Goal: Task Accomplishment & Management: Use online tool/utility

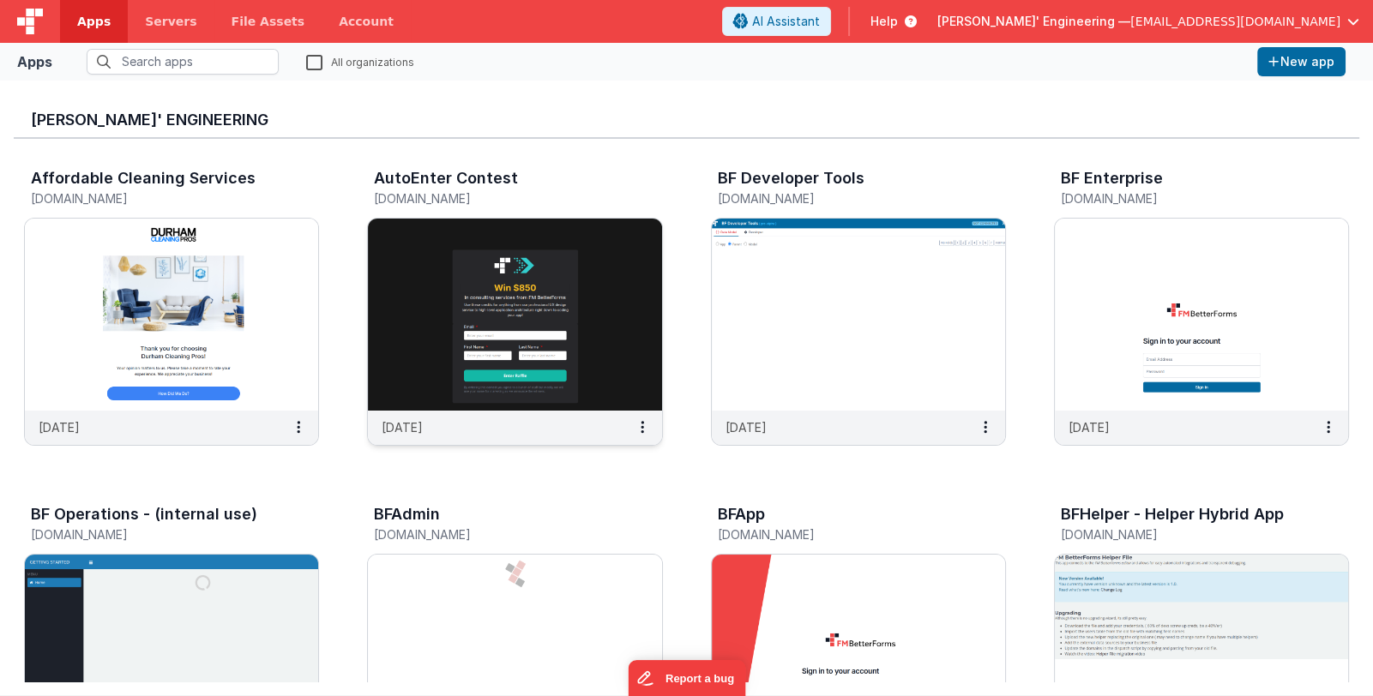
click at [521, 363] on img at bounding box center [514, 315] width 293 height 192
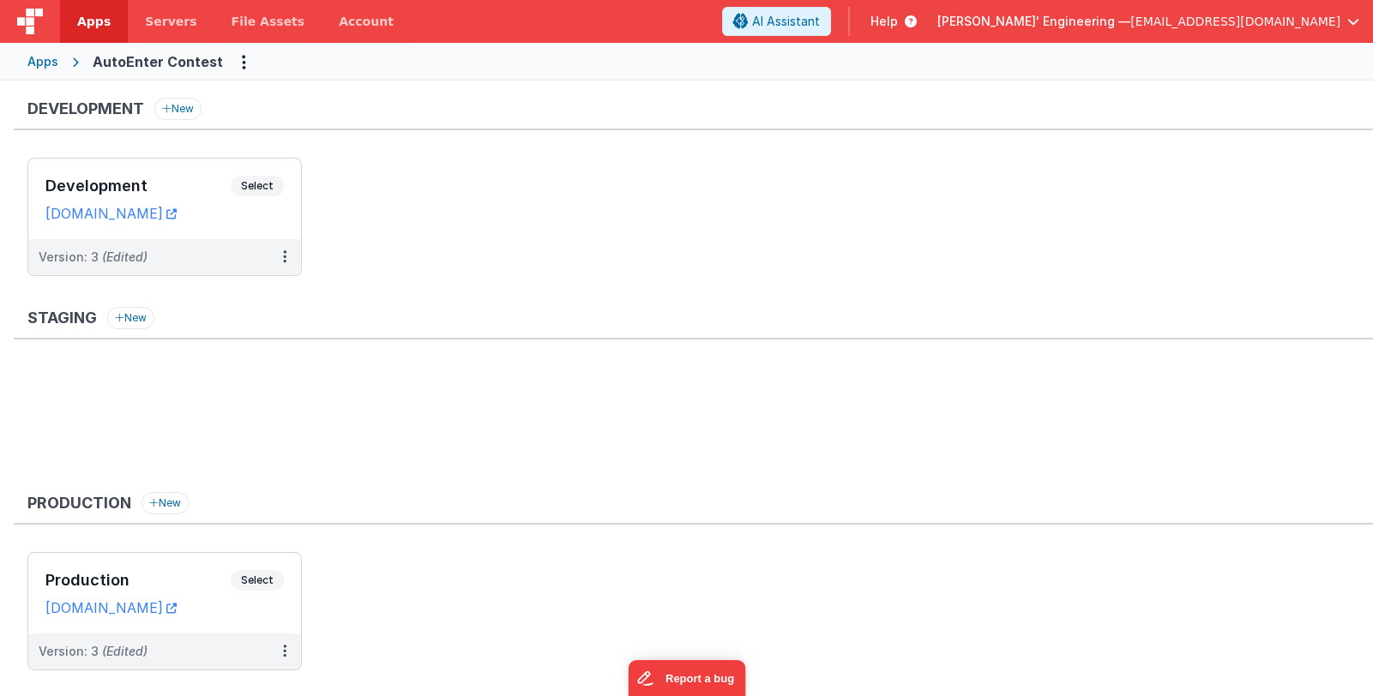
click at [33, 59] on div "Apps" at bounding box center [42, 61] width 31 height 17
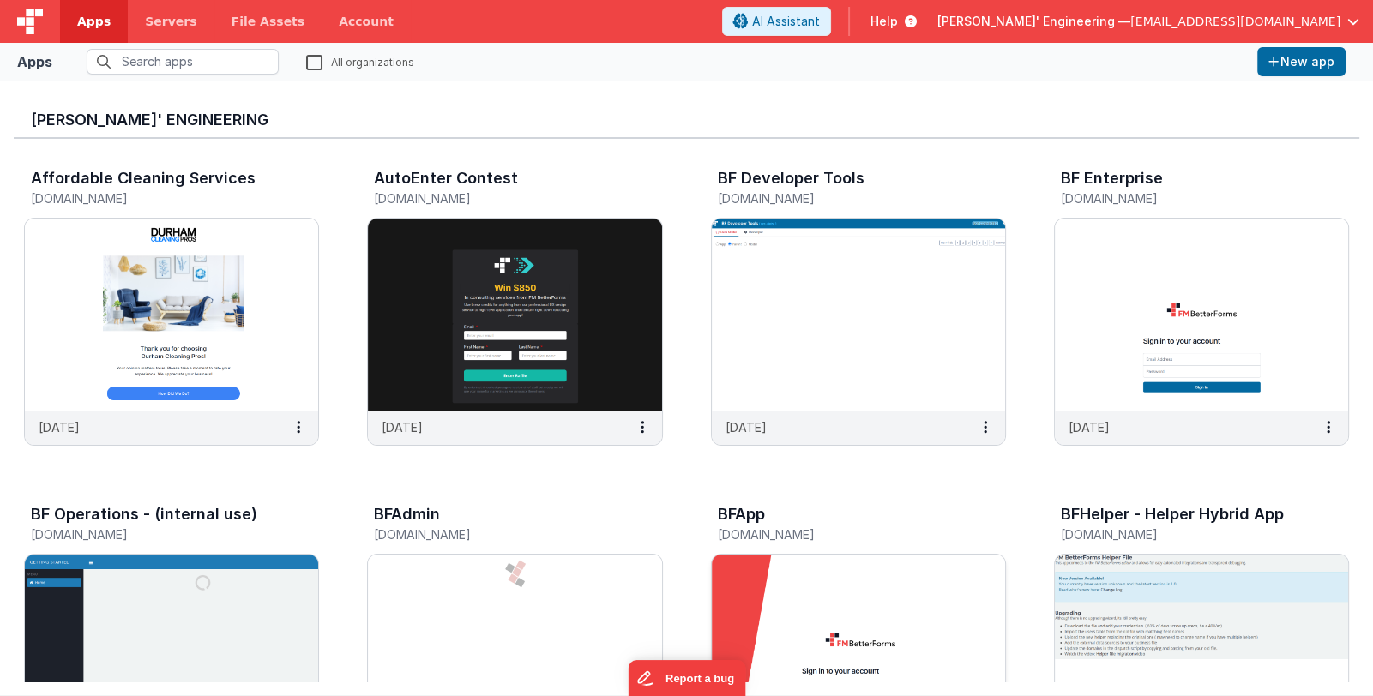
click at [782, 607] on img at bounding box center [858, 651] width 293 height 192
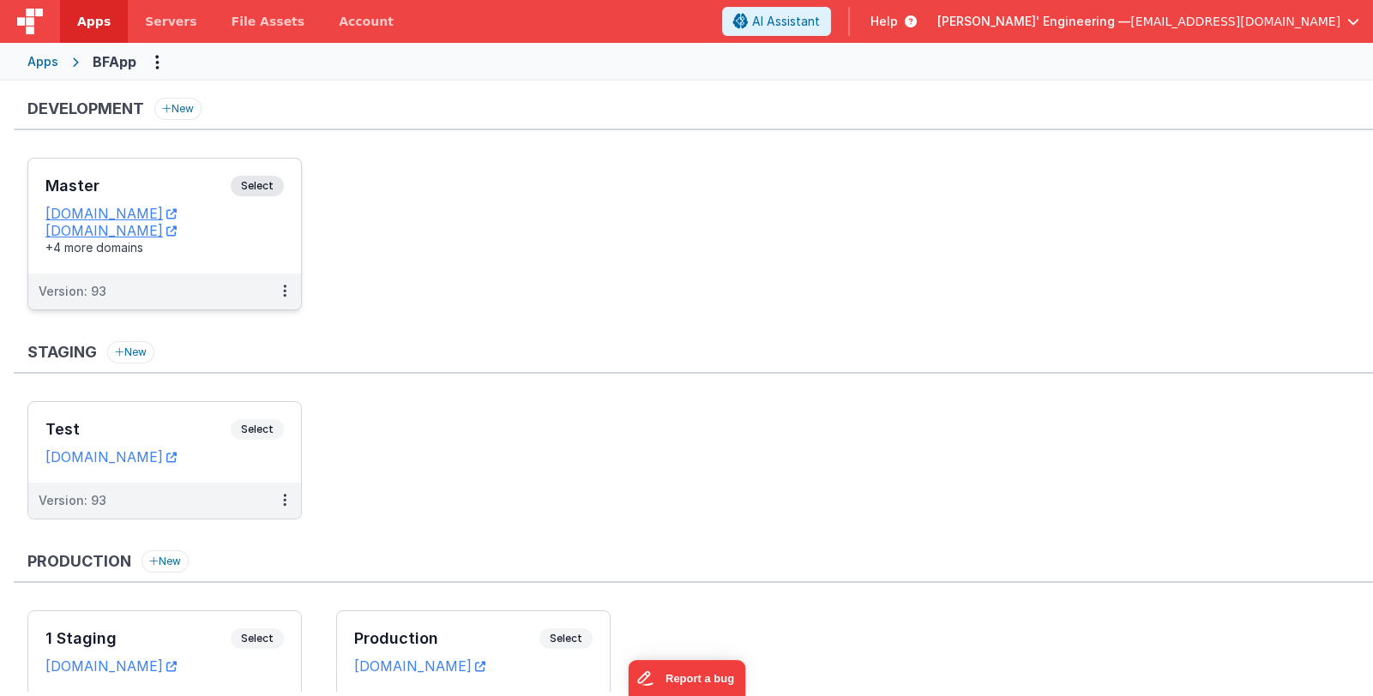
click at [103, 187] on h3 "Master" at bounding box center [137, 186] width 185 height 17
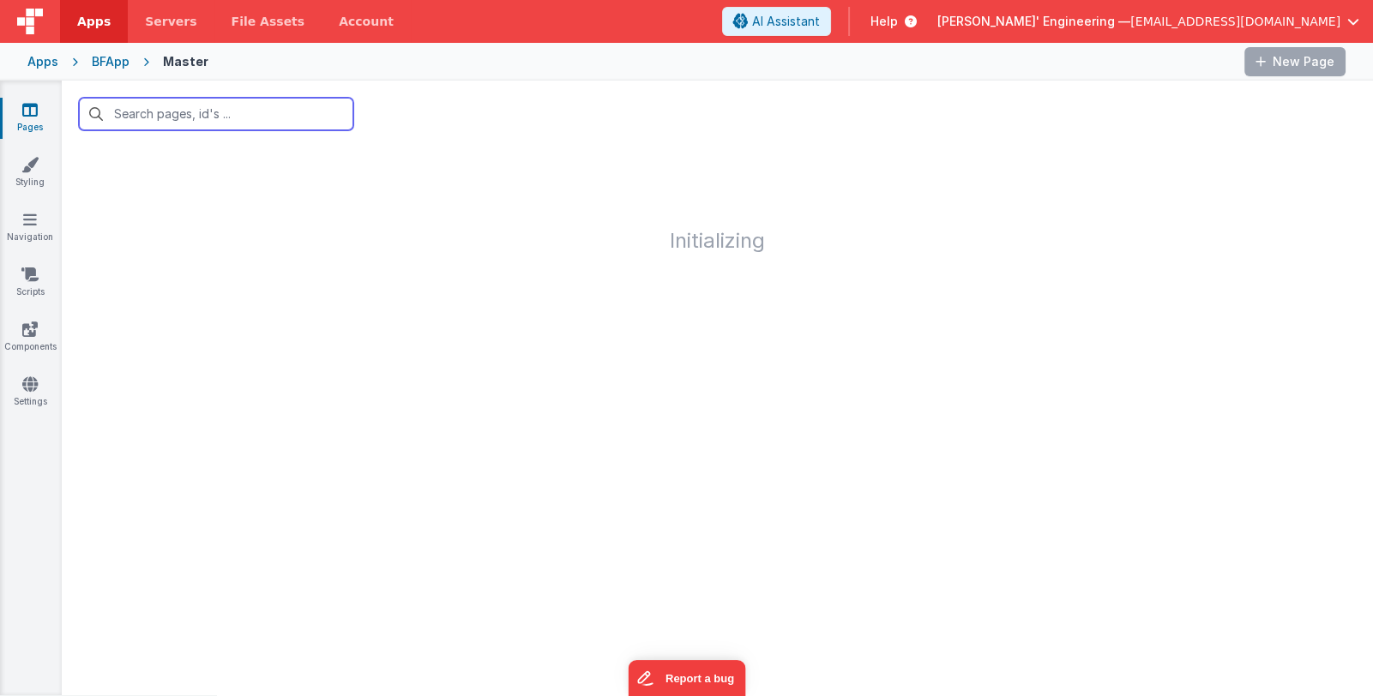
click at [149, 114] on input "text" at bounding box center [216, 114] width 274 height 33
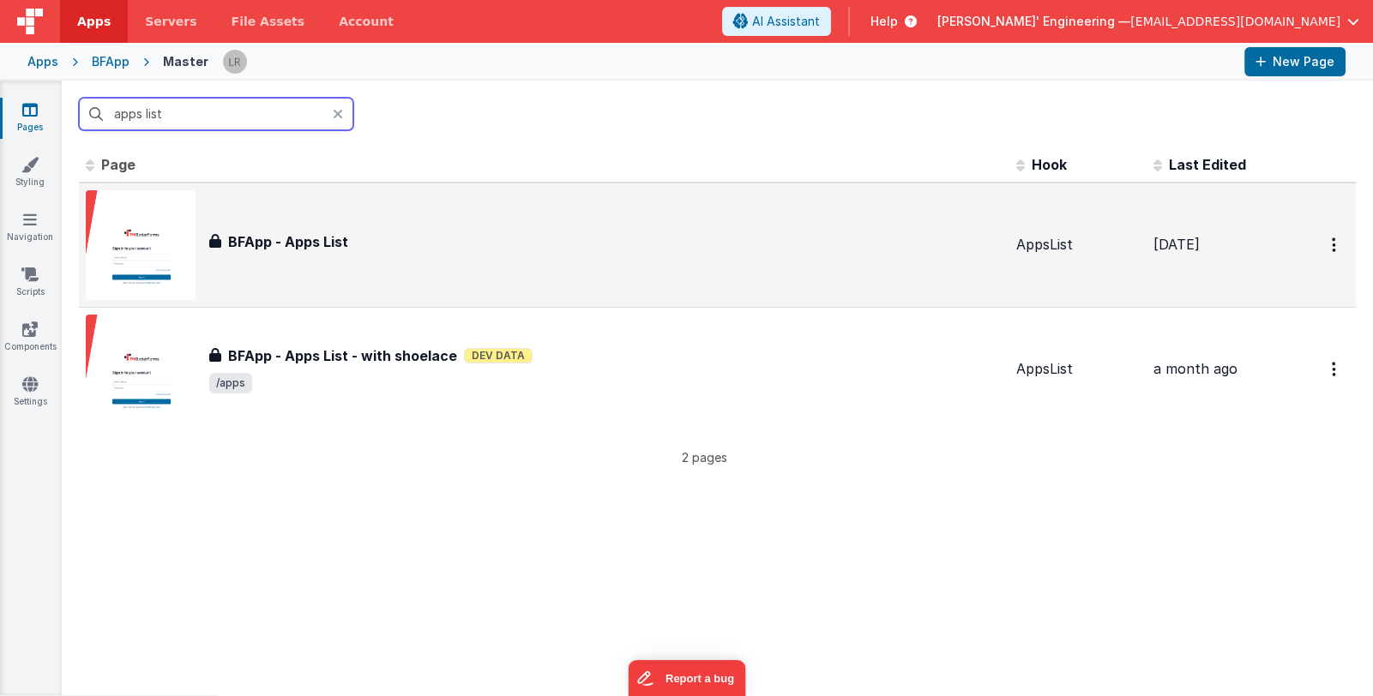
type input "apps list"
click at [636, 245] on div "BFApp - Apps List" at bounding box center [605, 242] width 793 height 21
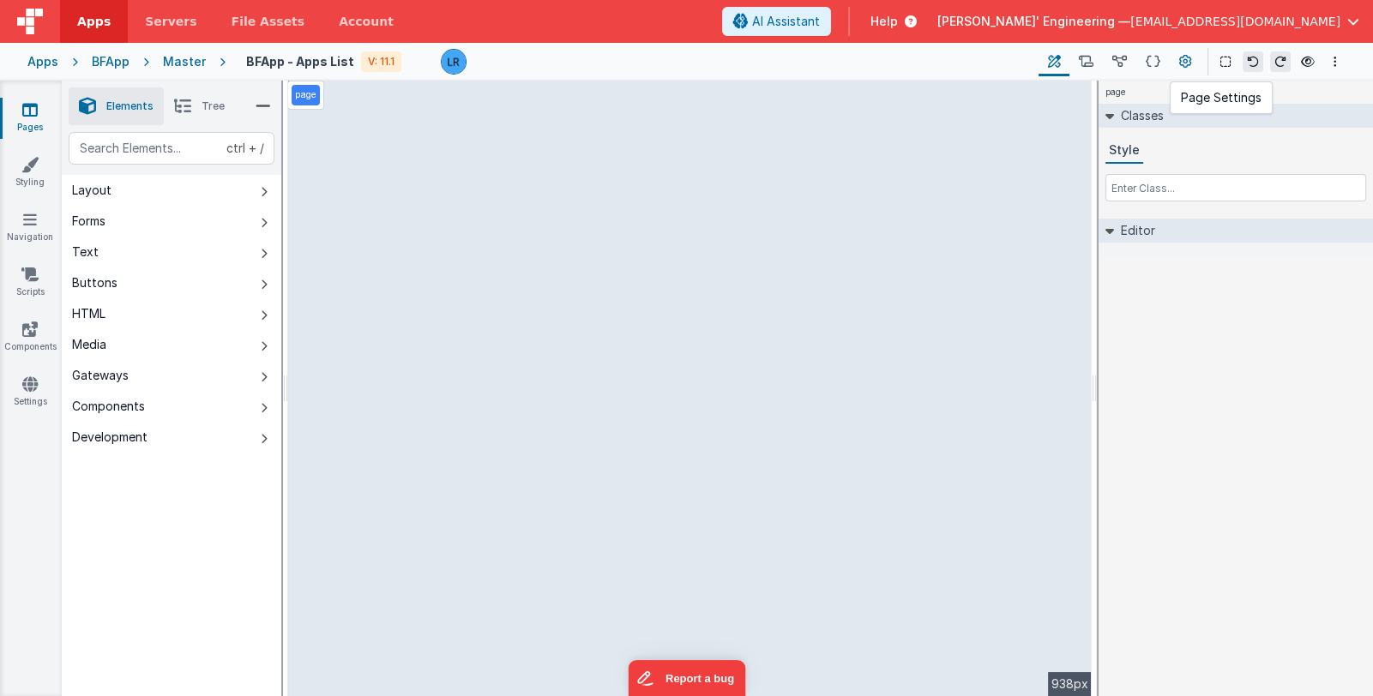
click at [1188, 59] on icon at bounding box center [1185, 62] width 13 height 18
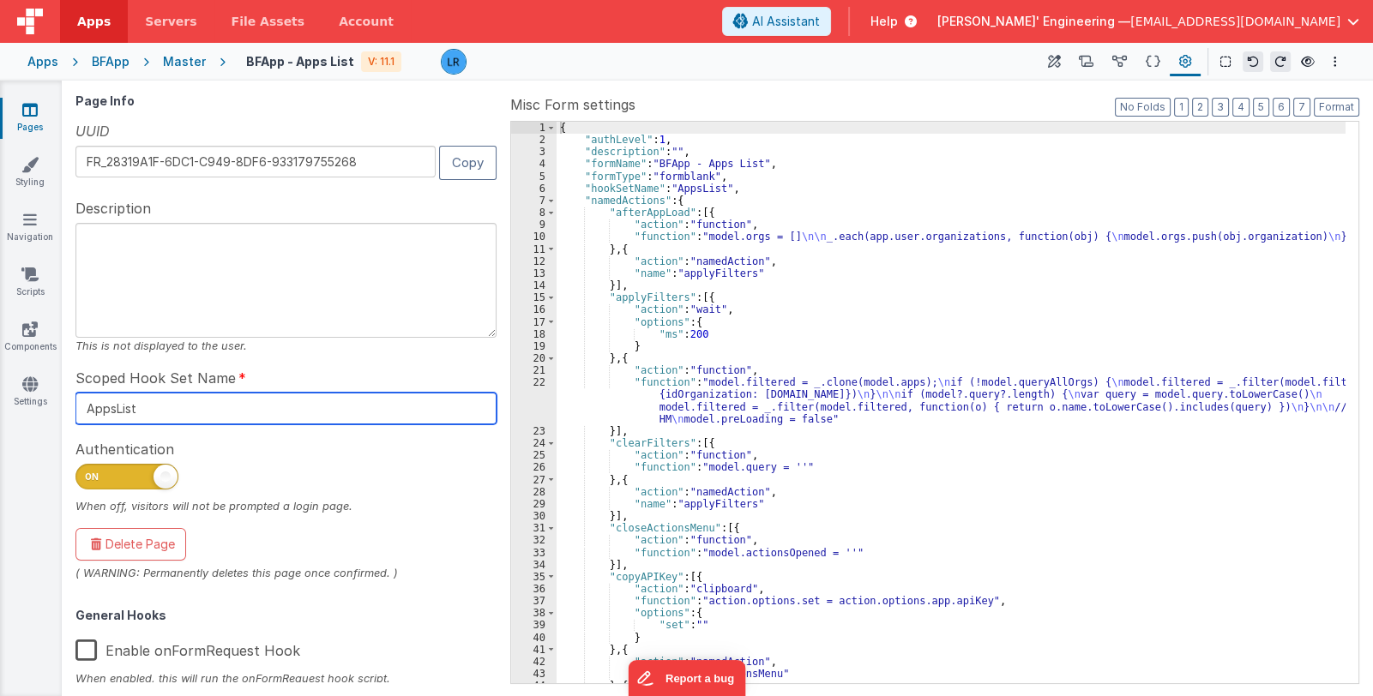
drag, startPoint x: 167, startPoint y: 412, endPoint x: -40, endPoint y: 397, distance: 208.1
click at [0, 397] on html "Apps Servers File Assets Account Some FUTURE Slot AI Assistant Help [PERSON_NAM…" at bounding box center [686, 348] width 1373 height 696
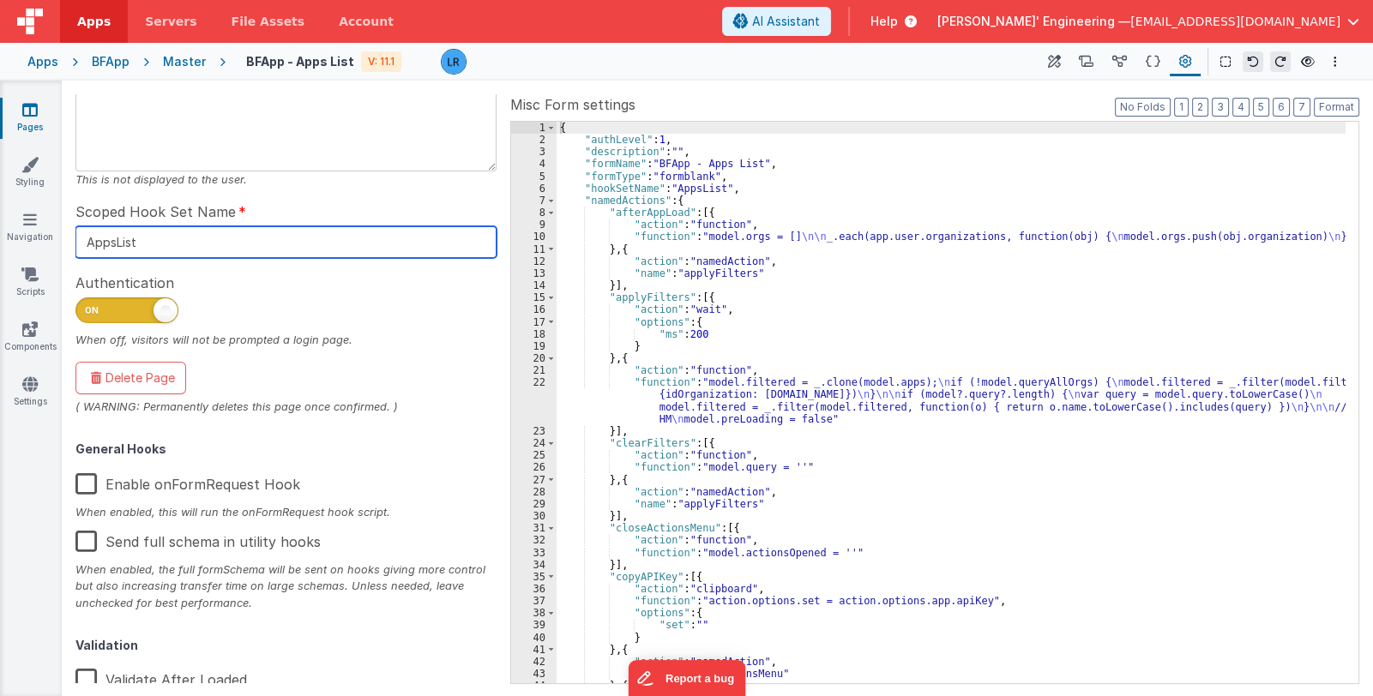
scroll to position [171, 0]
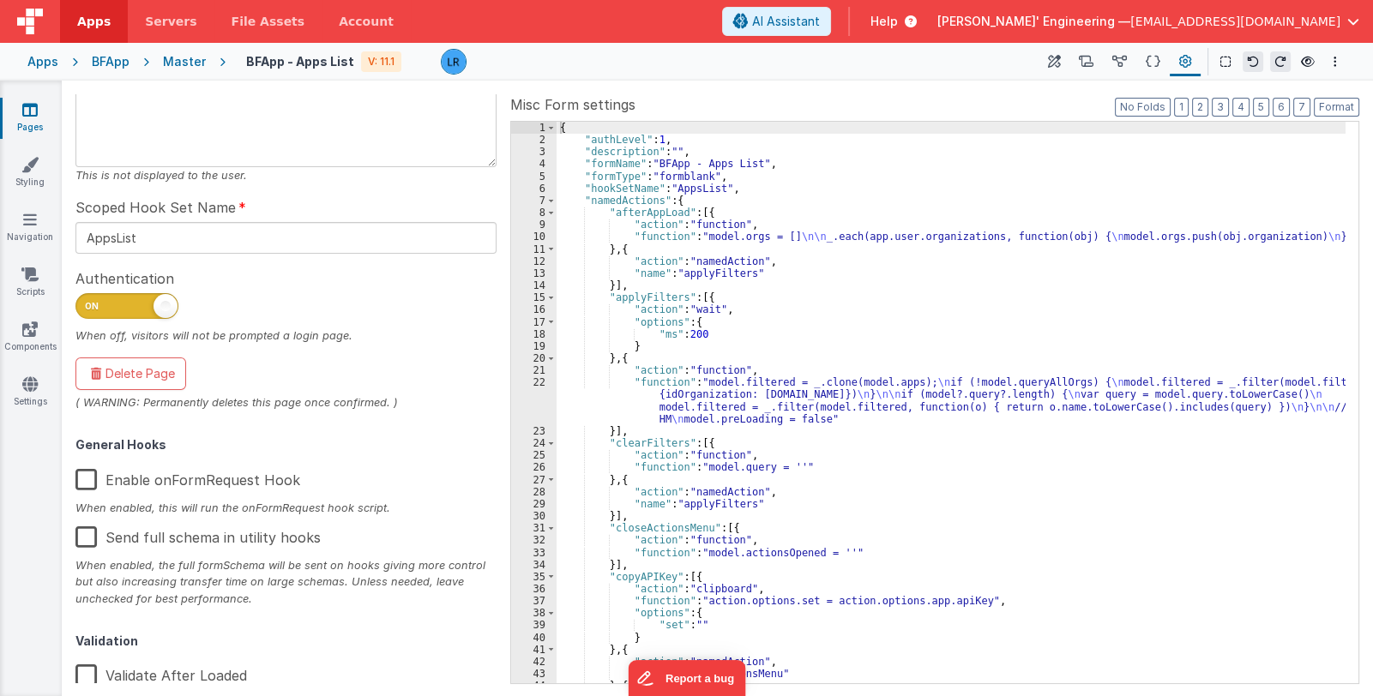
click at [22, 114] on icon at bounding box center [29, 109] width 15 height 17
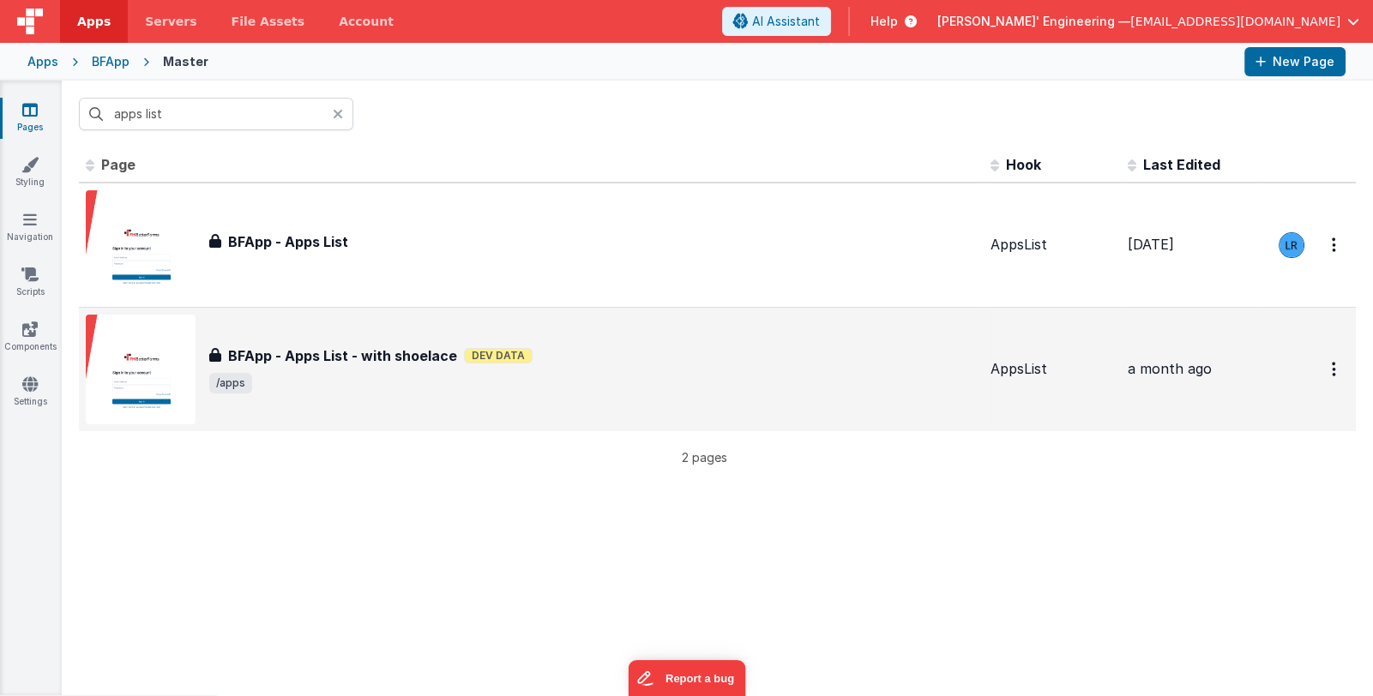
click at [837, 370] on div "BFApp - Apps List - with shoelace BFApp - Apps List - with shoelace Dev Data /a…" at bounding box center [593, 370] width 768 height 48
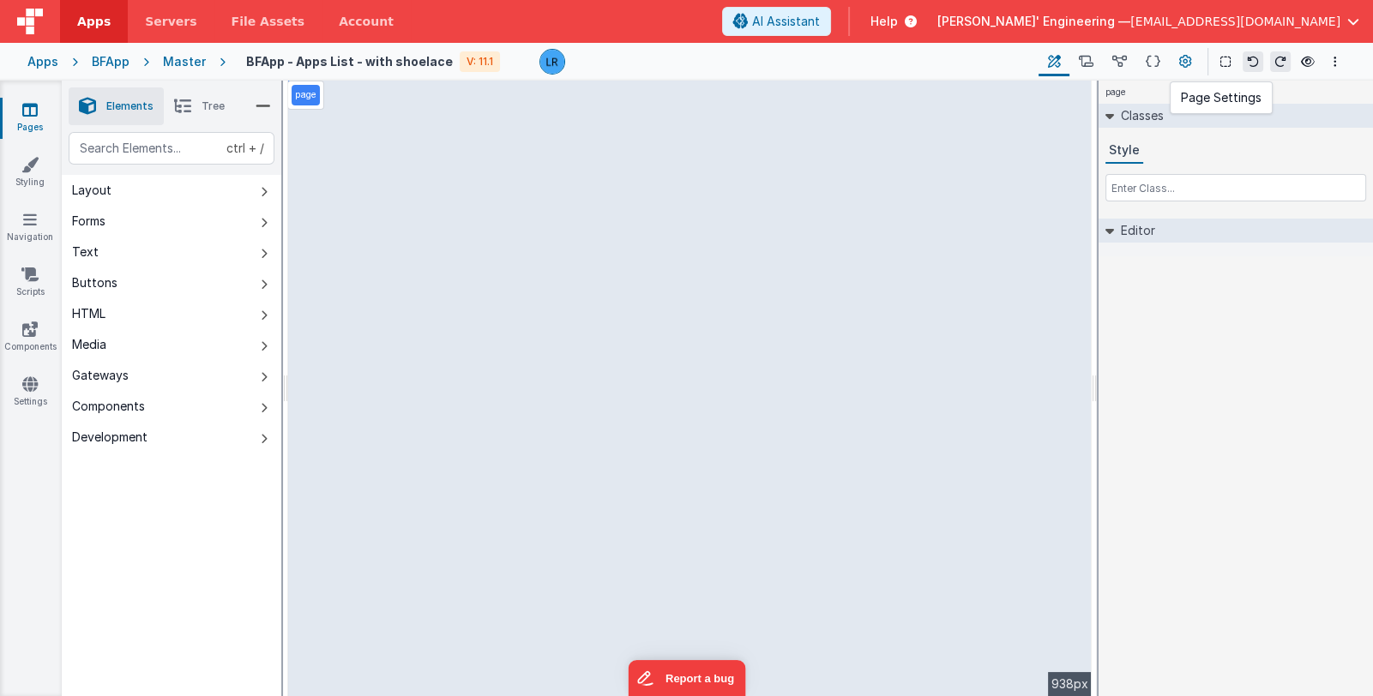
click at [1190, 63] on icon at bounding box center [1185, 62] width 13 height 18
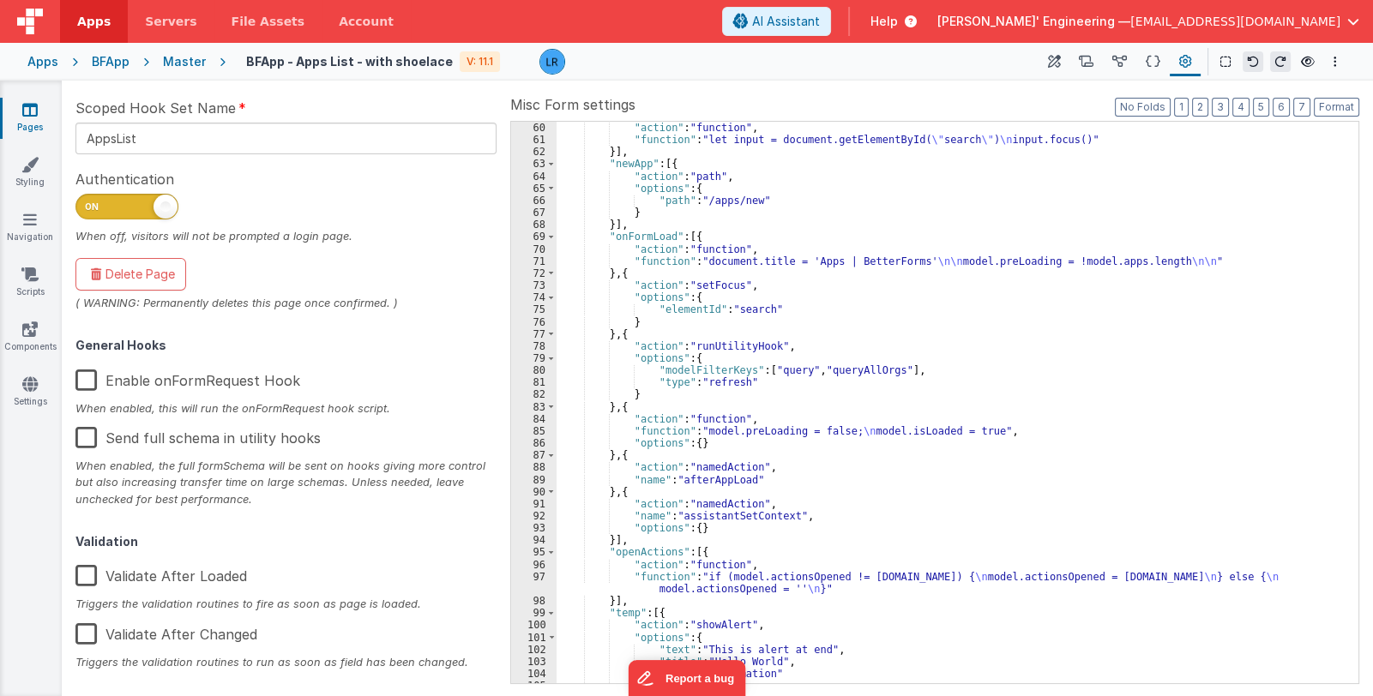
scroll to position [883, 0]
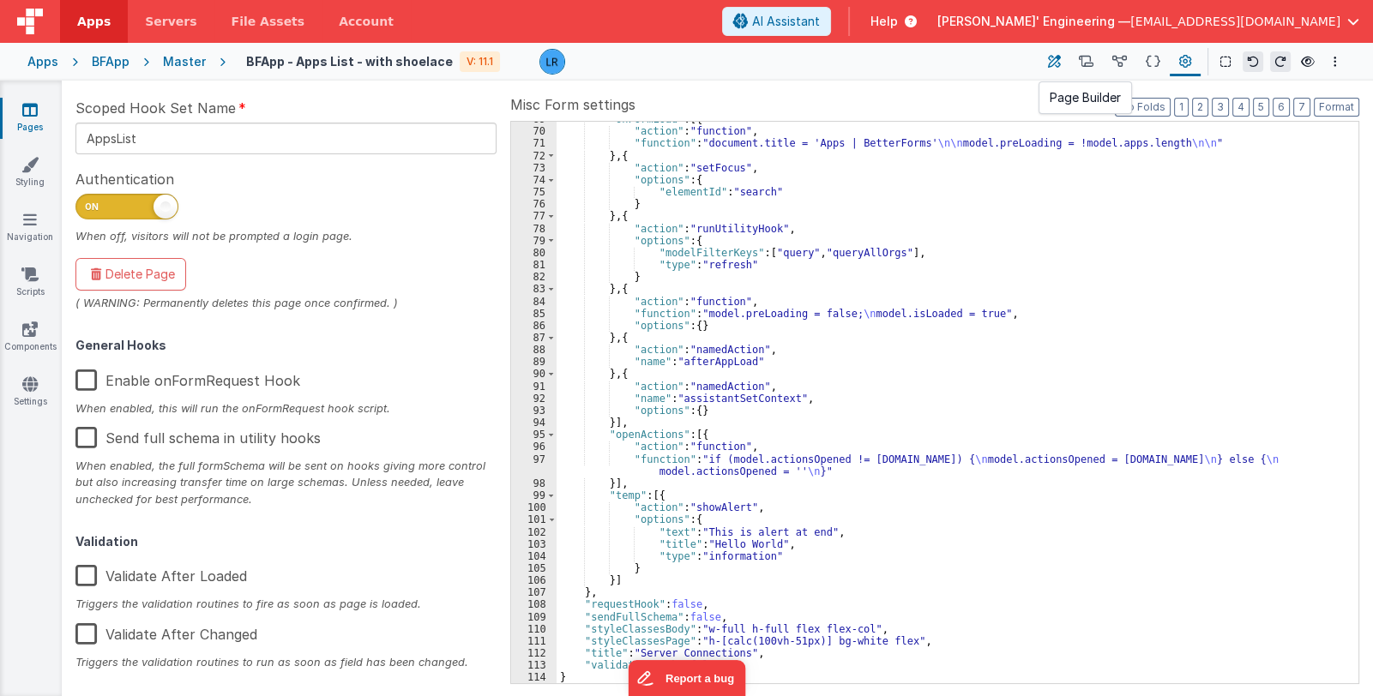
click at [1058, 67] on icon at bounding box center [1054, 62] width 13 height 18
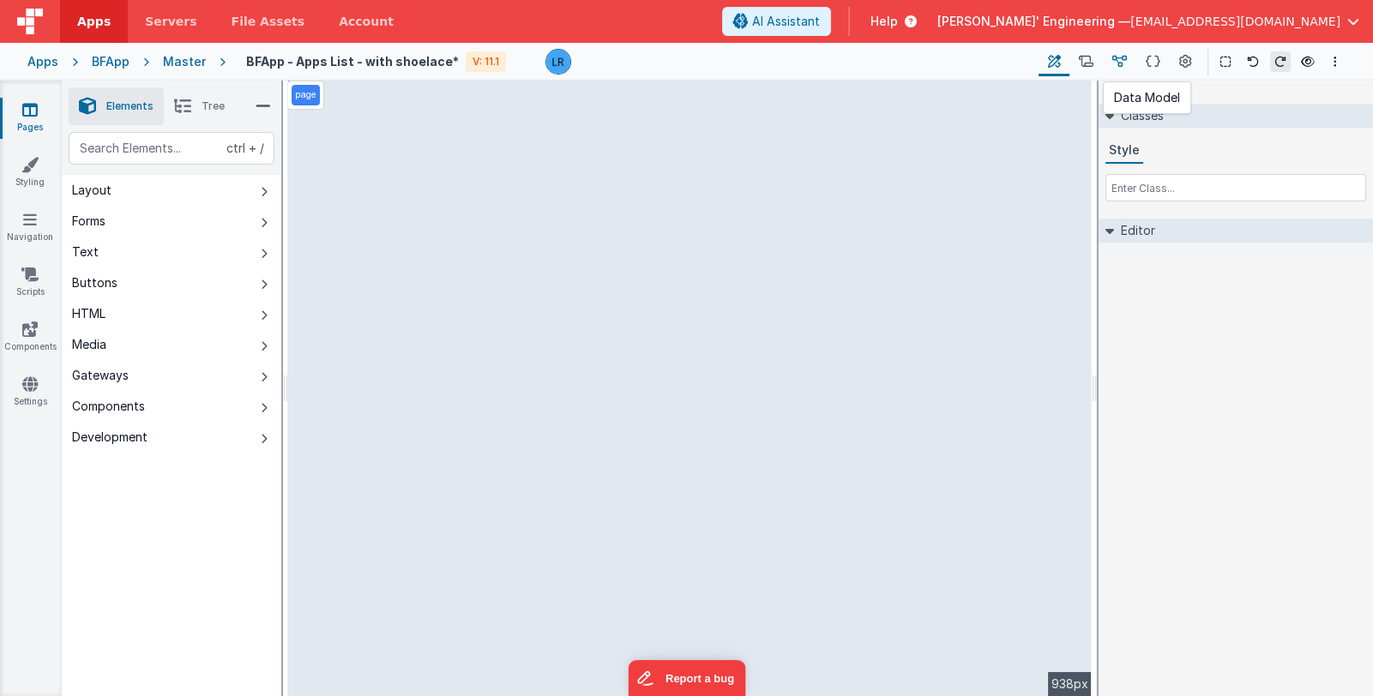
click at [1118, 62] on icon at bounding box center [1119, 62] width 15 height 18
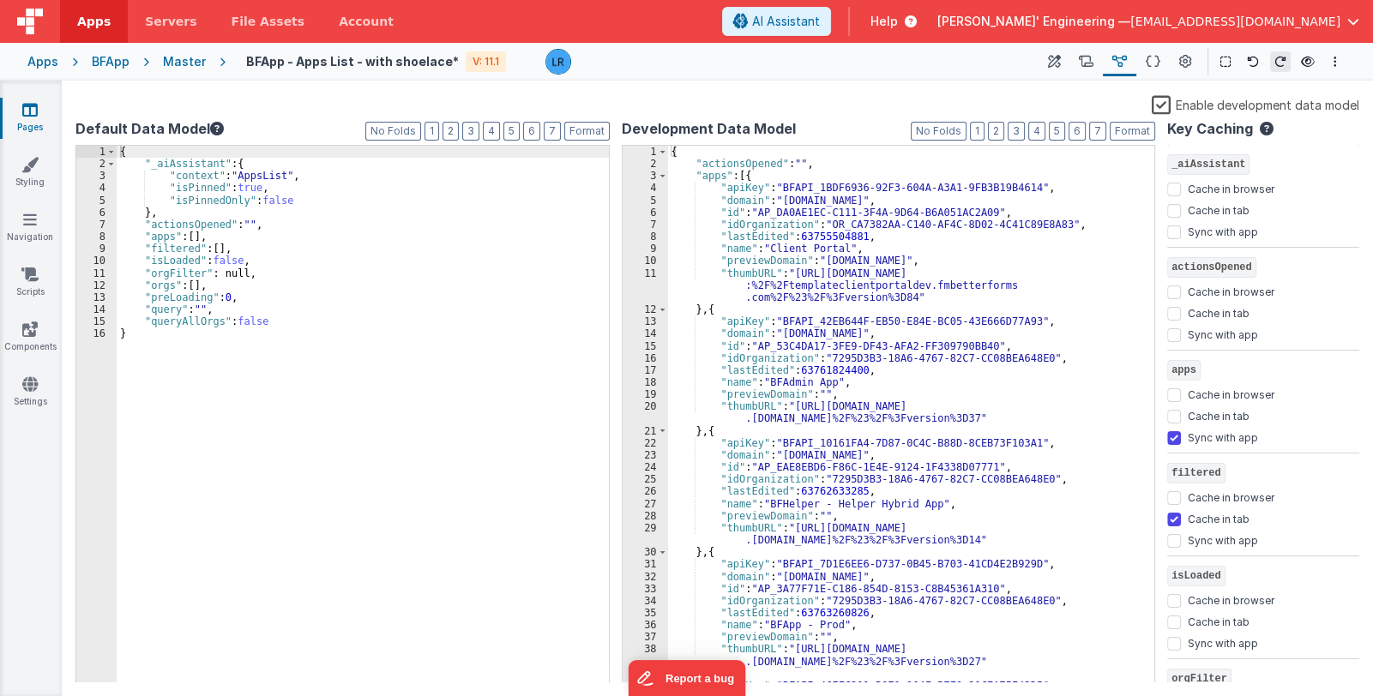
click at [1167, 109] on label "Enable development data model" at bounding box center [1256, 104] width 208 height 20
click at [0, 0] on input "Enable development data model" at bounding box center [0, 0] width 0 height 0
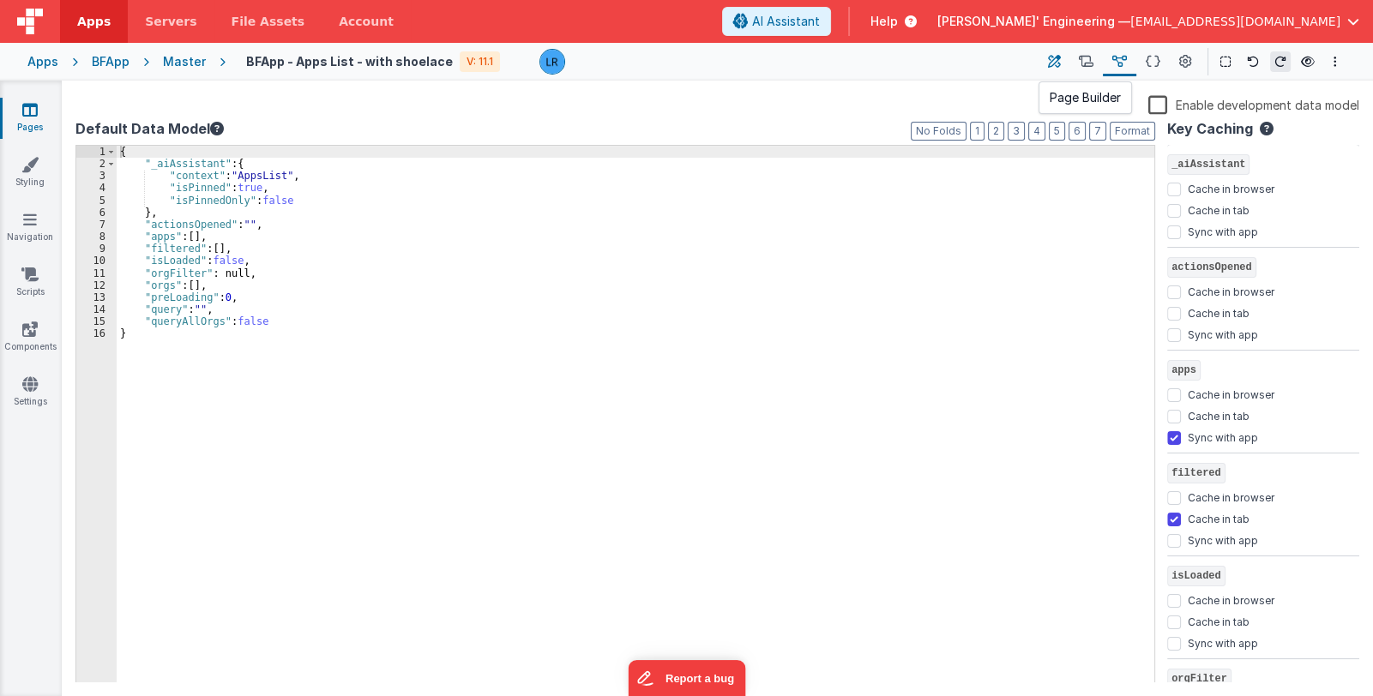
click at [1052, 59] on icon at bounding box center [1054, 62] width 13 height 18
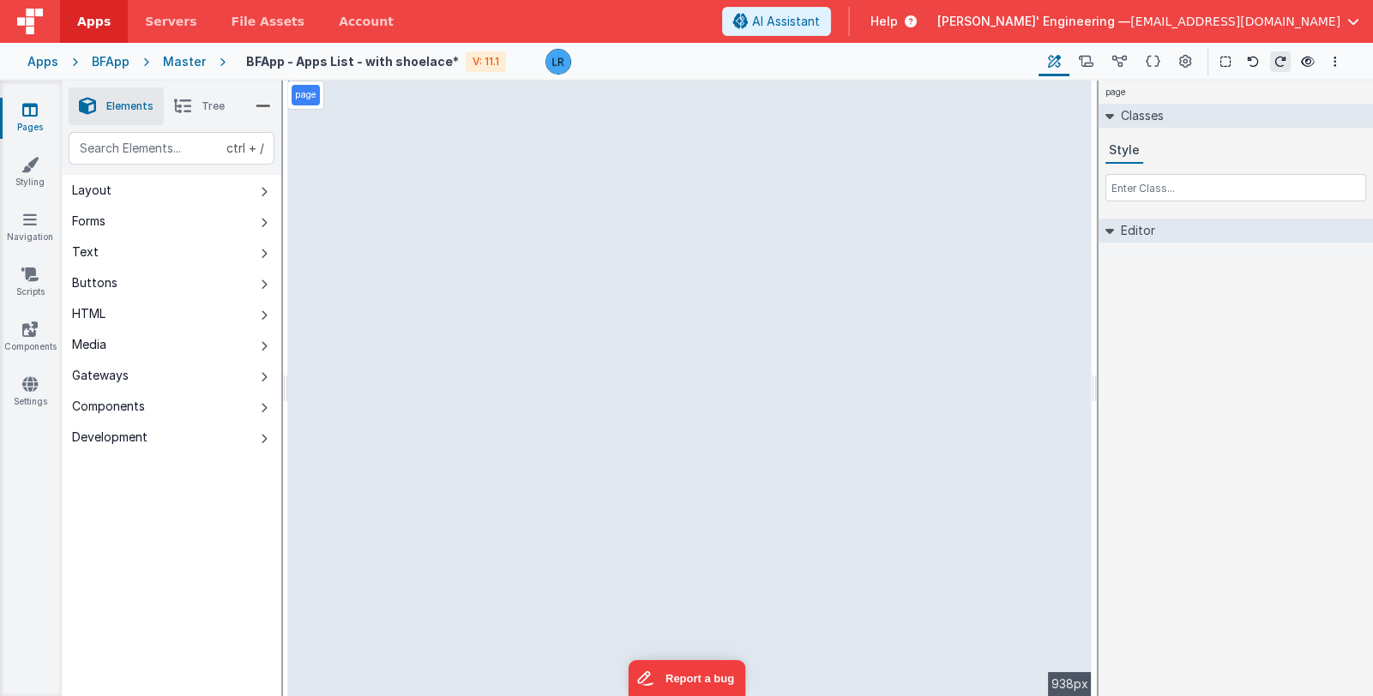
click at [202, 109] on li "Tree" at bounding box center [199, 106] width 71 height 38
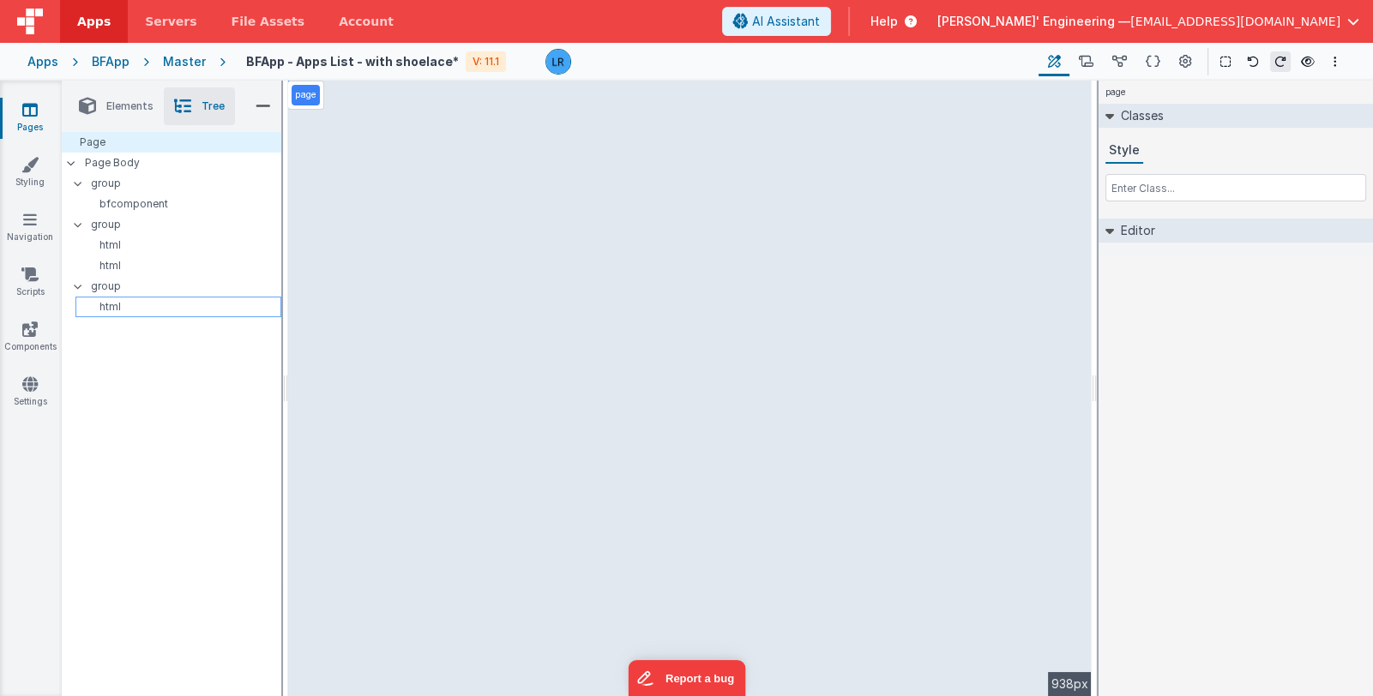
click at [145, 302] on p "html" at bounding box center [181, 307] width 198 height 14
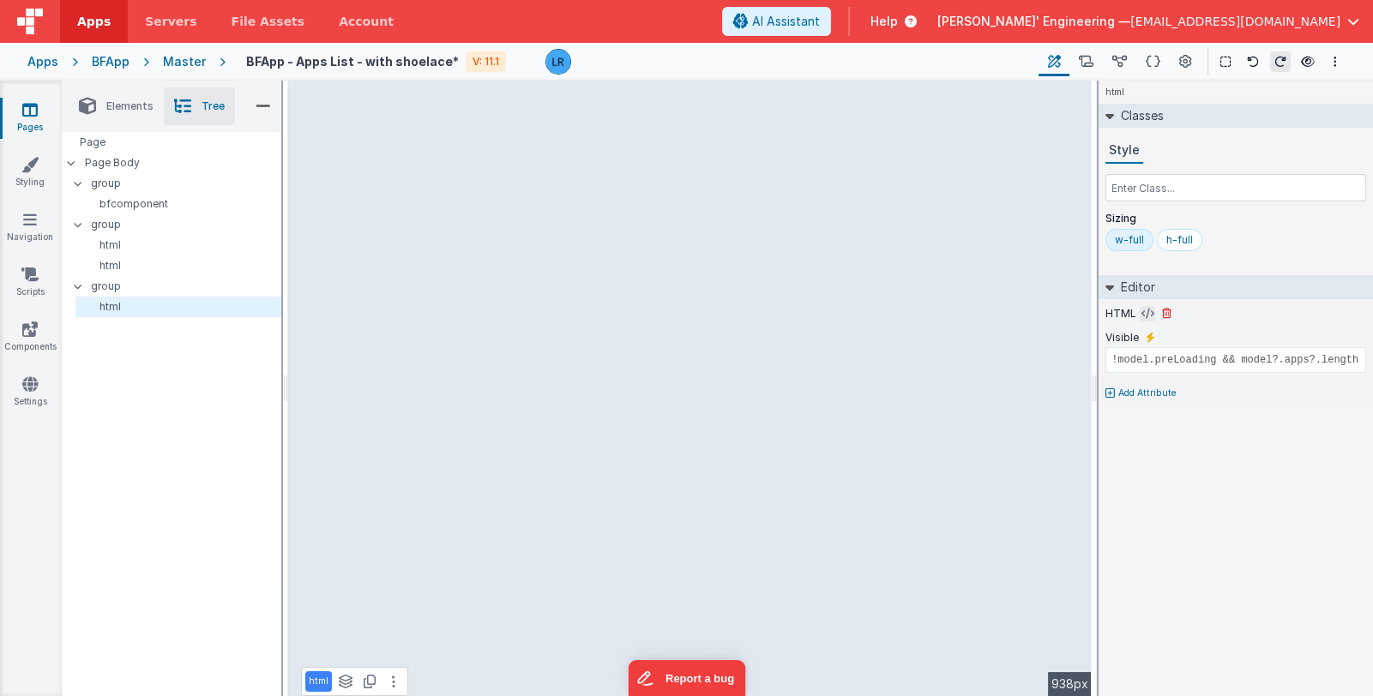
click at [1142, 313] on icon at bounding box center [1148, 314] width 13 height 14
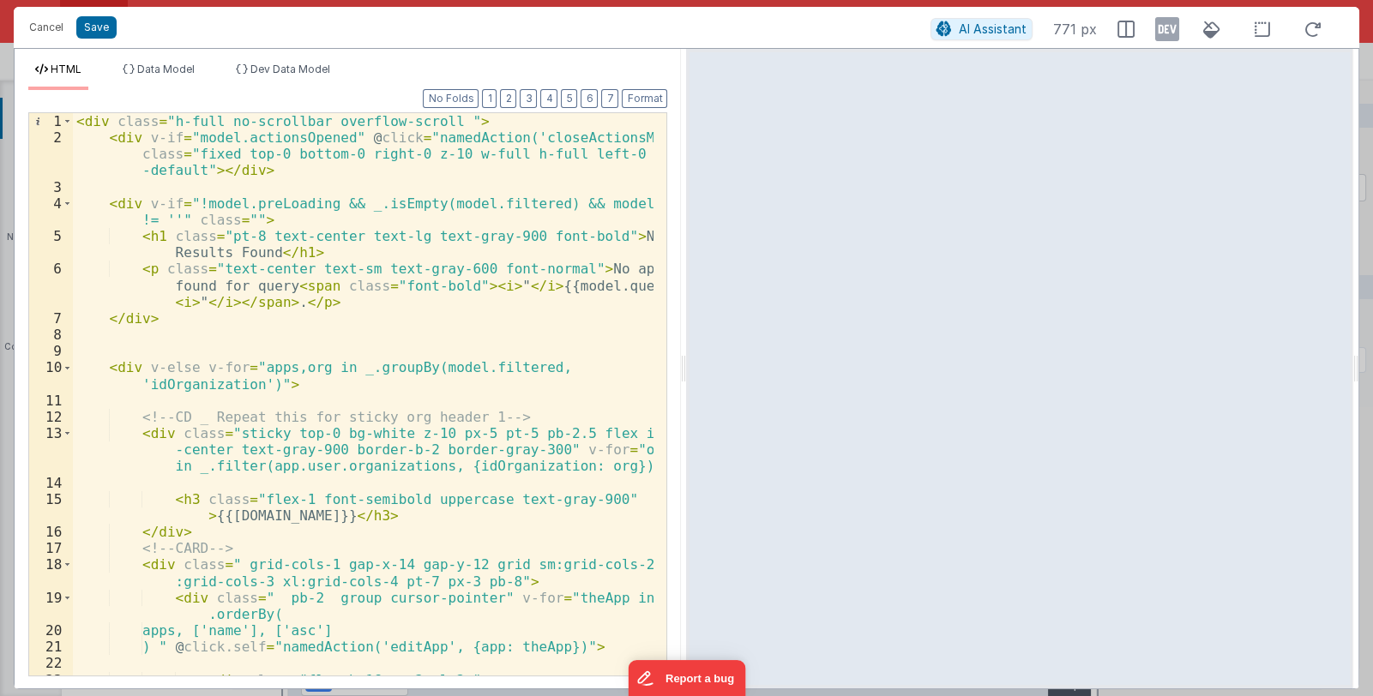
scroll to position [51, 0]
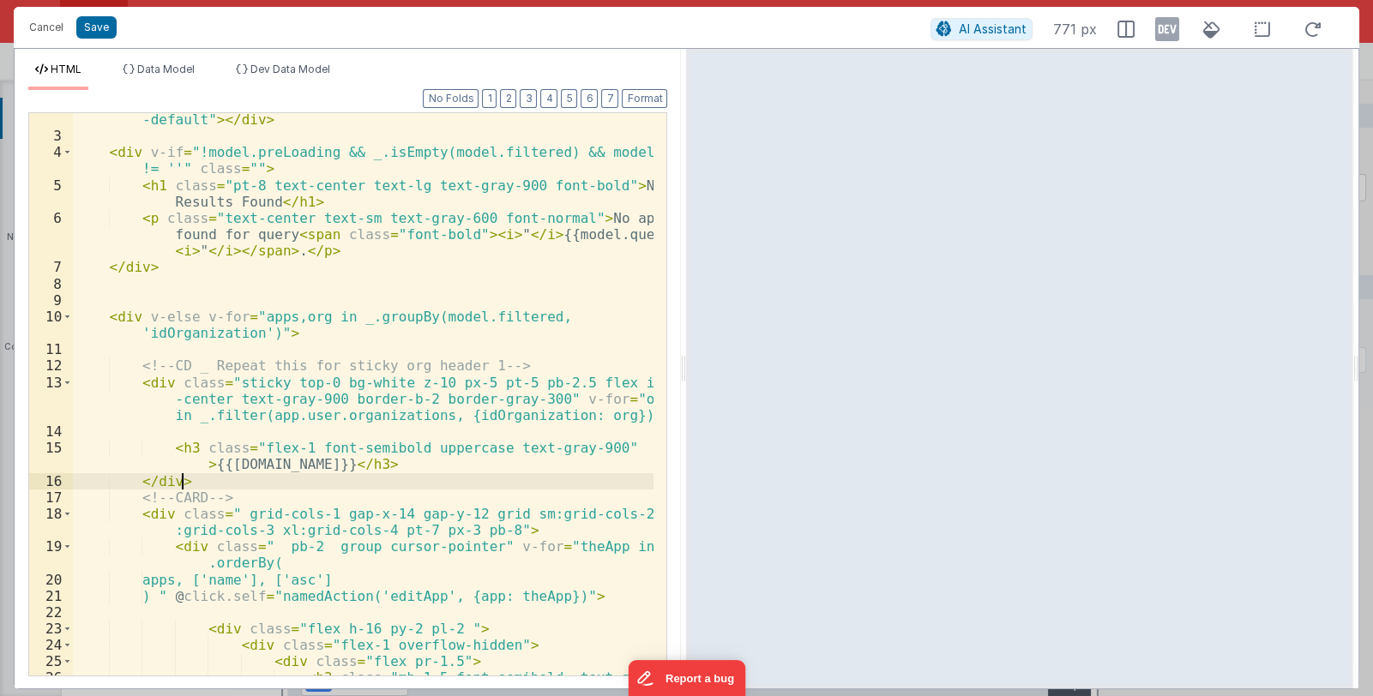
click at [412, 475] on div "< div v-if = "model.actionsOpened" @ click = "namedAction('closeActionsMenu')" …" at bounding box center [364, 409] width 582 height 661
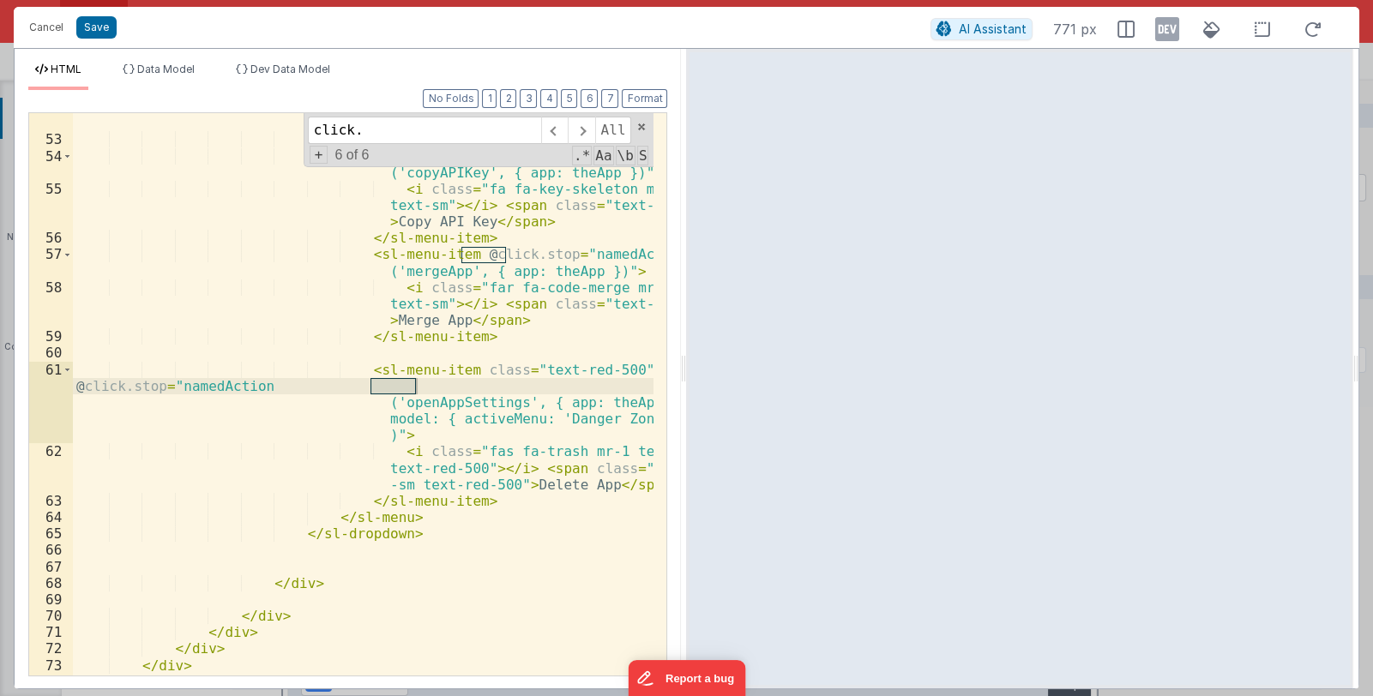
scroll to position [244, 0]
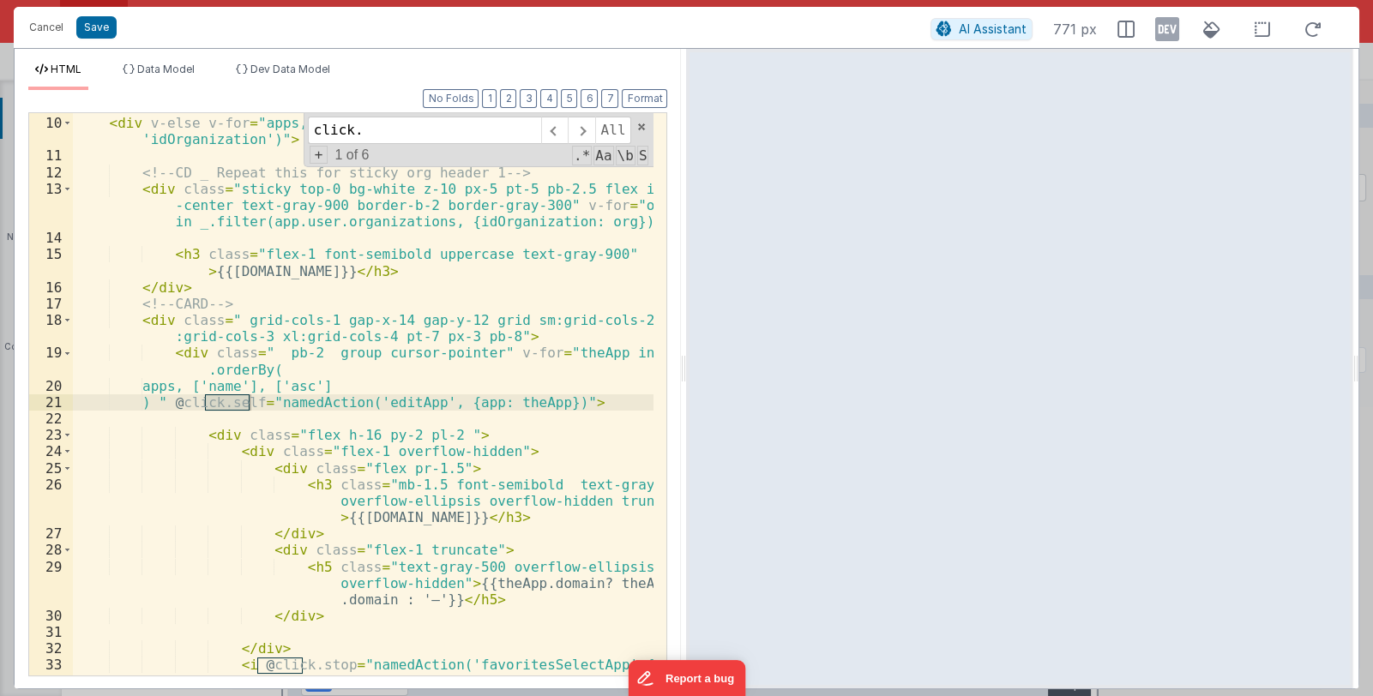
type input "click."
click at [70, 431] on span at bounding box center [67, 435] width 9 height 16
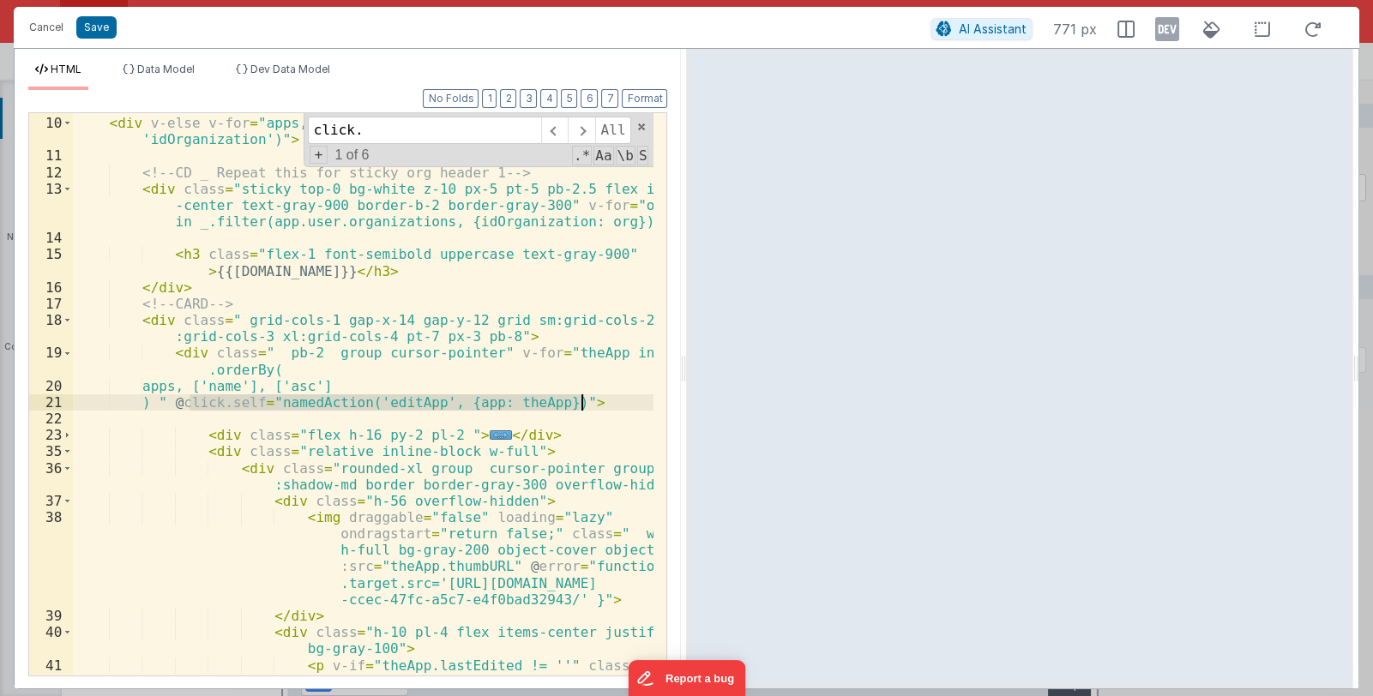
drag, startPoint x: 202, startPoint y: 400, endPoint x: 582, endPoint y: 401, distance: 380.0
click at [582, 401] on div "< div v-else v-for = "apps,org in _.groupBy(model.filtered, 'idOrganization')" …" at bounding box center [364, 413] width 582 height 629
click at [65, 316] on span at bounding box center [67, 320] width 9 height 16
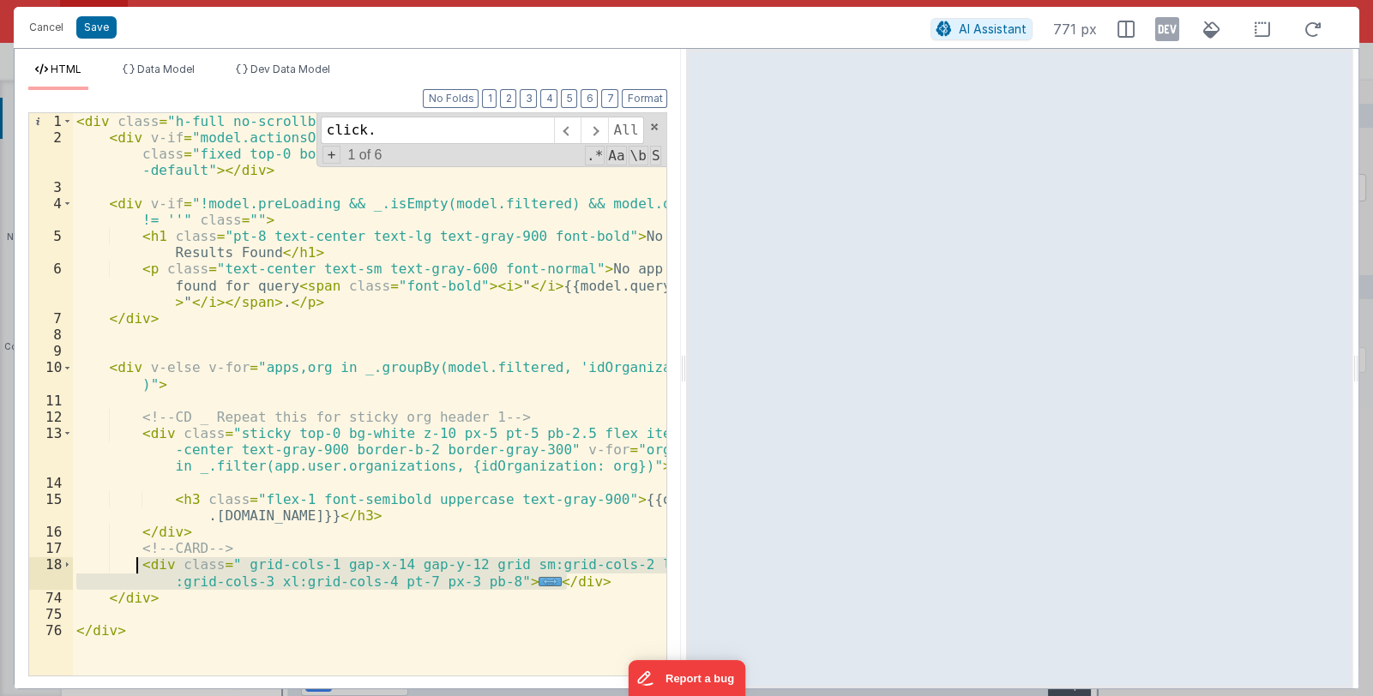
drag, startPoint x: 605, startPoint y: 580, endPoint x: 135, endPoint y: 568, distance: 470.2
click at [135, 568] on div "< div class = "h-full no-scrollbar overflow-scroll " > < div v-if = "model.acti…" at bounding box center [370, 410] width 594 height 595
click at [44, 36] on button "Cancel" at bounding box center [46, 27] width 51 height 24
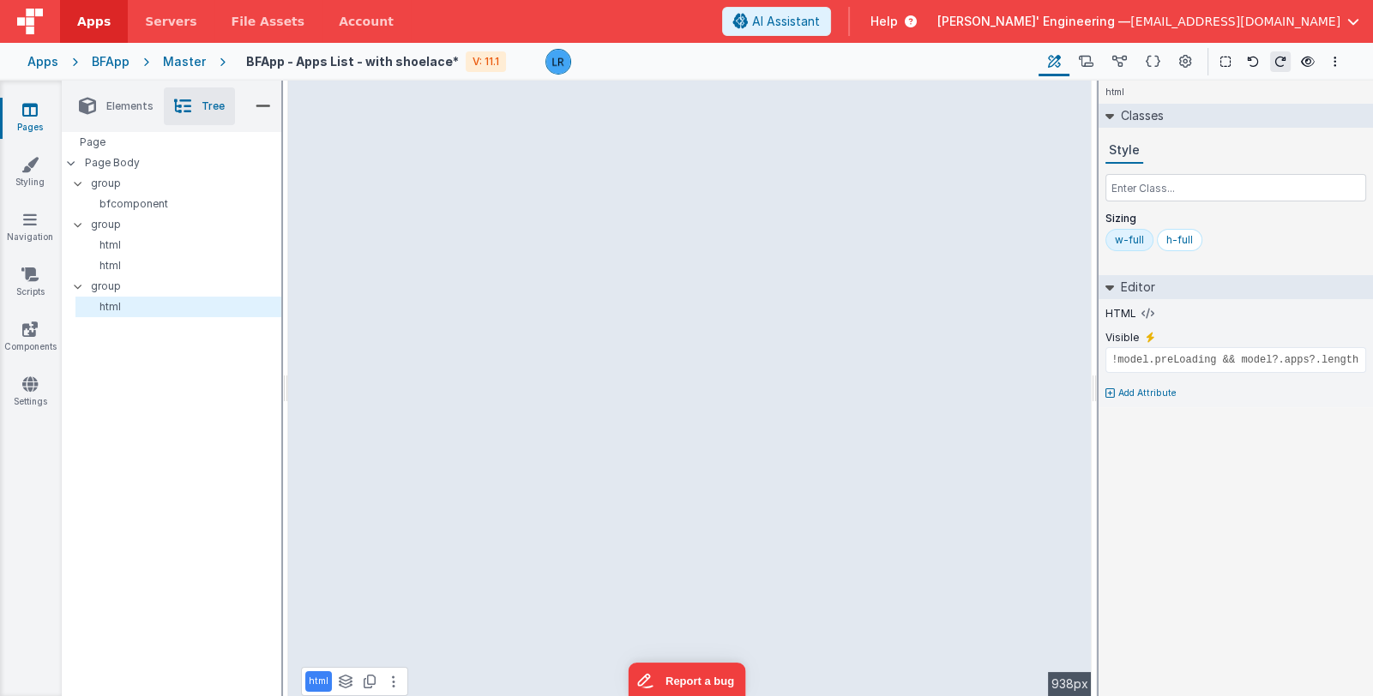
click at [21, 121] on link "Pages" at bounding box center [30, 118] width 62 height 34
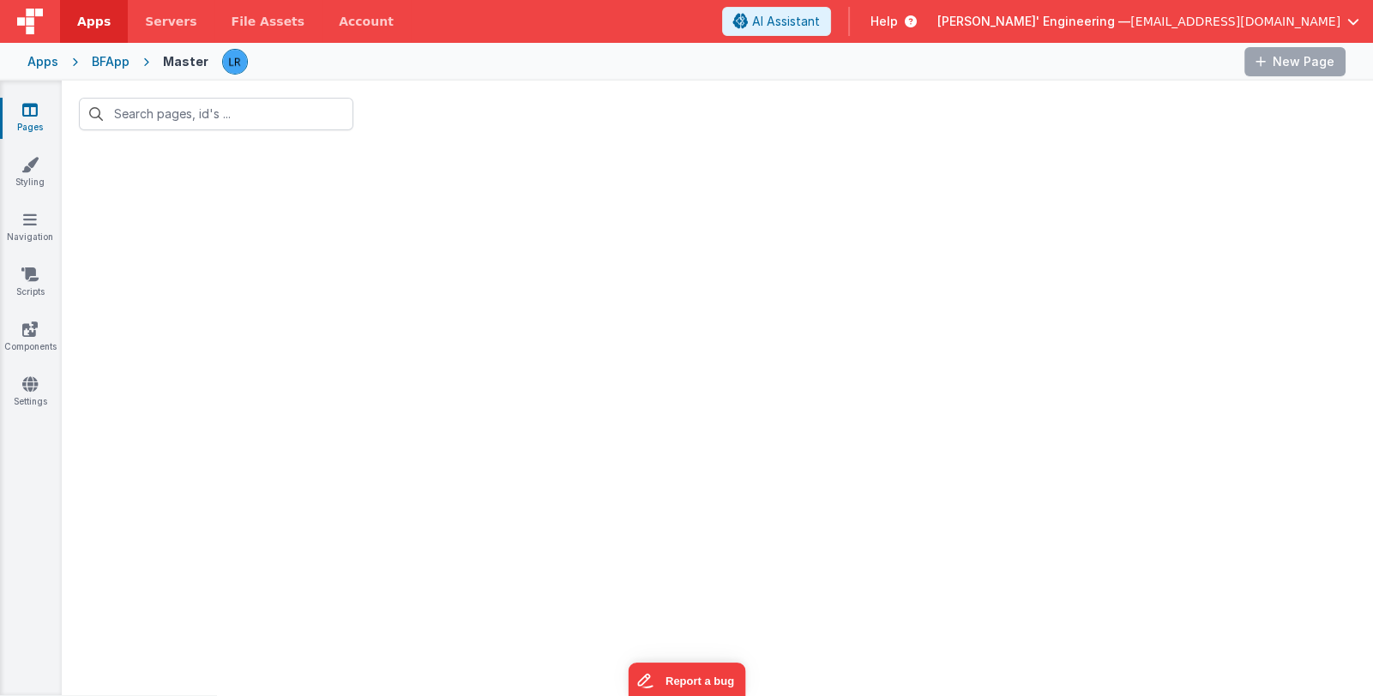
type input "apps list"
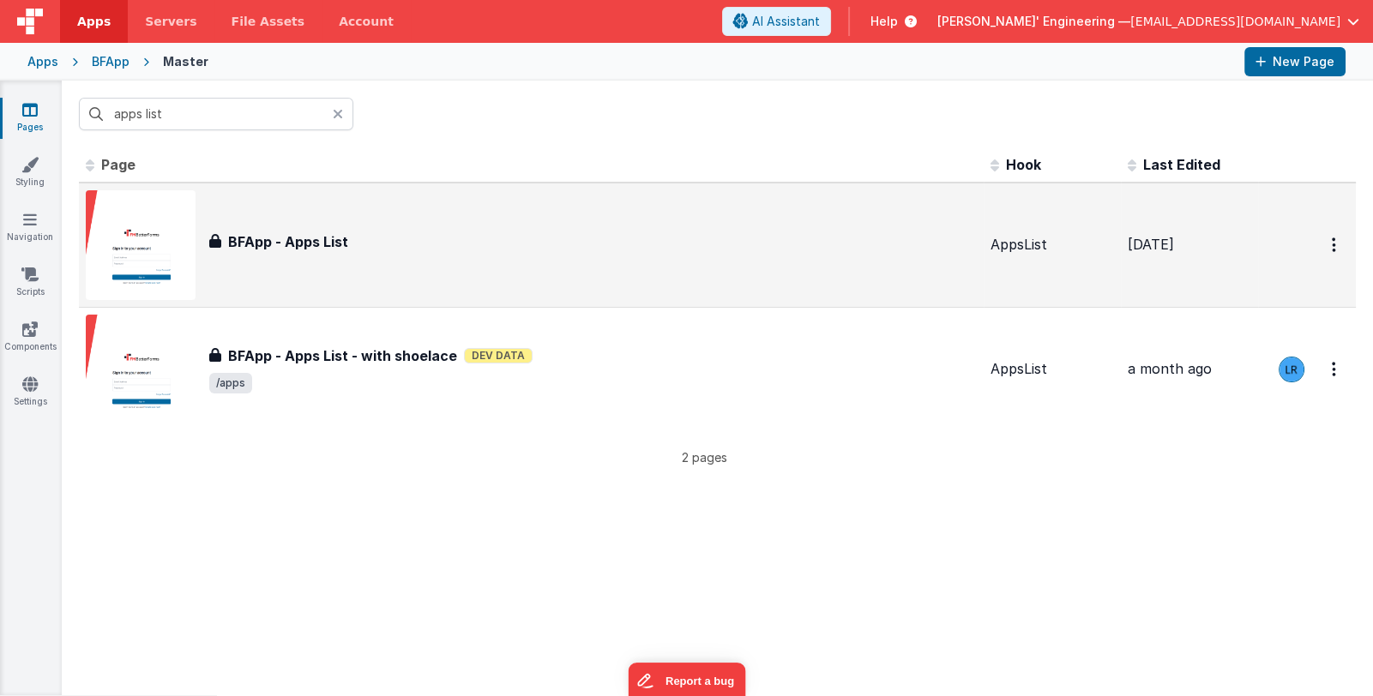
click at [359, 238] on div "BFApp - Apps List" at bounding box center [593, 242] width 768 height 21
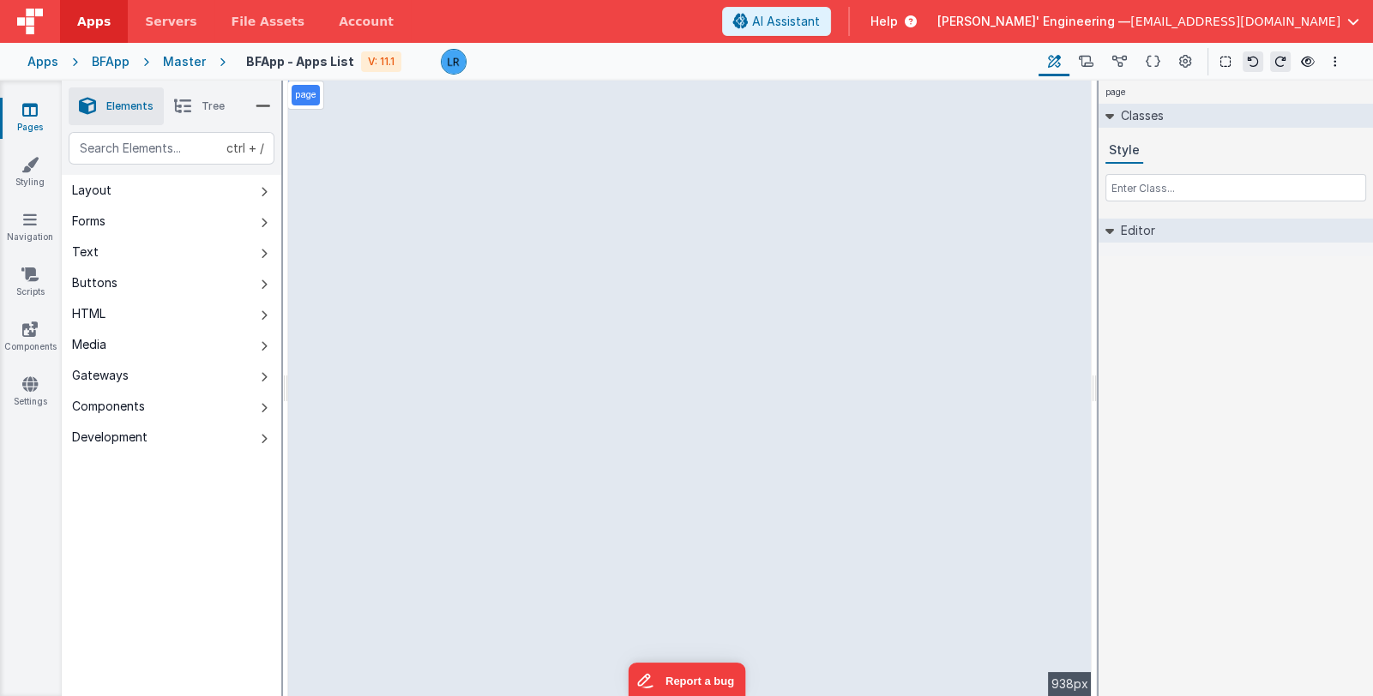
click at [202, 105] on span "Tree" at bounding box center [213, 106] width 23 height 14
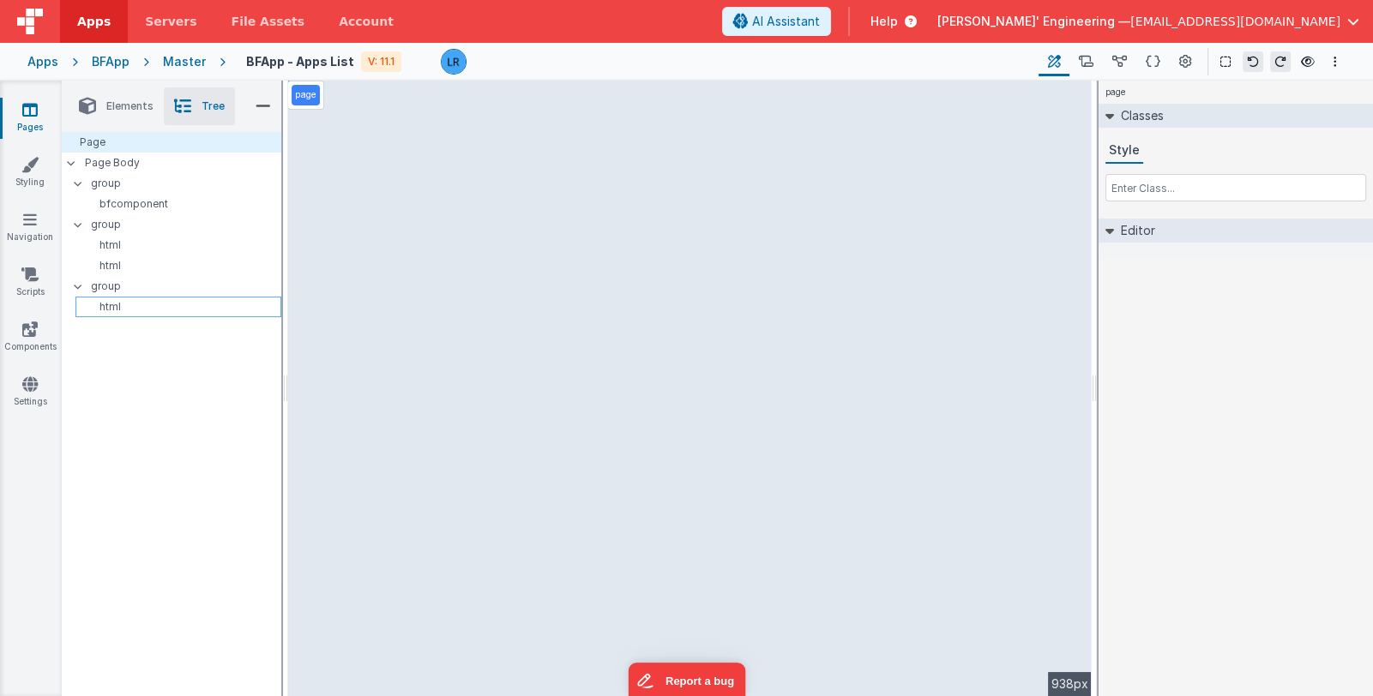
click at [207, 303] on p "html" at bounding box center [181, 307] width 198 height 14
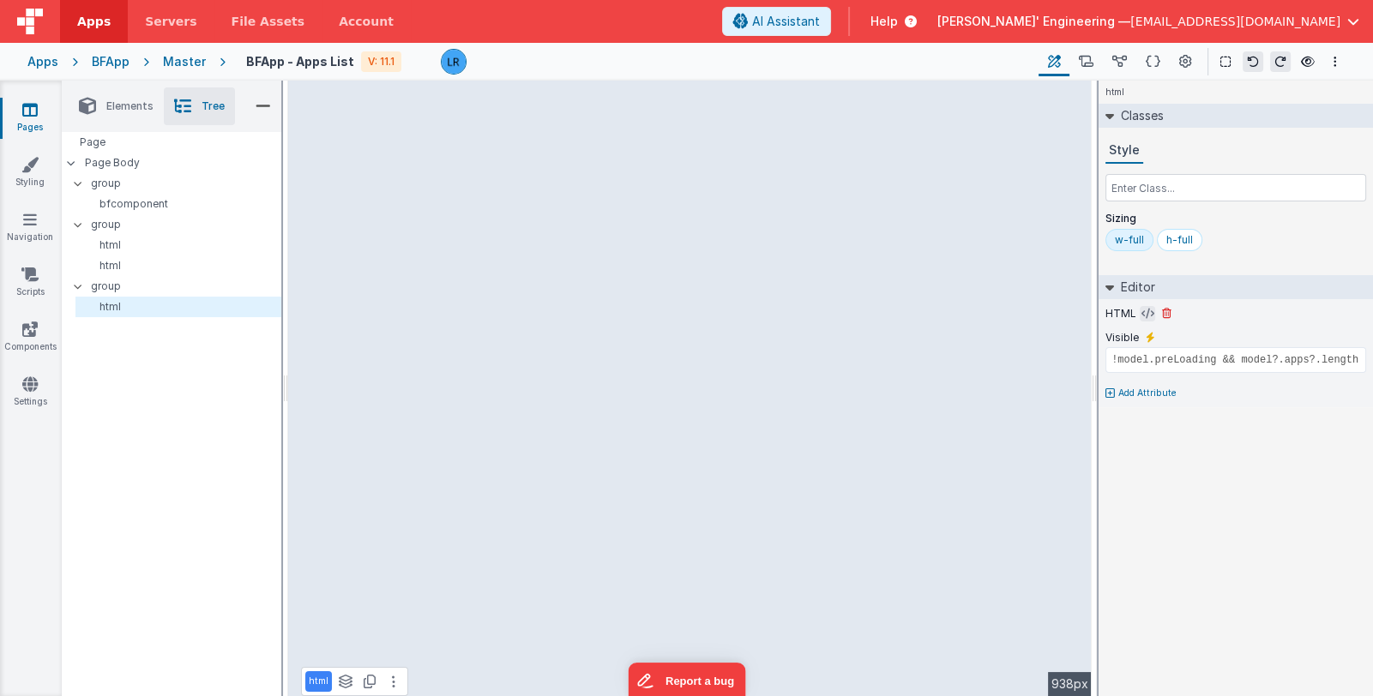
click at [1142, 315] on icon at bounding box center [1148, 314] width 13 height 14
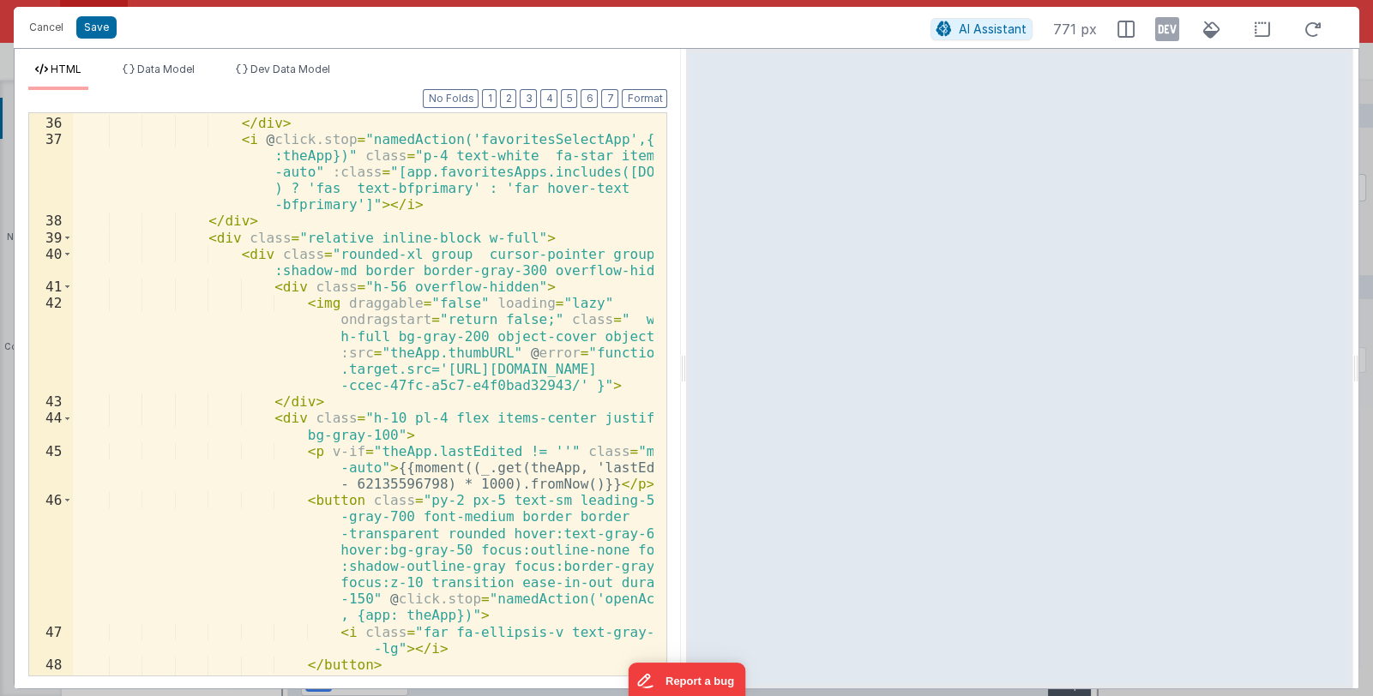
scroll to position [769, 0]
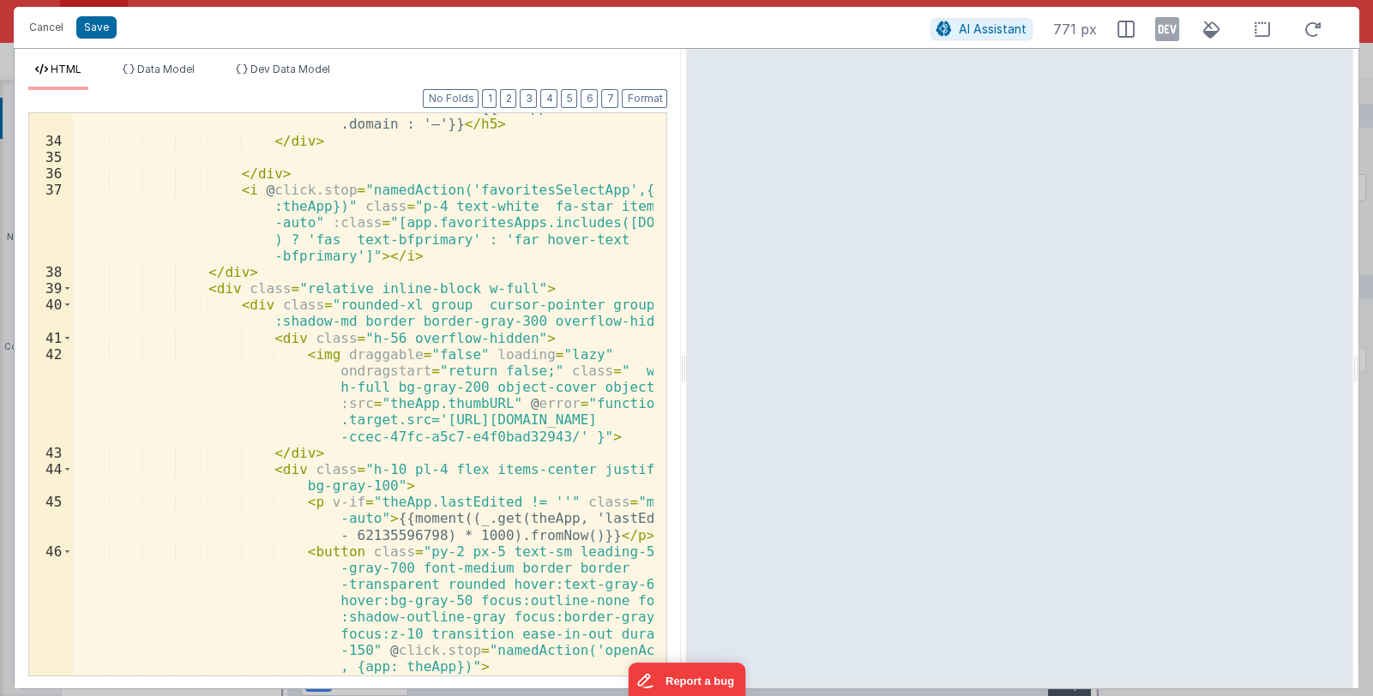
click at [204, 484] on div "< h5 class = "text-gray-500 overflow-ellipsis overflow-hidden" > {{theApp.domai…" at bounding box center [364, 405] width 582 height 645
click at [44, 28] on button "Cancel" at bounding box center [46, 27] width 51 height 24
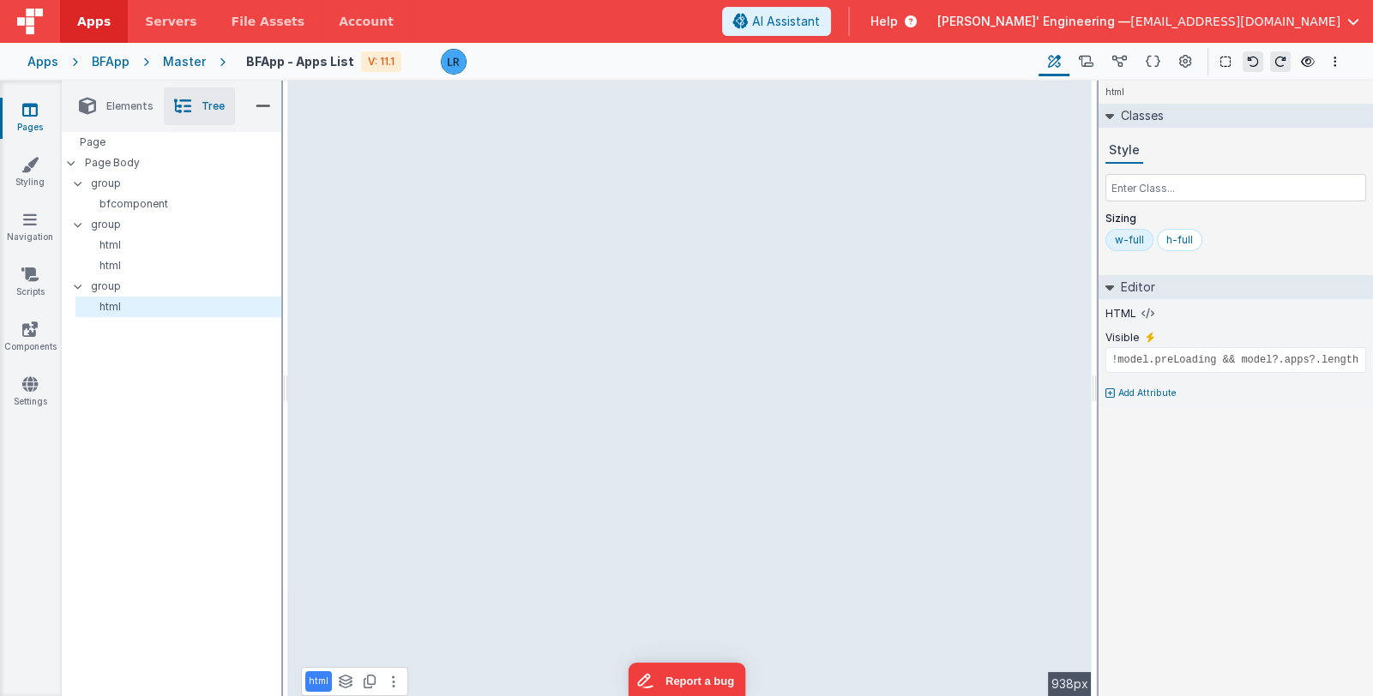
click at [18, 105] on link "Pages" at bounding box center [30, 118] width 62 height 34
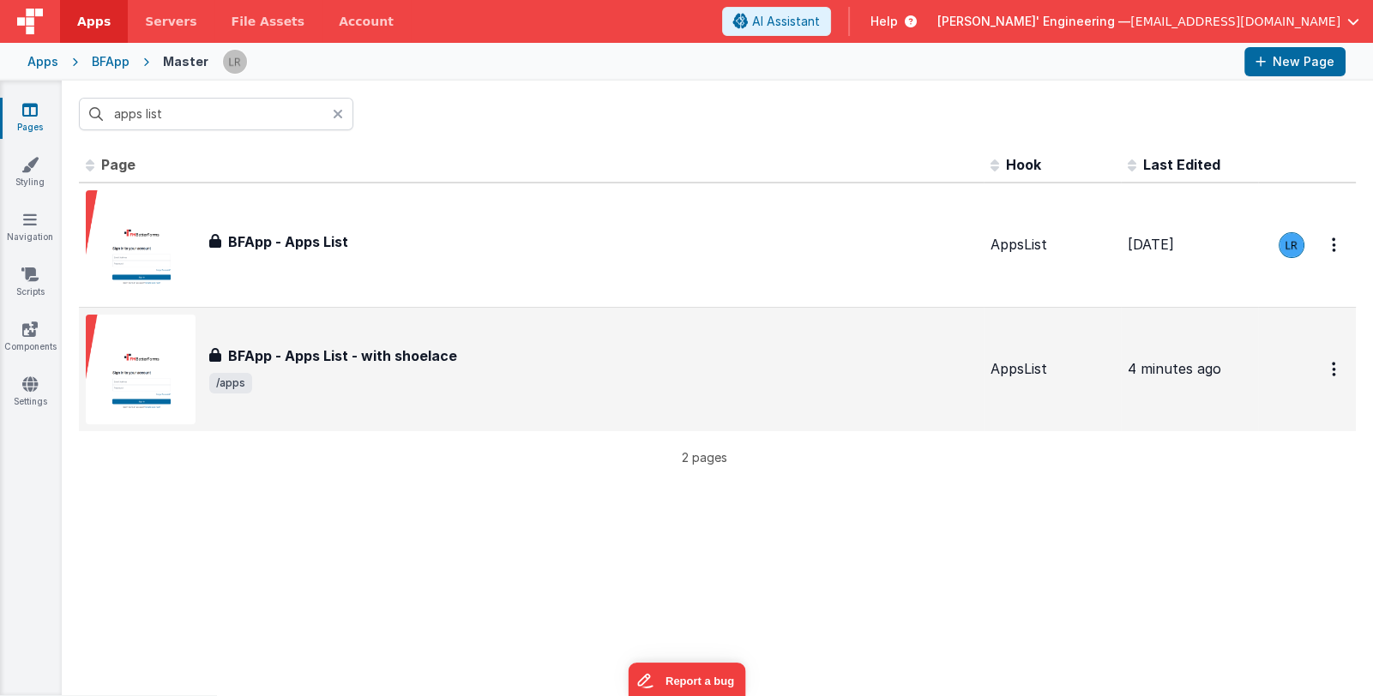
click at [581, 356] on div "BFApp - Apps List - with shoelace" at bounding box center [593, 356] width 768 height 21
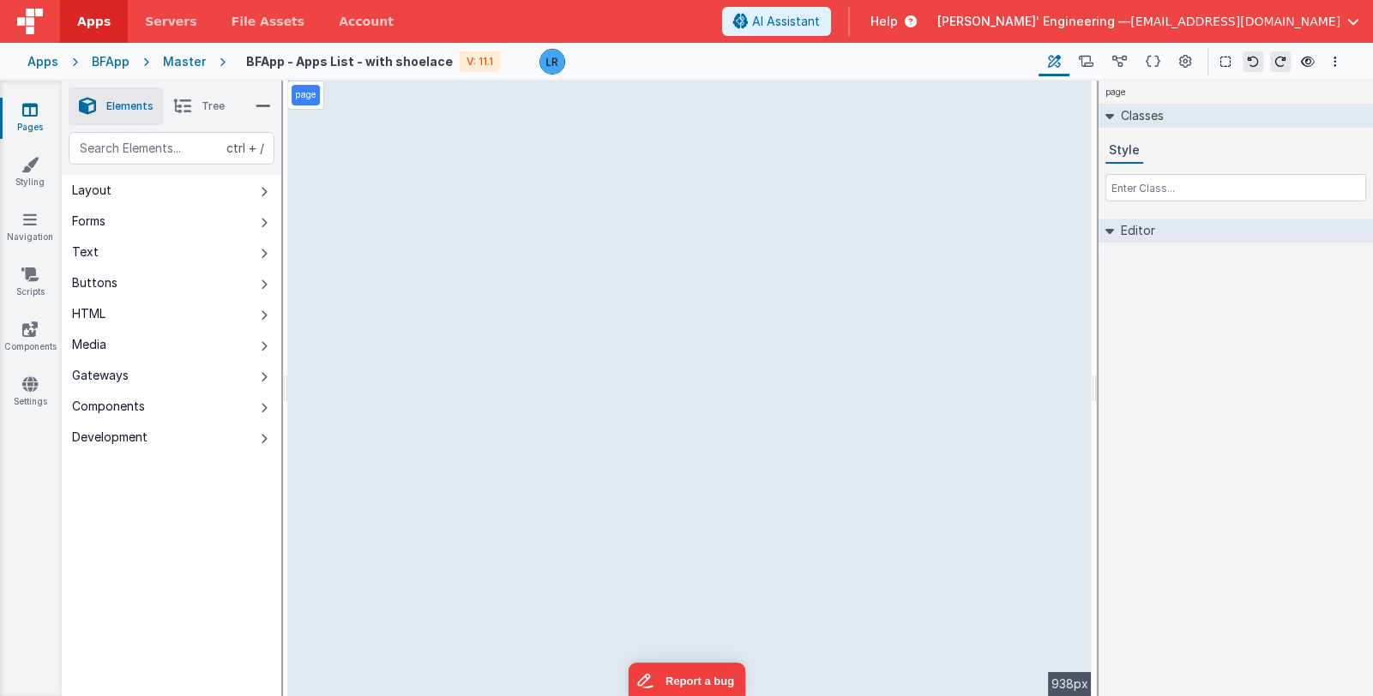
click at [181, 105] on icon at bounding box center [182, 106] width 17 height 24
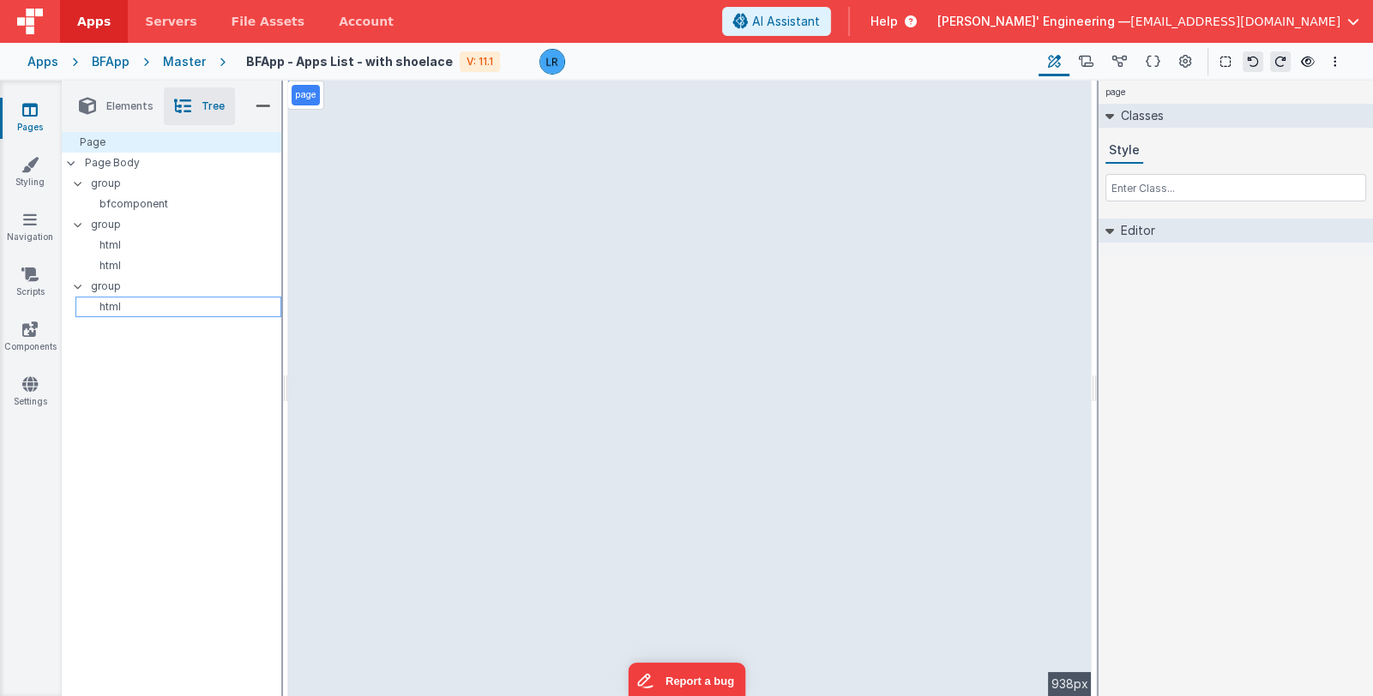
click at [240, 316] on div "html" at bounding box center [178, 307] width 206 height 21
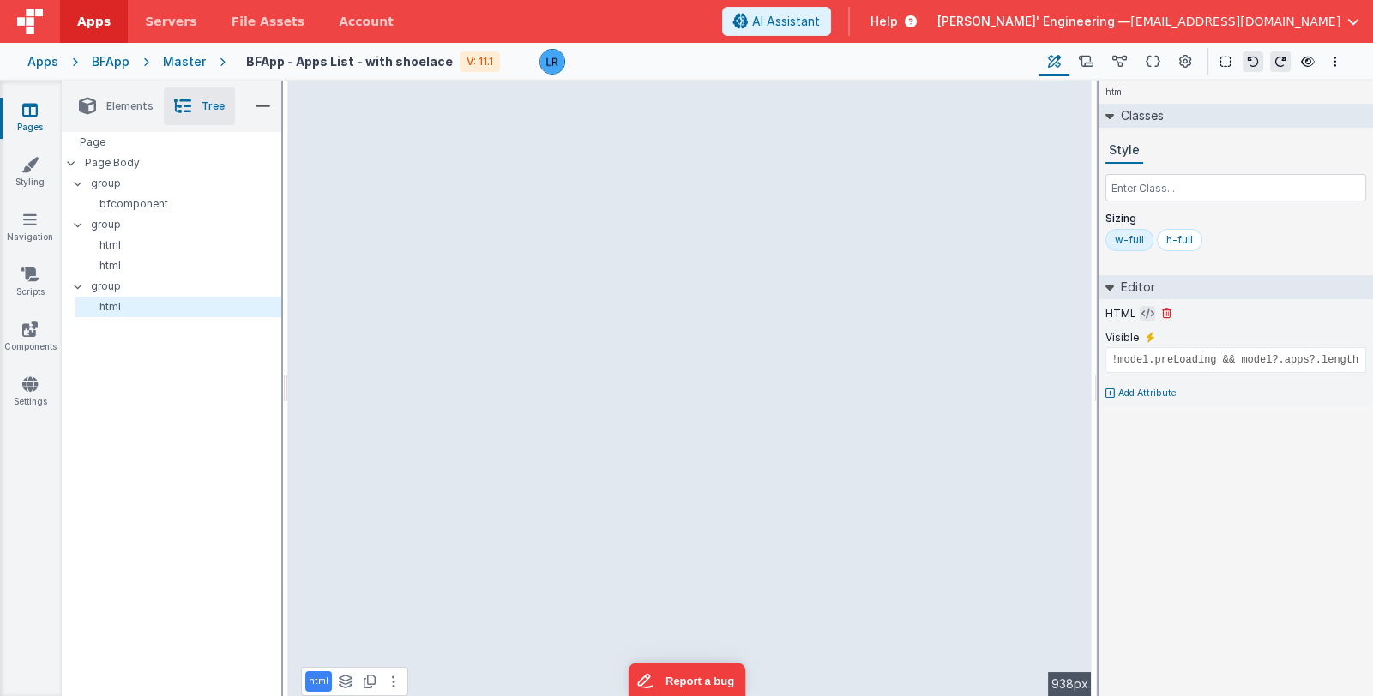
click at [1144, 313] on icon at bounding box center [1148, 314] width 13 height 14
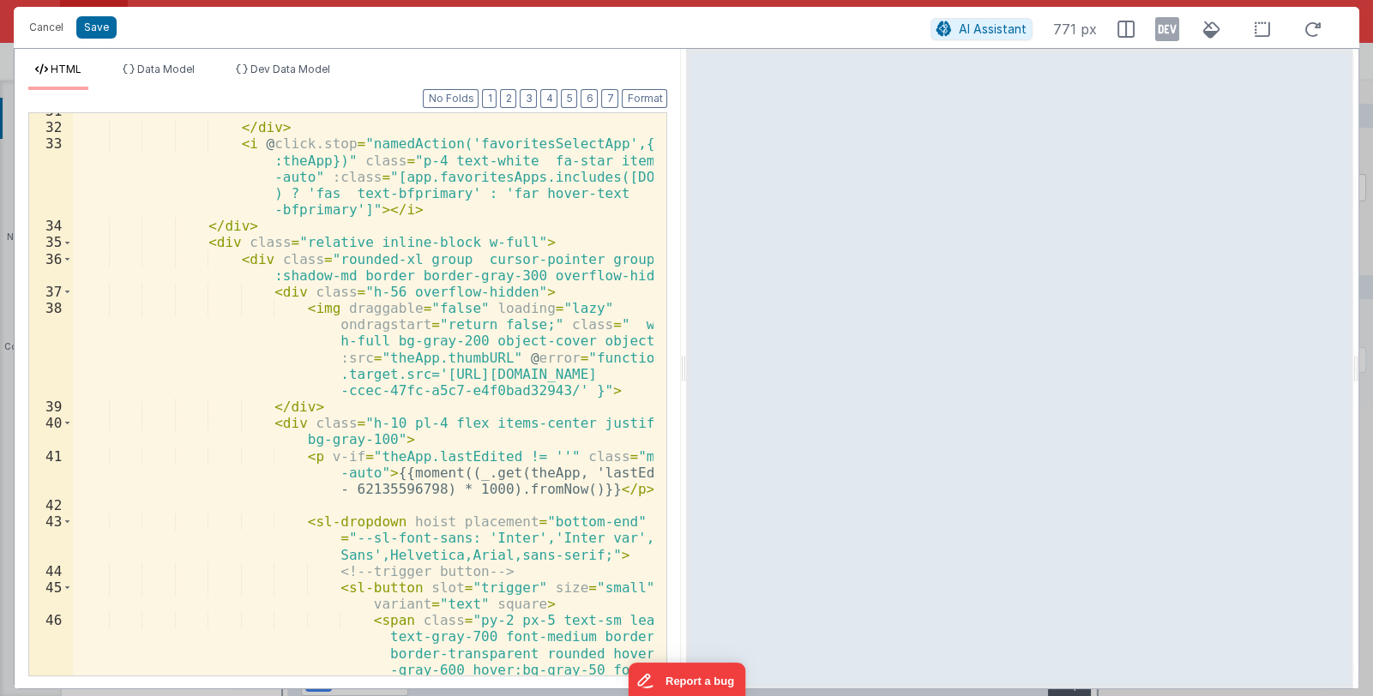
scroll to position [766, 0]
click at [426, 535] on div "</ div > < i @ click.stop = "namedAction('favoritesSelectApp',{app :theApp})" c…" at bounding box center [364, 466] width 582 height 727
click at [506, 605] on div "</ div > < i @ click.stop = "namedAction('favoritesSelectApp',{app :theApp})" c…" at bounding box center [364, 466] width 582 height 727
click at [363, 332] on div "</ div > < i @ click.stop = "namedAction('favoritesSelectApp',{app :theApp})" c…" at bounding box center [364, 466] width 582 height 727
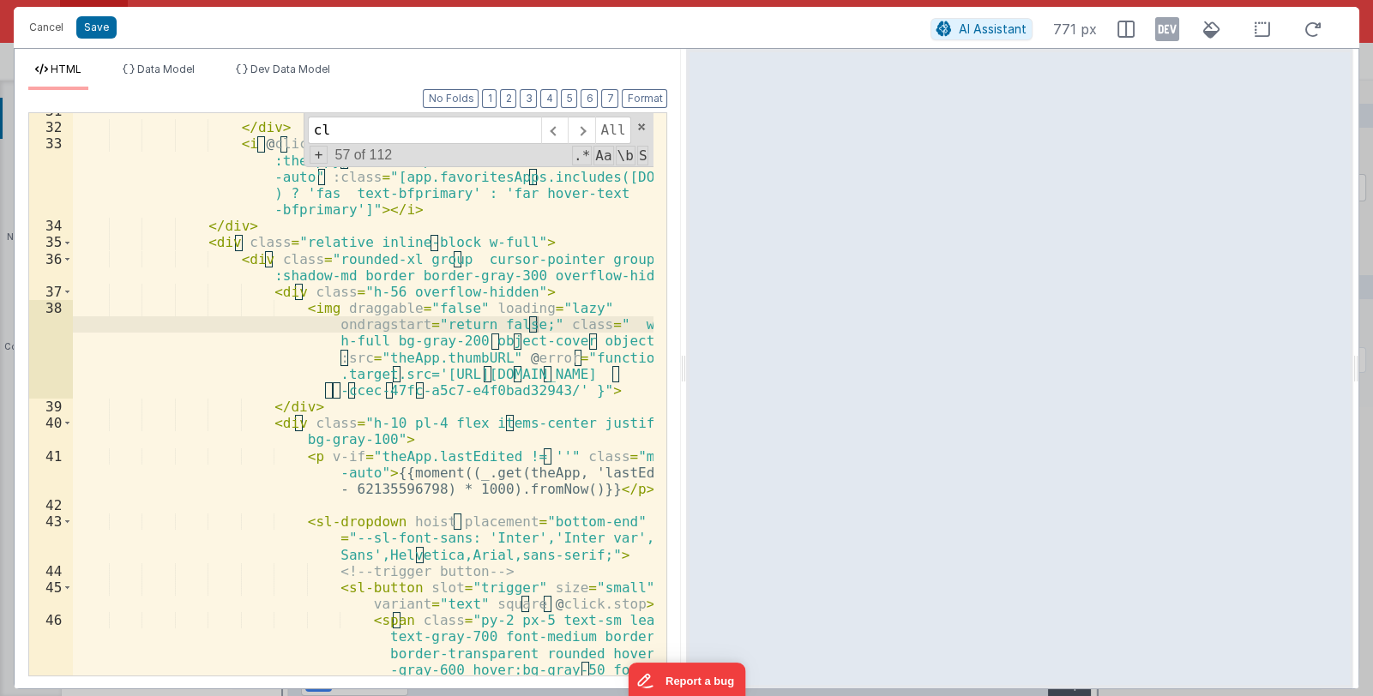
scroll to position [0, 0]
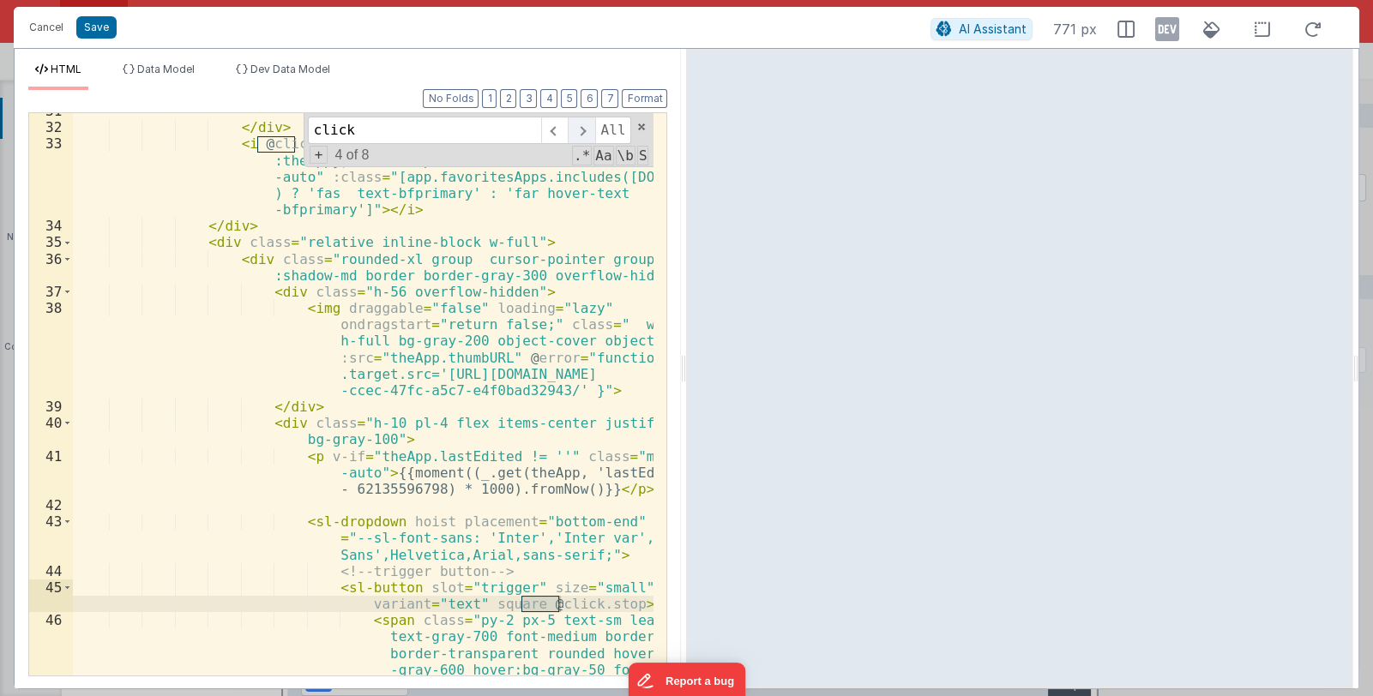
type input "click"
click at [582, 127] on span at bounding box center [581, 130] width 27 height 27
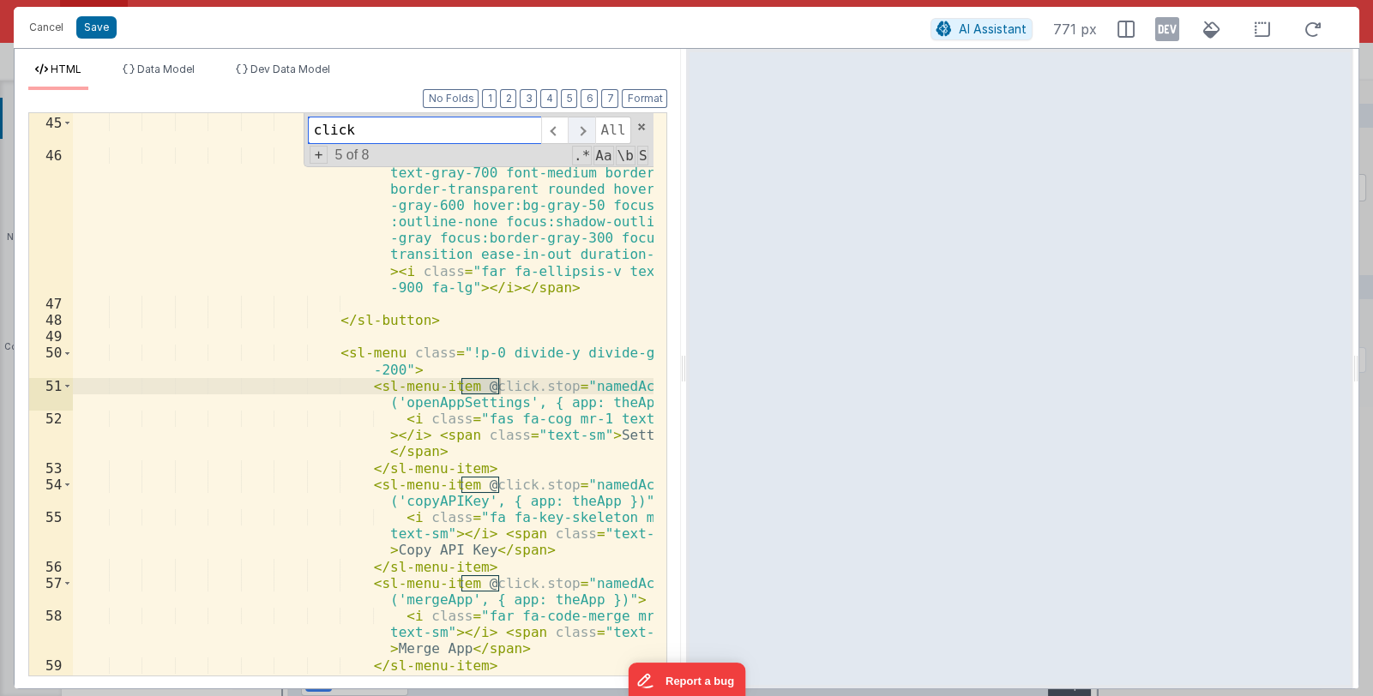
scroll to position [1231, 0]
click at [560, 127] on span at bounding box center [554, 130] width 27 height 27
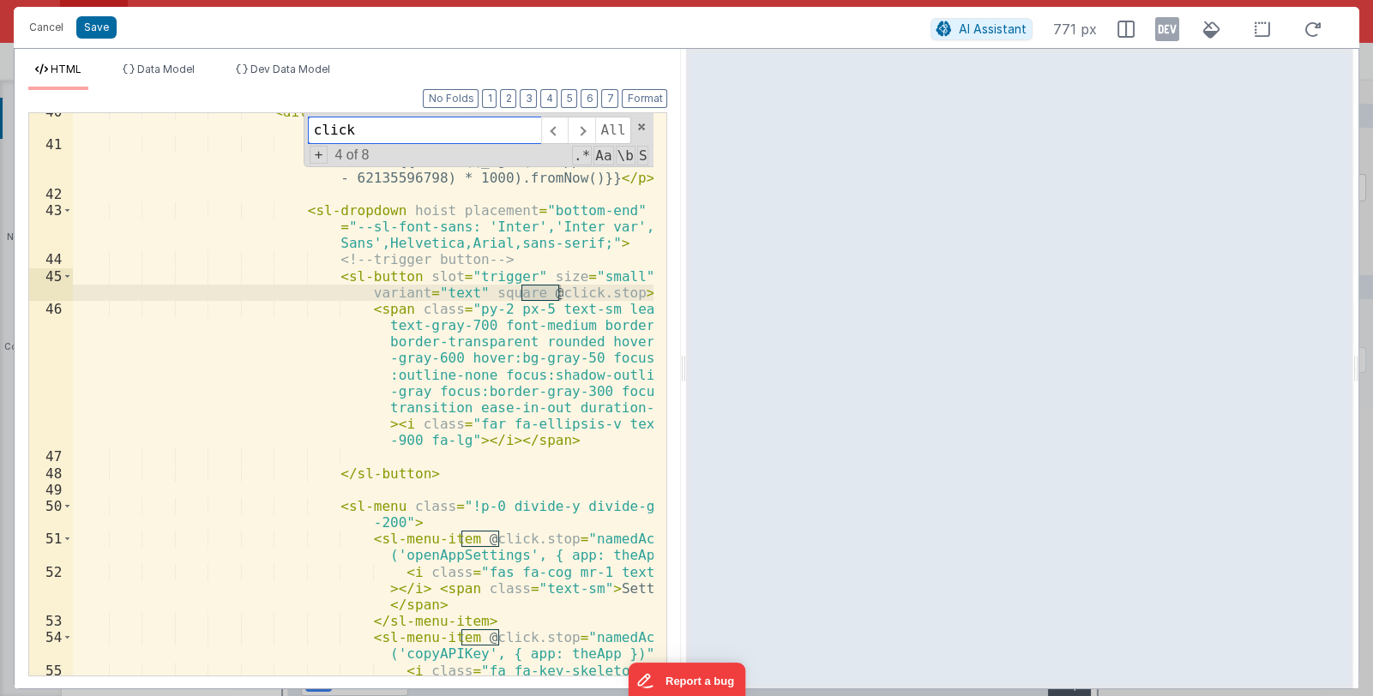
scroll to position [925, 0]
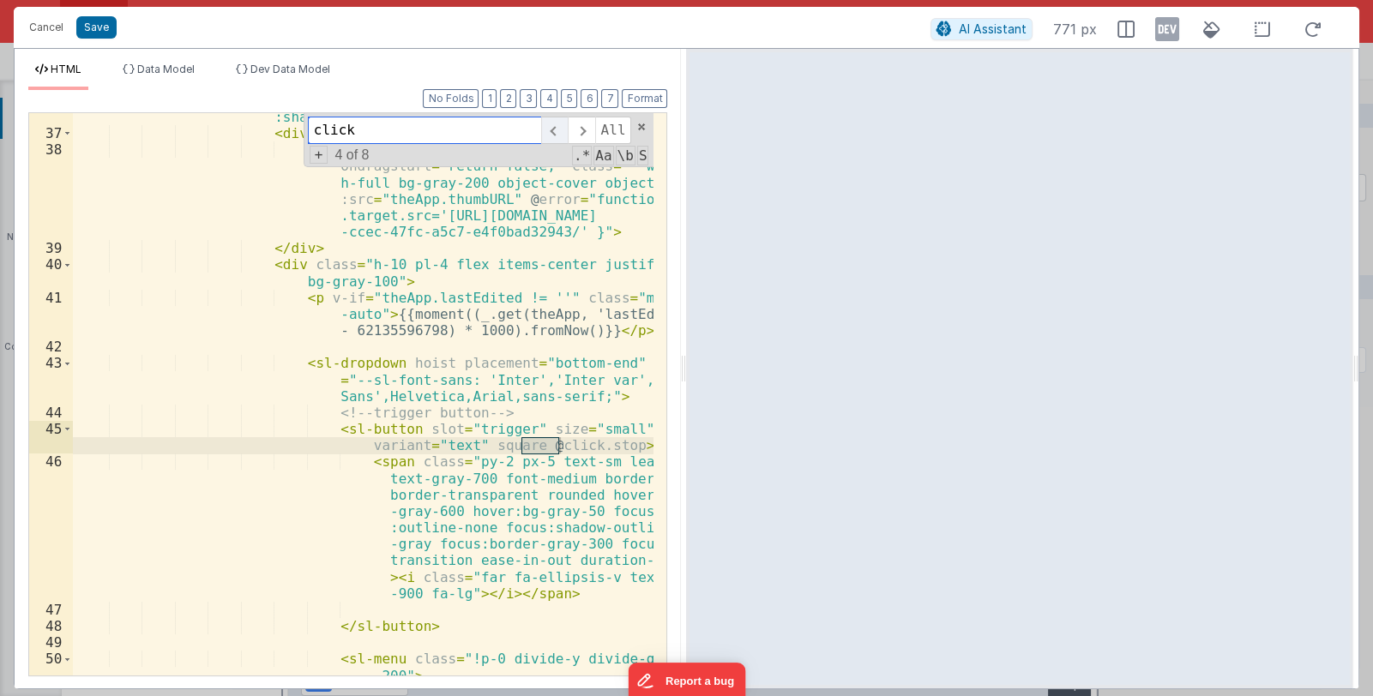
click at [558, 136] on span at bounding box center [554, 130] width 27 height 27
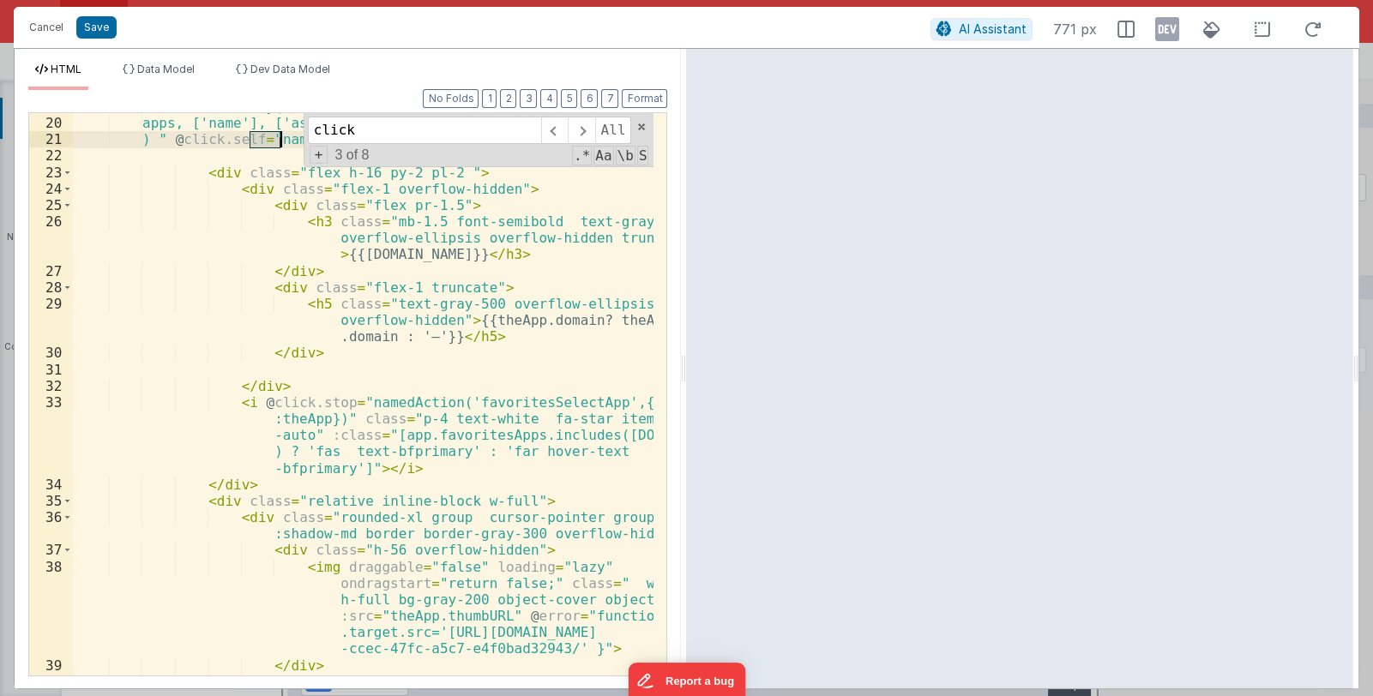
drag, startPoint x: 248, startPoint y: 142, endPoint x: 279, endPoint y: 141, distance: 30.9
click at [279, 141] on div "< div class = " pb-2 group cursor-pointer" v-for = "theApp in _ .orderBy( apps,…" at bounding box center [364, 396] width 582 height 629
click at [94, 25] on button "Save" at bounding box center [96, 27] width 40 height 22
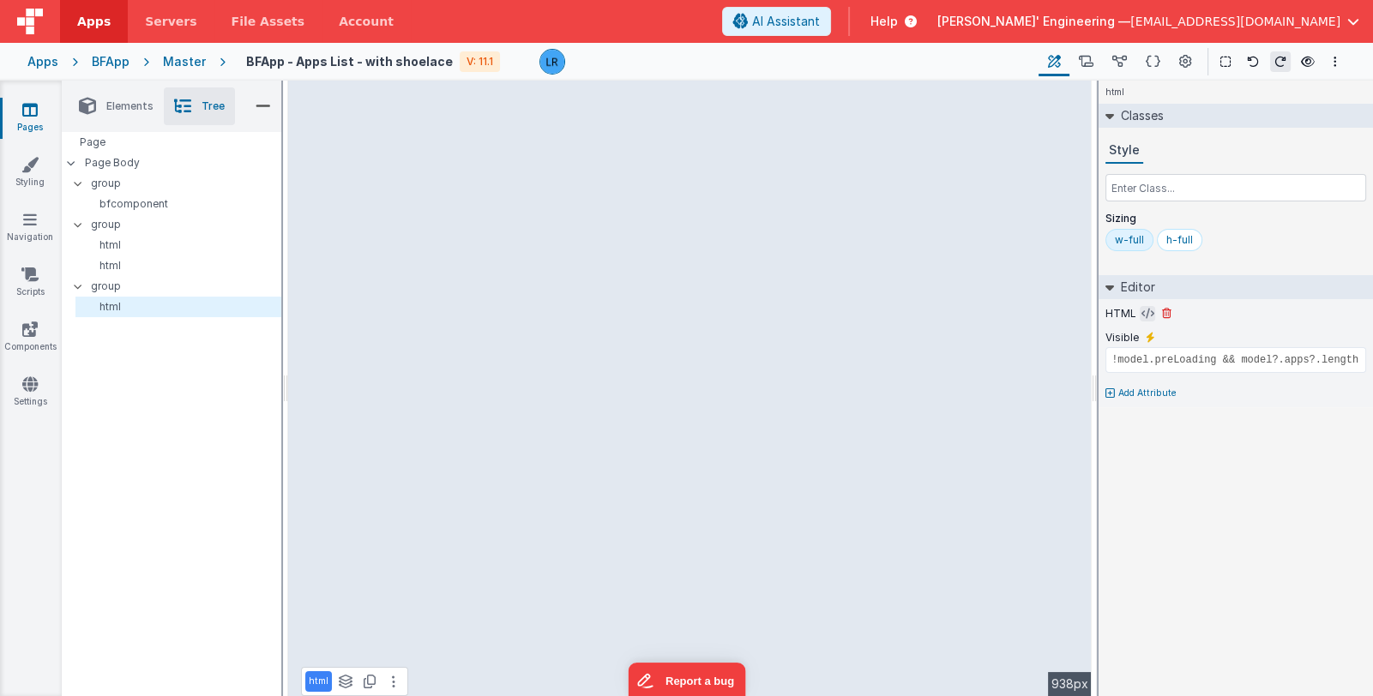
click at [1142, 313] on icon at bounding box center [1148, 314] width 13 height 14
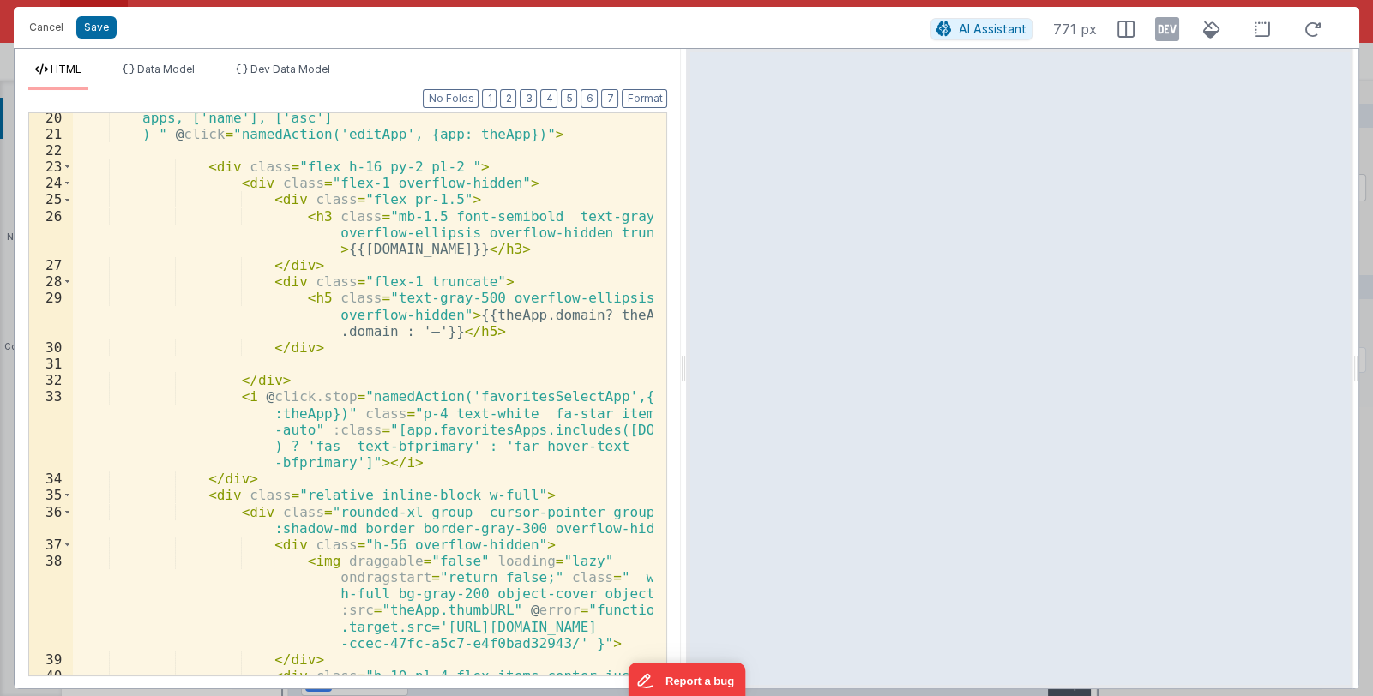
scroll to position [615, 0]
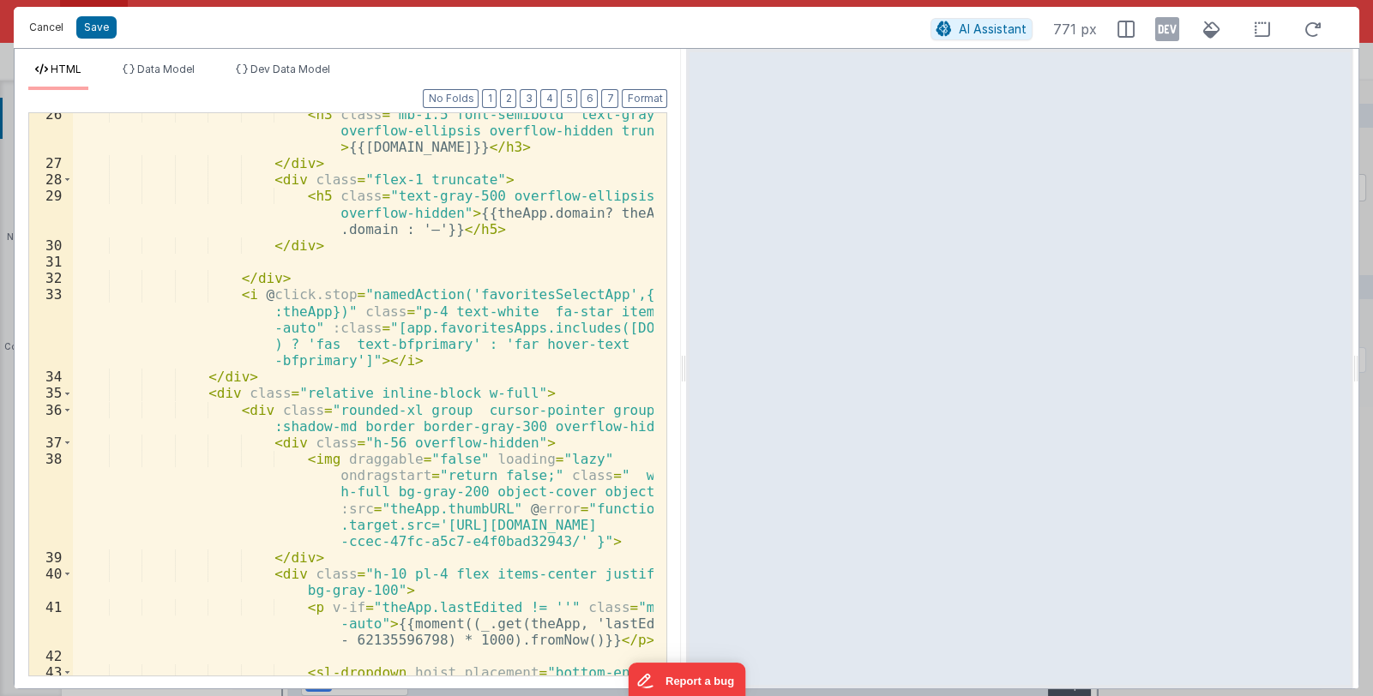
click at [50, 26] on button "Cancel" at bounding box center [46, 27] width 51 height 24
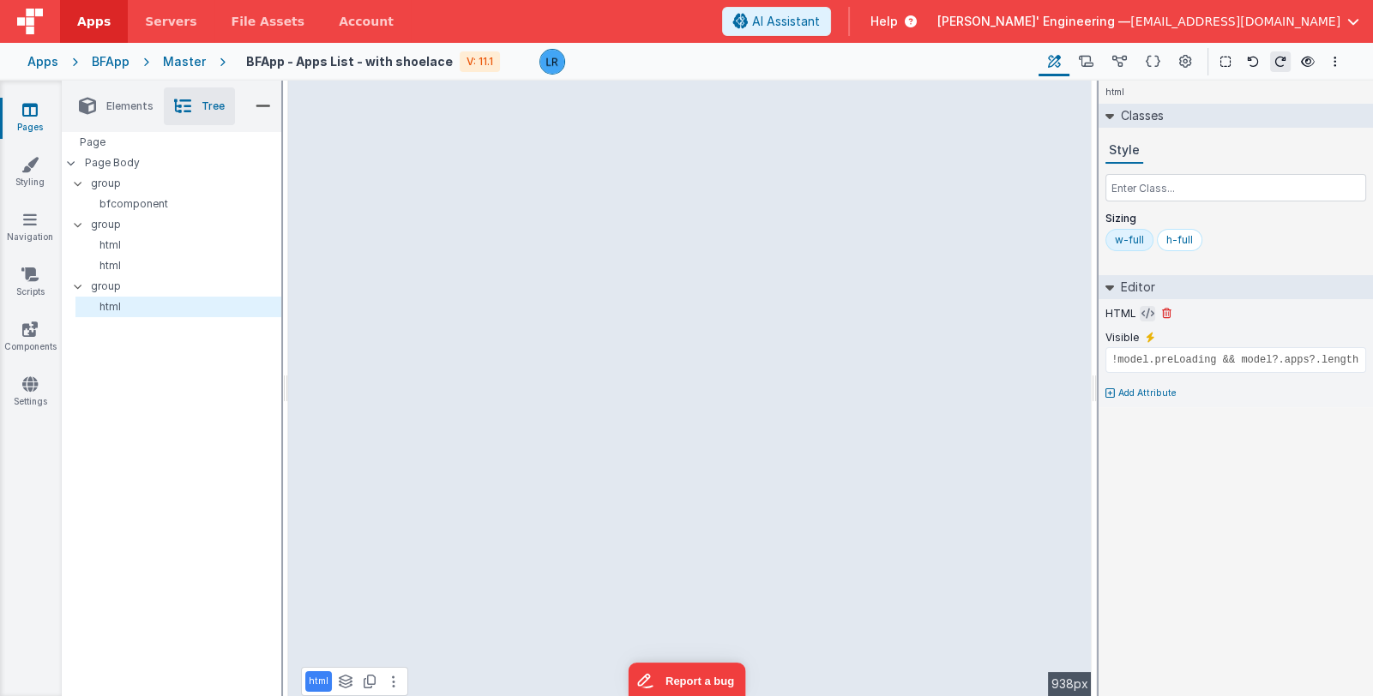
click at [1145, 315] on icon at bounding box center [1148, 314] width 13 height 14
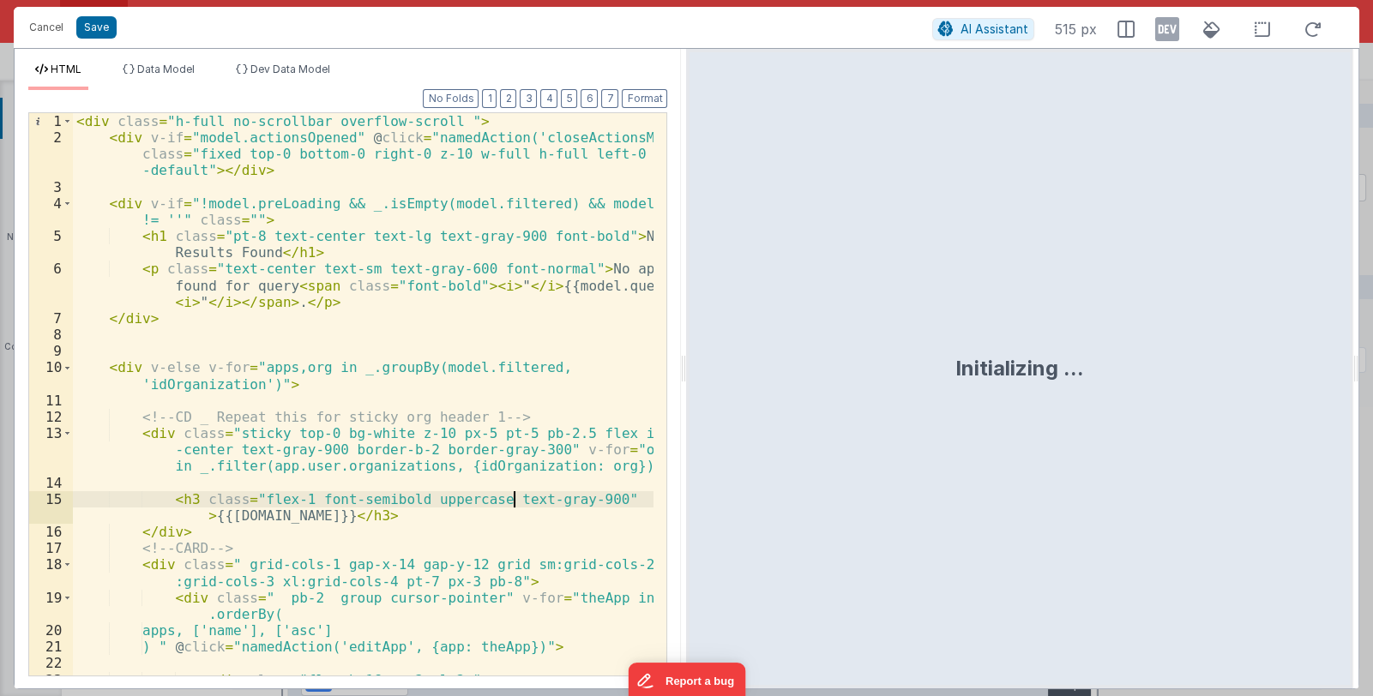
click at [510, 500] on div "< div class = "h-full no-scrollbar overflow-scroll " > < div v-if = "model.acti…" at bounding box center [364, 410] width 582 height 595
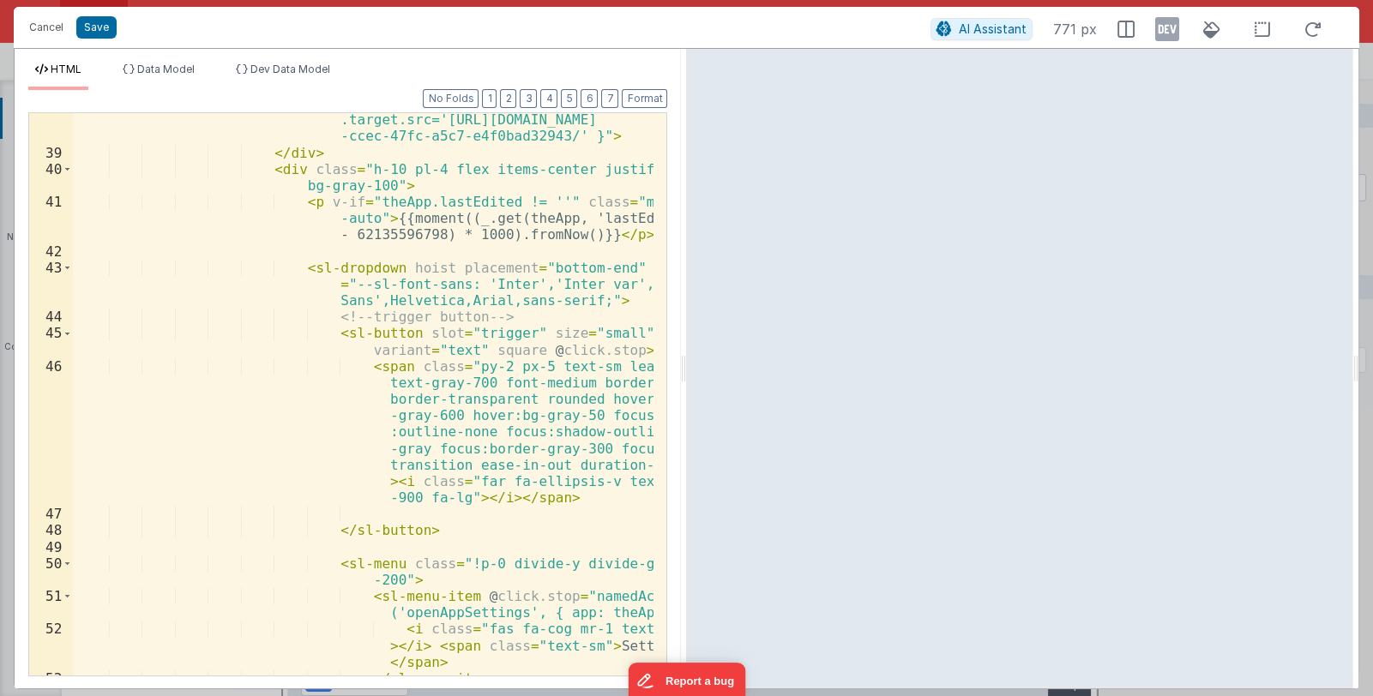
scroll to position [1123, 0]
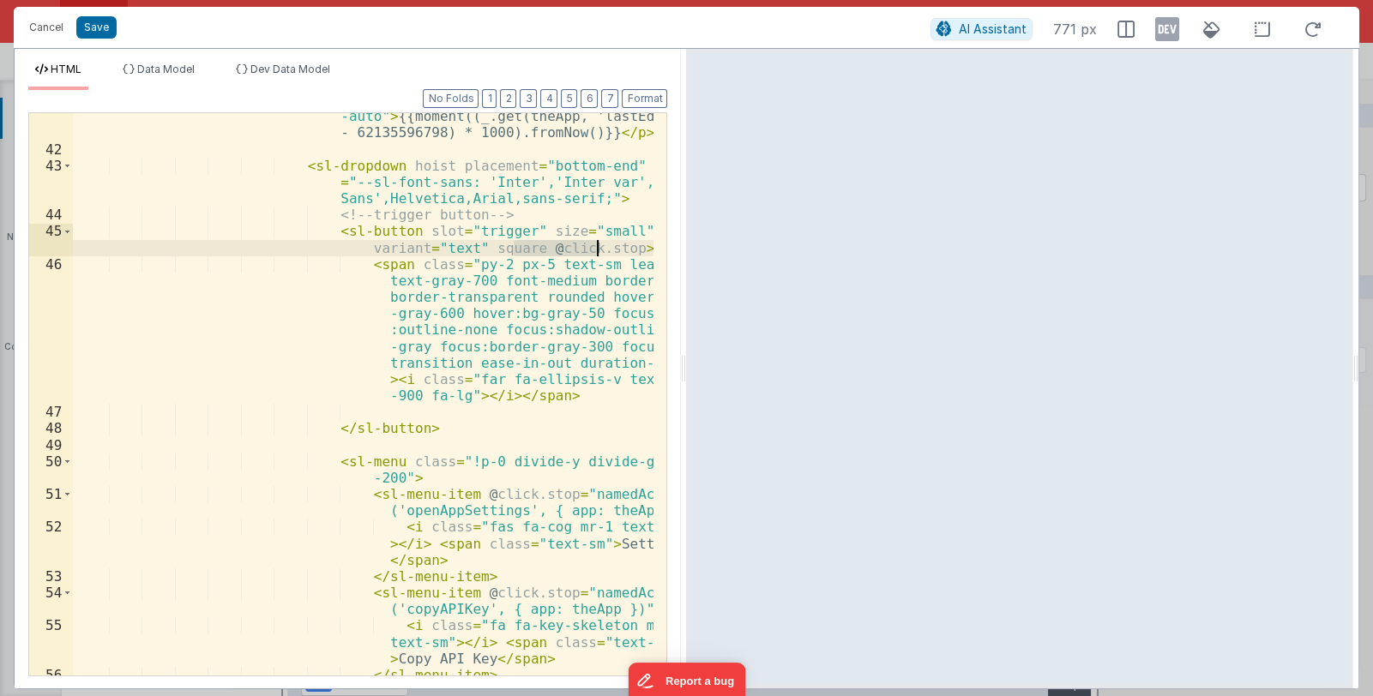
drag, startPoint x: 522, startPoint y: 250, endPoint x: 600, endPoint y: 247, distance: 77.2
click at [600, 247] on div "< p v-if = "theApp.lastEdited != ''" class = "mr -auto" > {{moment((_.get(theAp…" at bounding box center [364, 414] width 582 height 645
click at [87, 25] on button "Save" at bounding box center [96, 27] width 40 height 22
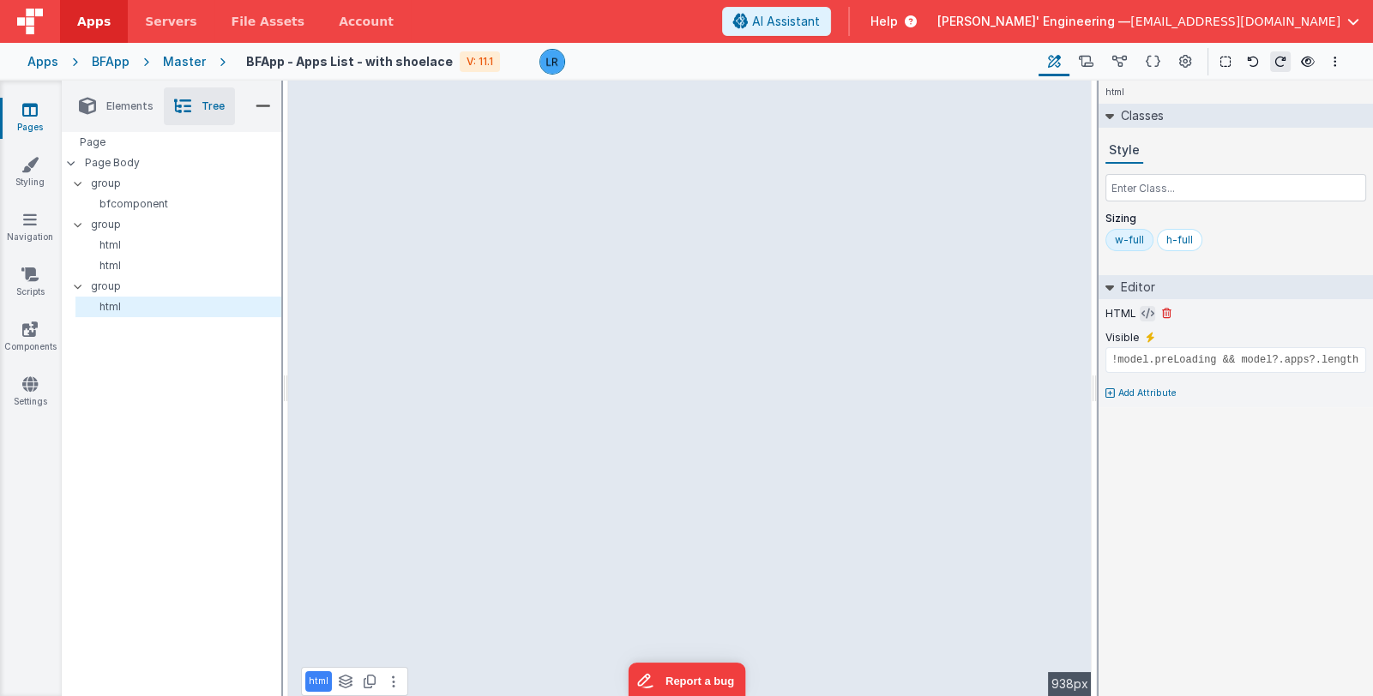
click at [1142, 315] on icon at bounding box center [1148, 314] width 13 height 14
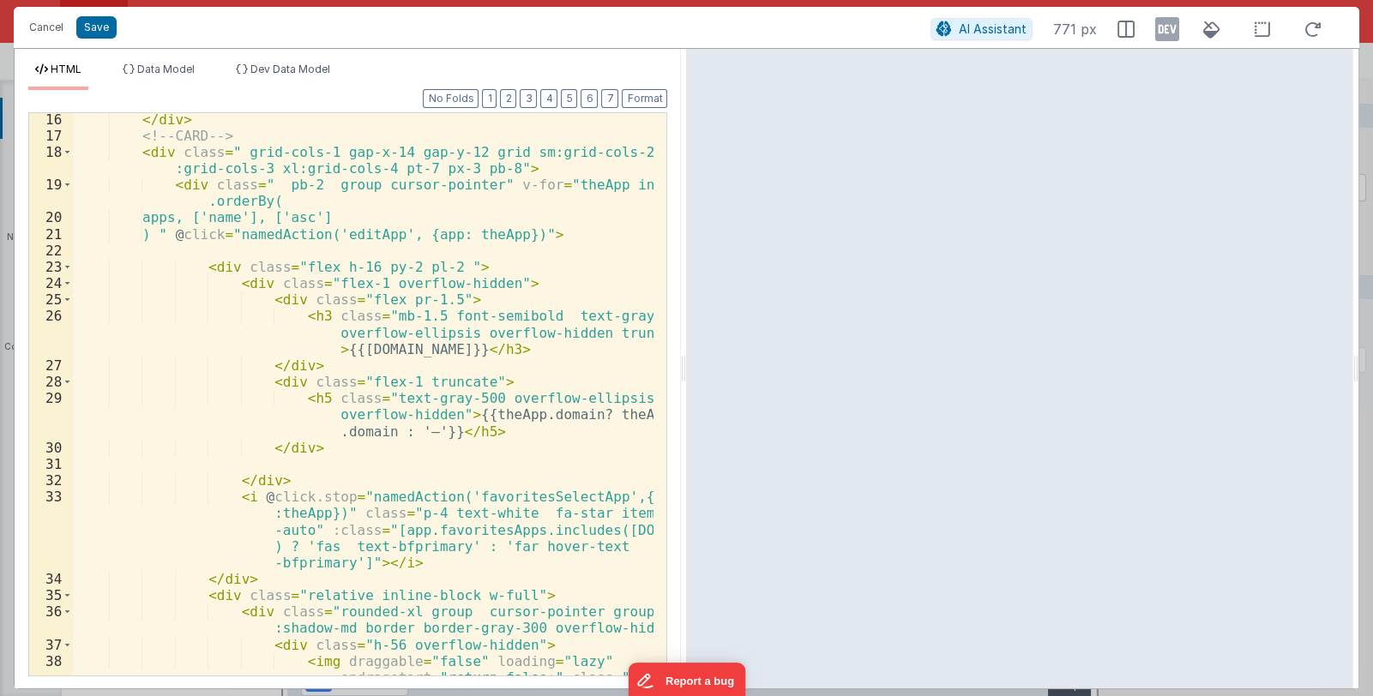
scroll to position [404, 0]
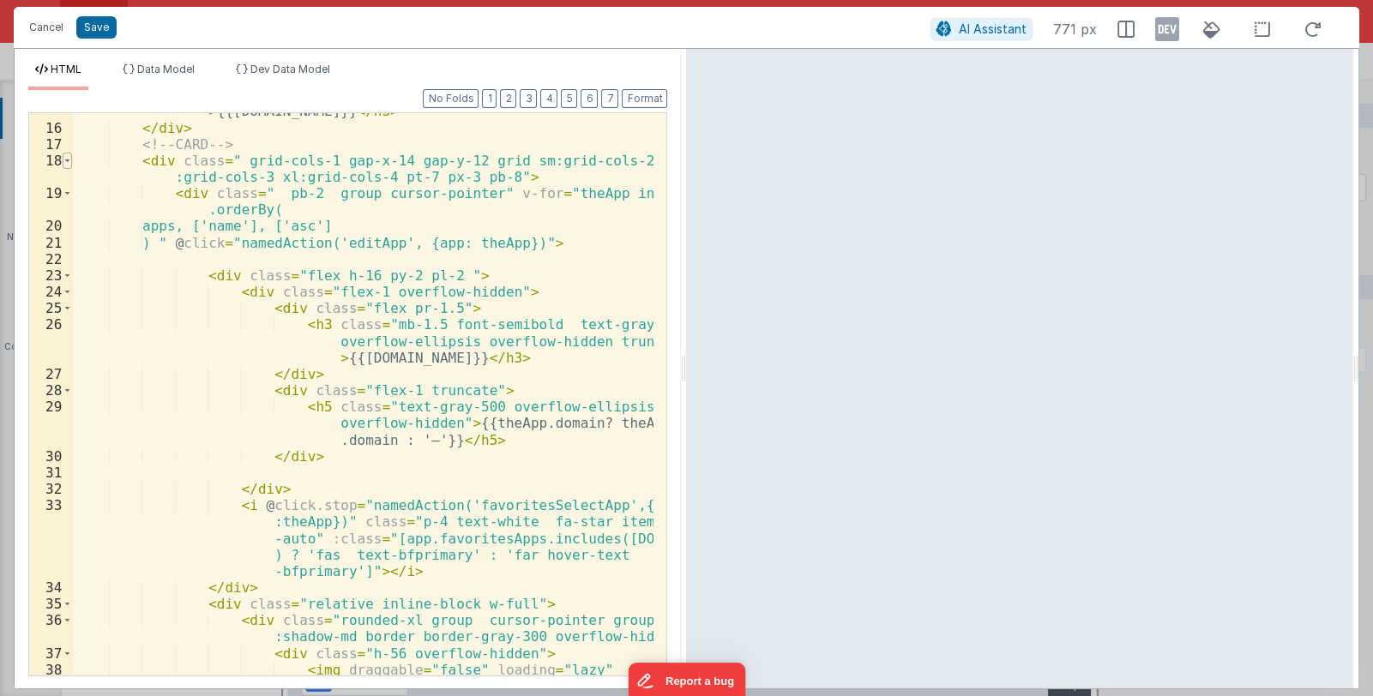
click at [68, 156] on span at bounding box center [67, 161] width 9 height 16
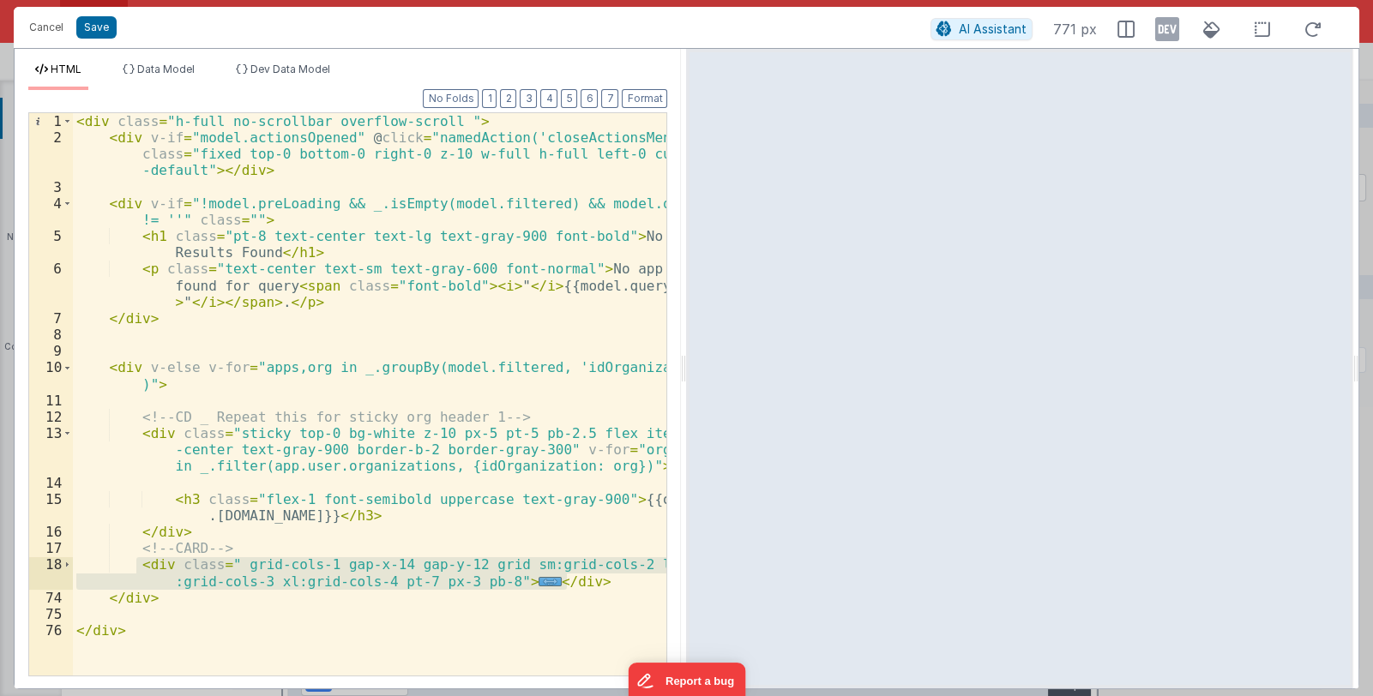
drag, startPoint x: 590, startPoint y: 579, endPoint x: 135, endPoint y: 560, distance: 455.8
click at [135, 560] on div "< div class = "h-full no-scrollbar overflow-scroll " > < div v-if = "model.acti…" at bounding box center [370, 410] width 594 height 595
click at [506, 577] on div "< div class = "h-full no-scrollbar overflow-scroll " > < div v-if = "model.acti…" at bounding box center [370, 394] width 594 height 563
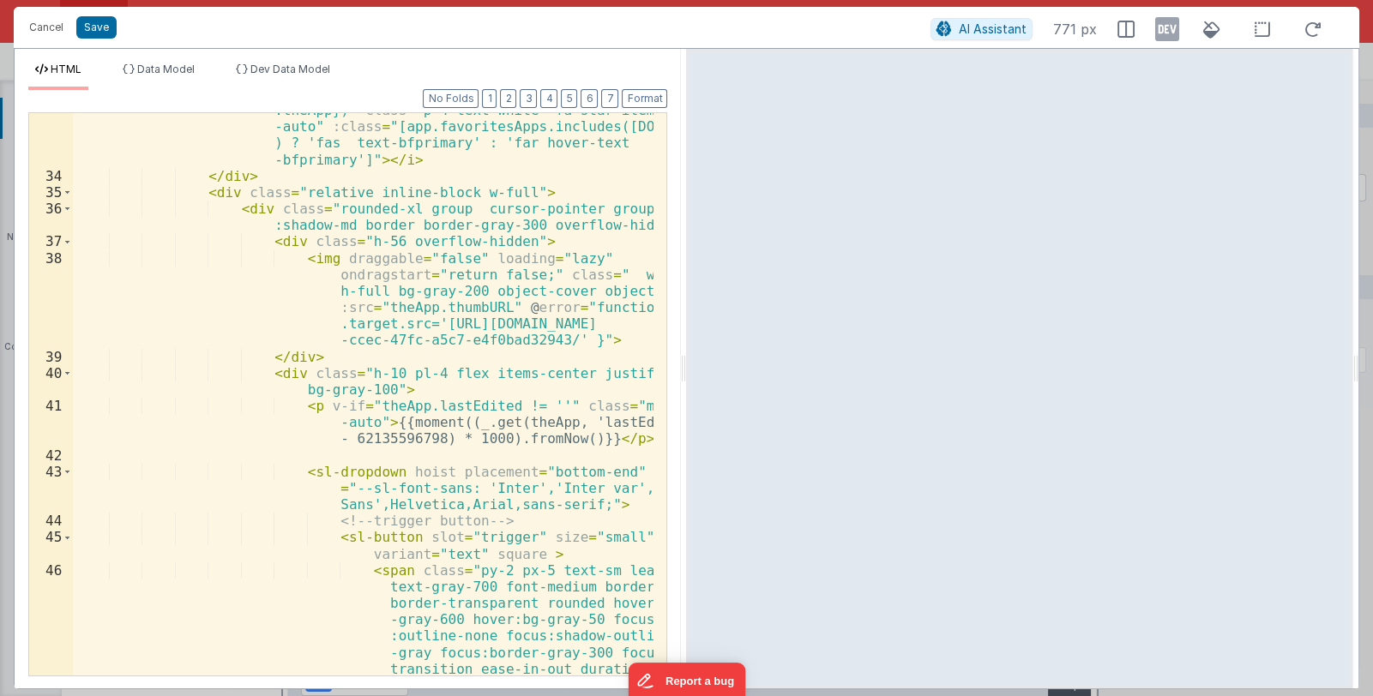
scroll to position [969, 0]
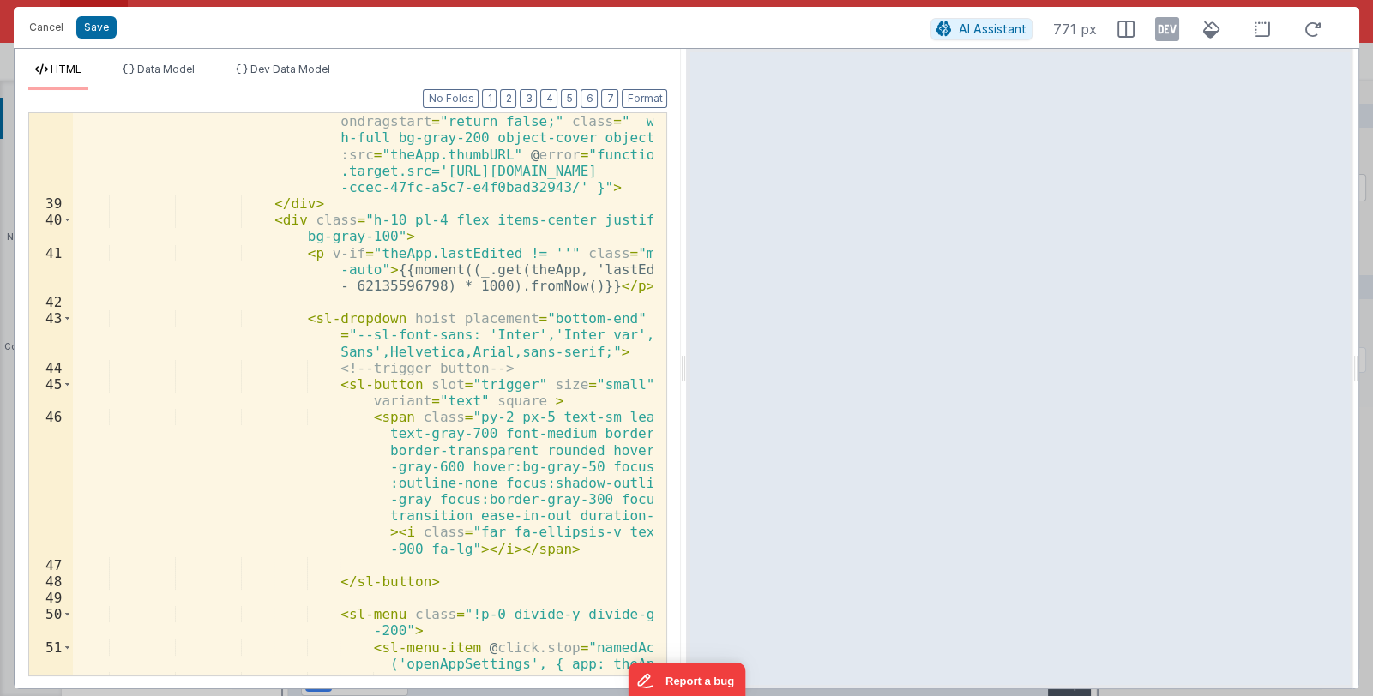
click at [513, 395] on div "< img draggable = "false" loading = "lazy" ondragstart = "return false;" class …" at bounding box center [364, 452] width 582 height 711
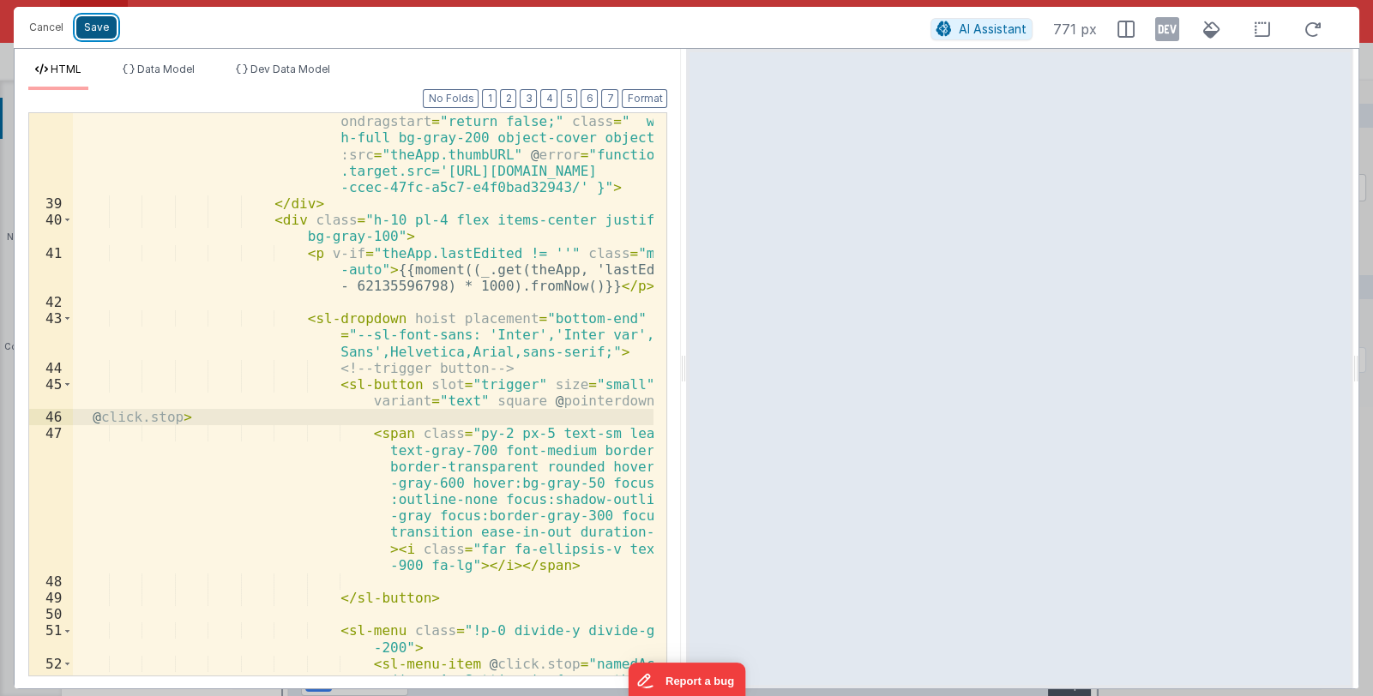
click at [103, 26] on button "Save" at bounding box center [96, 27] width 40 height 22
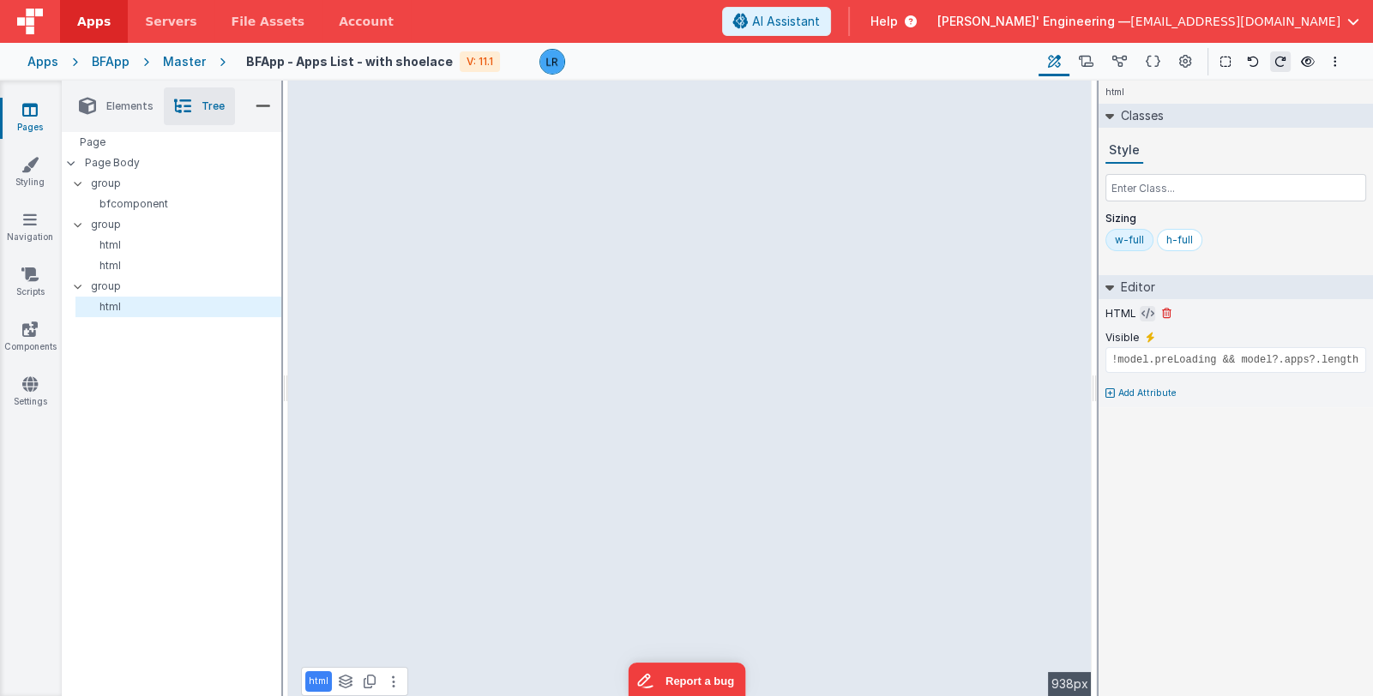
click at [1144, 313] on icon at bounding box center [1148, 314] width 13 height 14
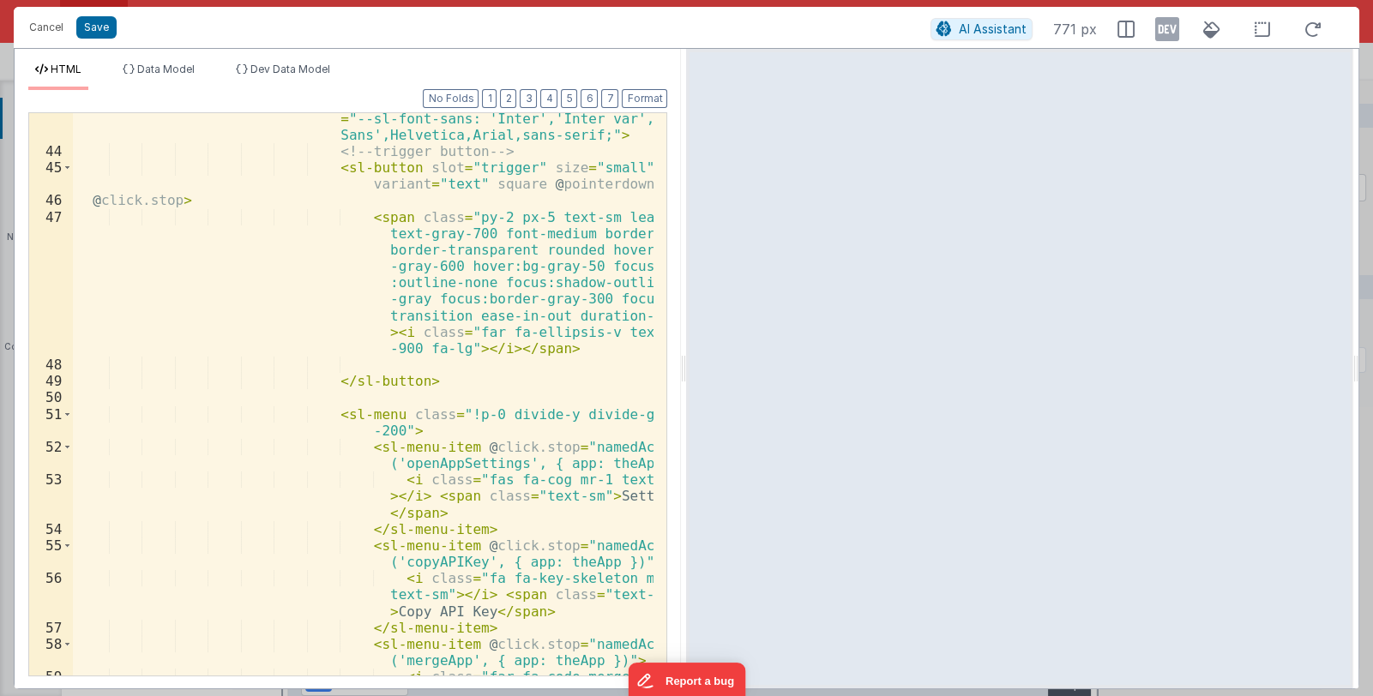
scroll to position [1192, 0]
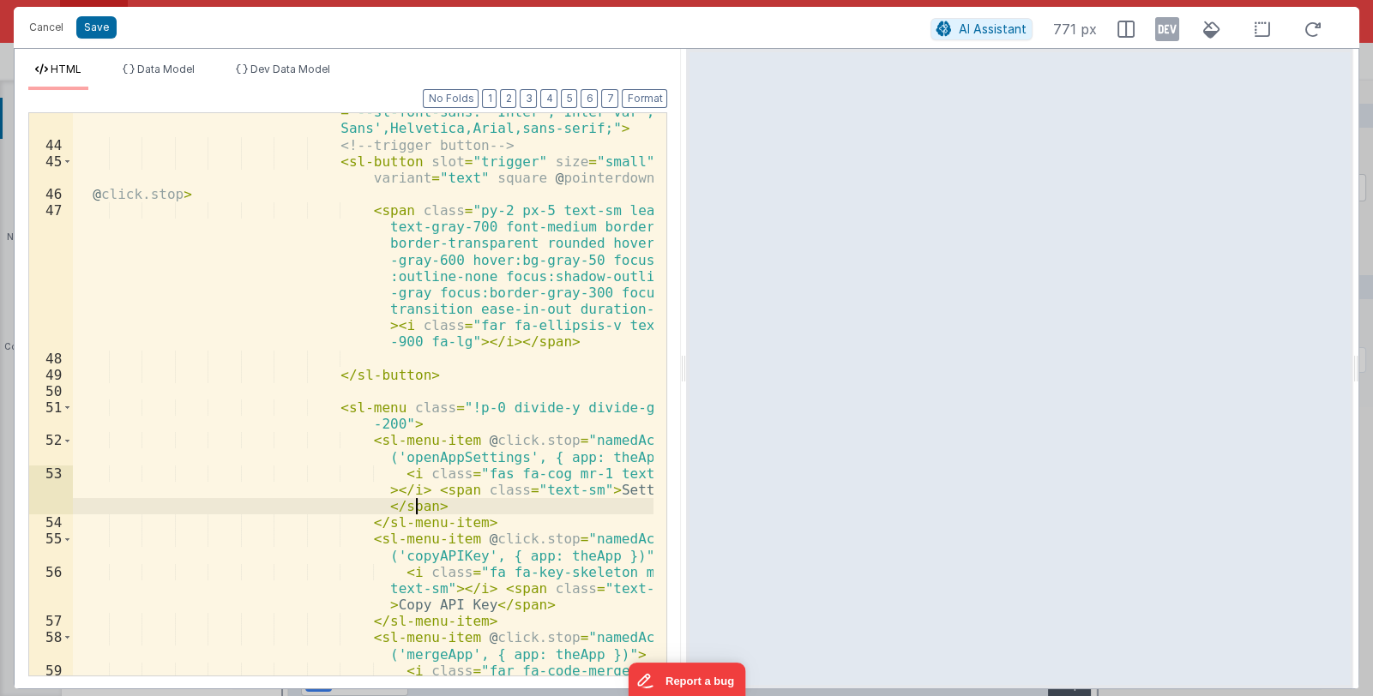
click at [533, 509] on div "< sl-dropdown hoist placement = "bottom-end" style = "--sl-font-sans: 'Inter','…" at bounding box center [364, 417] width 582 height 661
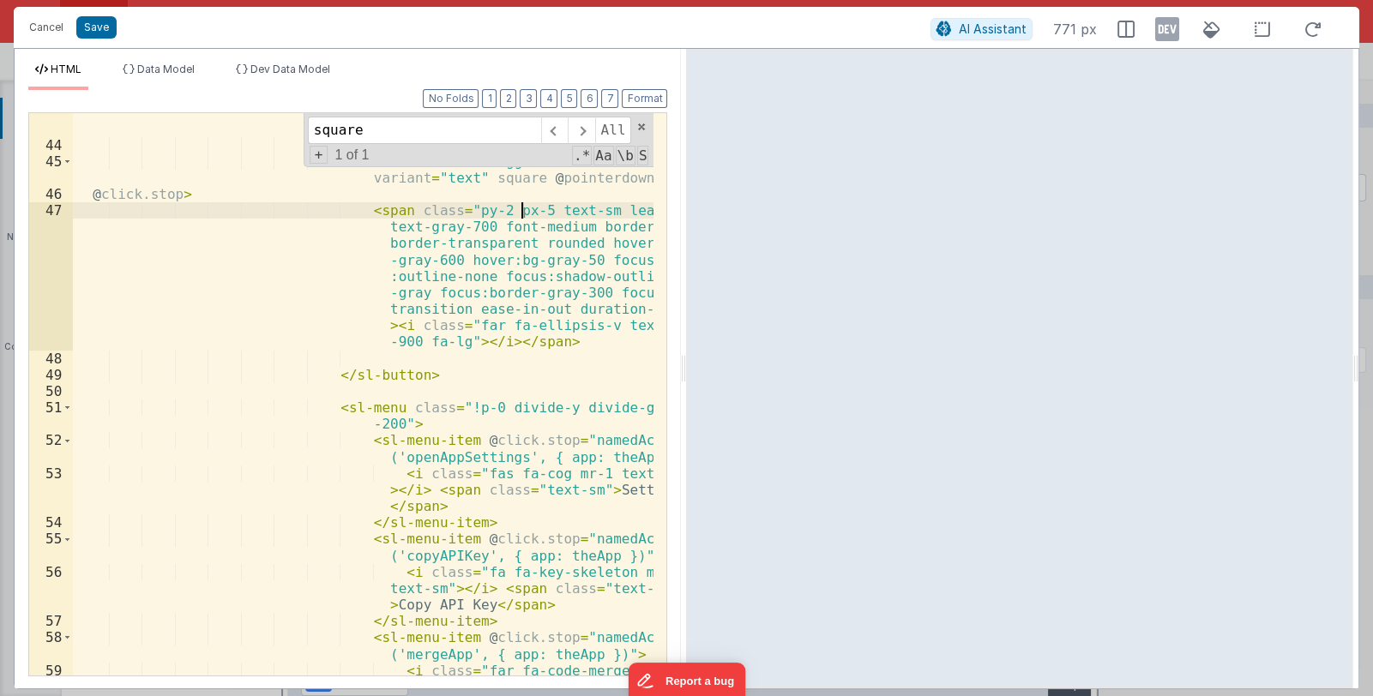
click at [523, 215] on div "< sl-dropdown hoist placement = "bottom-end" style = "--sl-font-sans: 'Inter','…" at bounding box center [364, 417] width 582 height 661
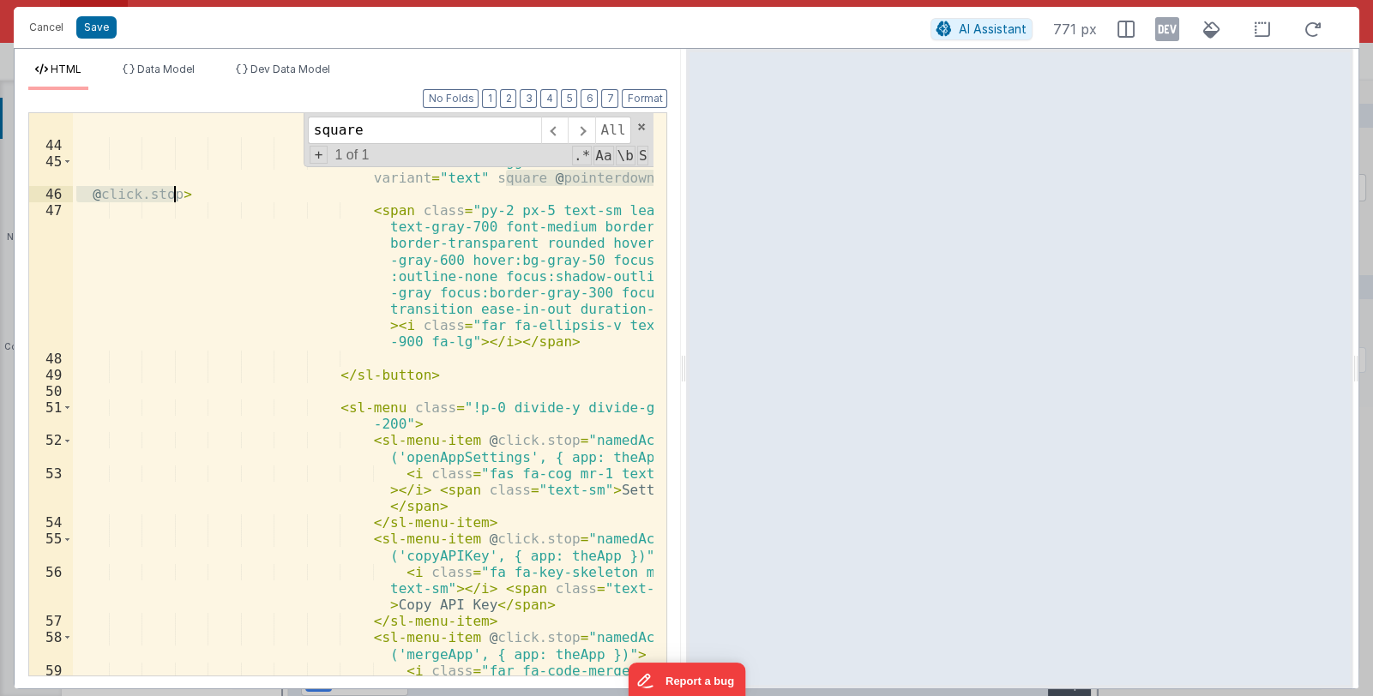
drag, startPoint x: 507, startPoint y: 178, endPoint x: 176, endPoint y: 196, distance: 331.6
click at [176, 196] on div "< sl-dropdown hoist placement = "bottom-end" style = "--sl-font-sans: 'Inter','…" at bounding box center [364, 417] width 582 height 661
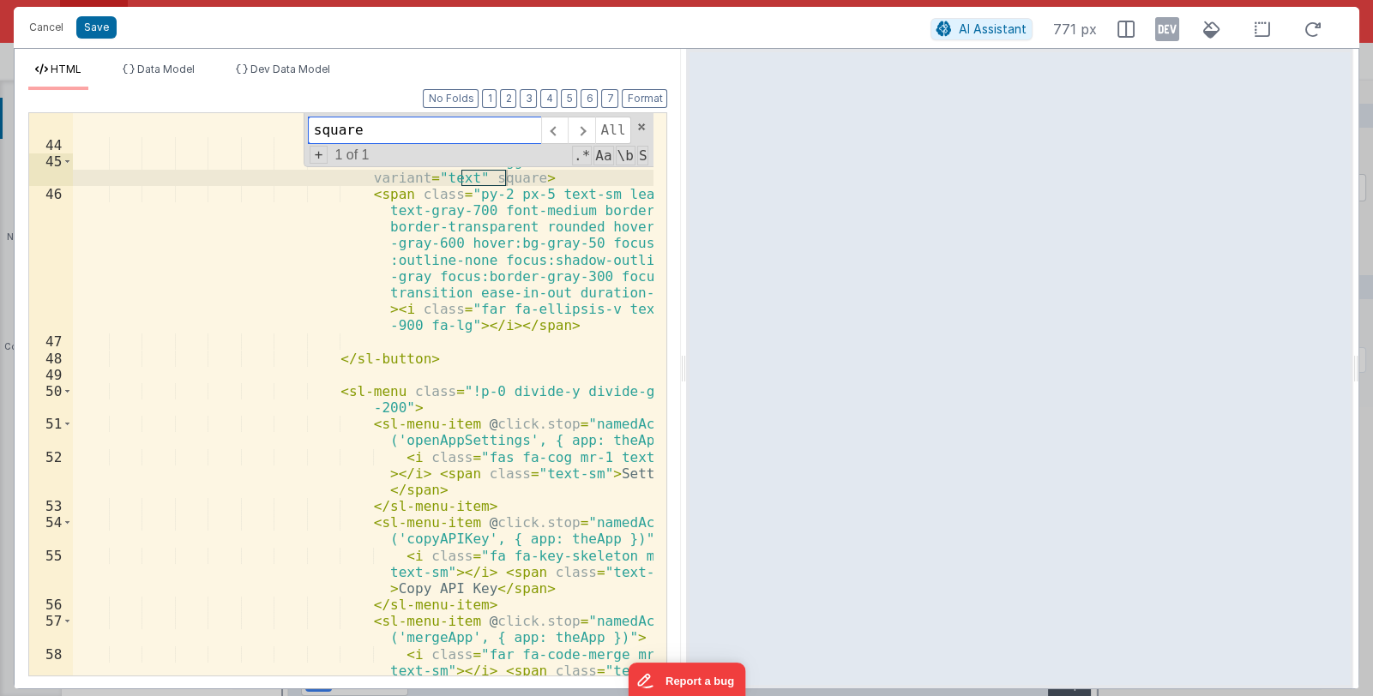
drag, startPoint x: 389, startPoint y: 136, endPoint x: 256, endPoint y: 116, distance: 135.4
click at [256, 116] on div "< sl-dropdown hoist placement = "bottom-end" style = "--sl-font-sans: 'Inter','…" at bounding box center [363, 394] width 581 height 563
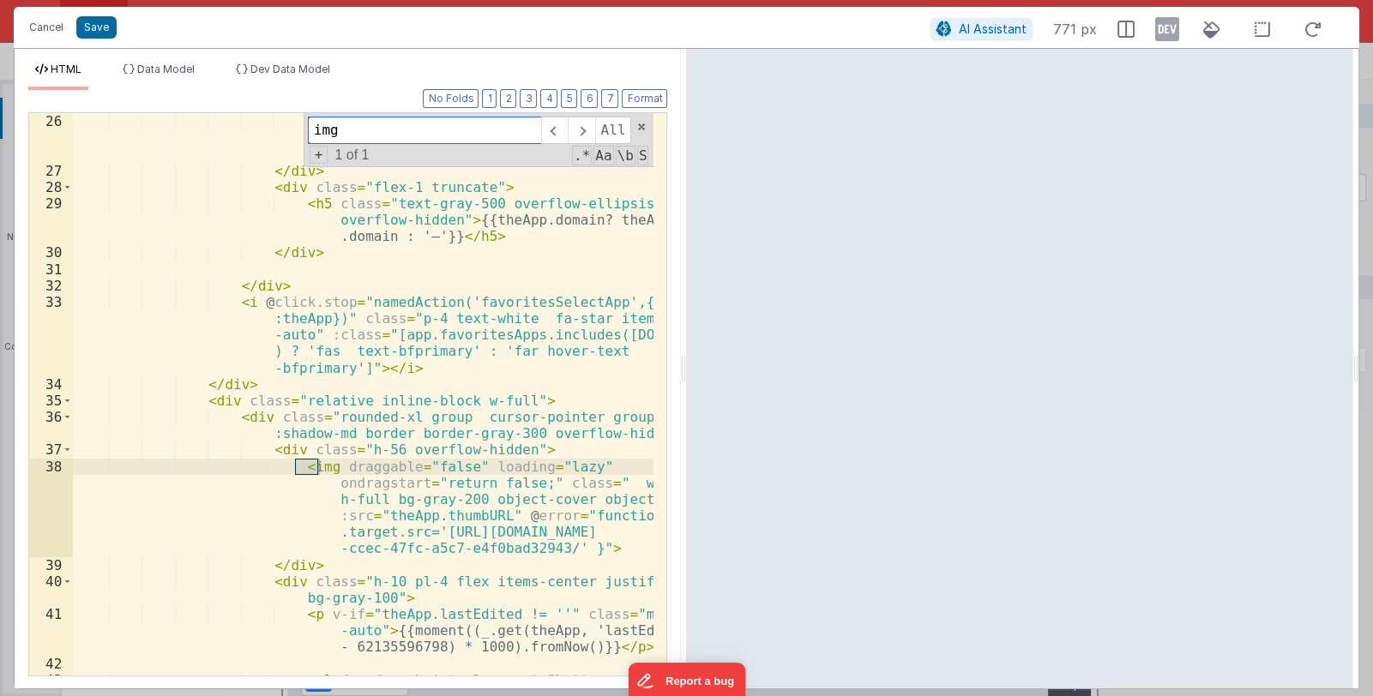
scroll to position [455, 0]
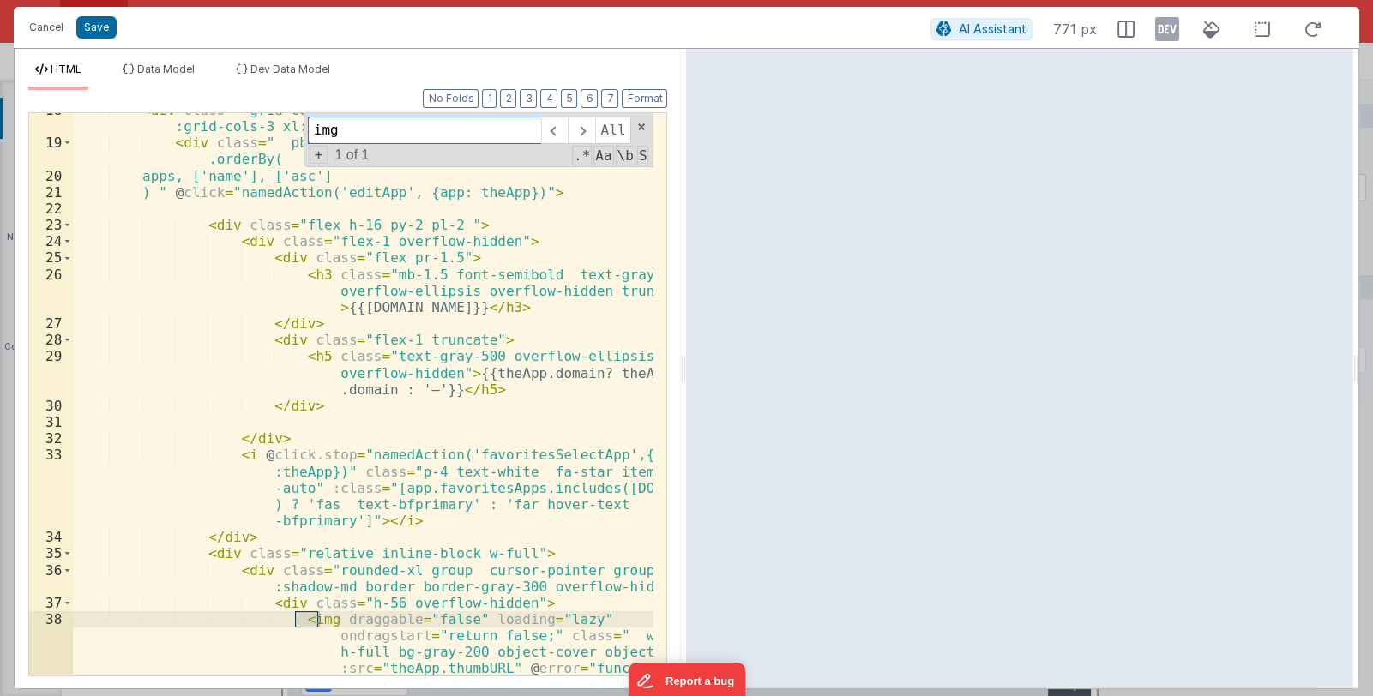
type input "img"
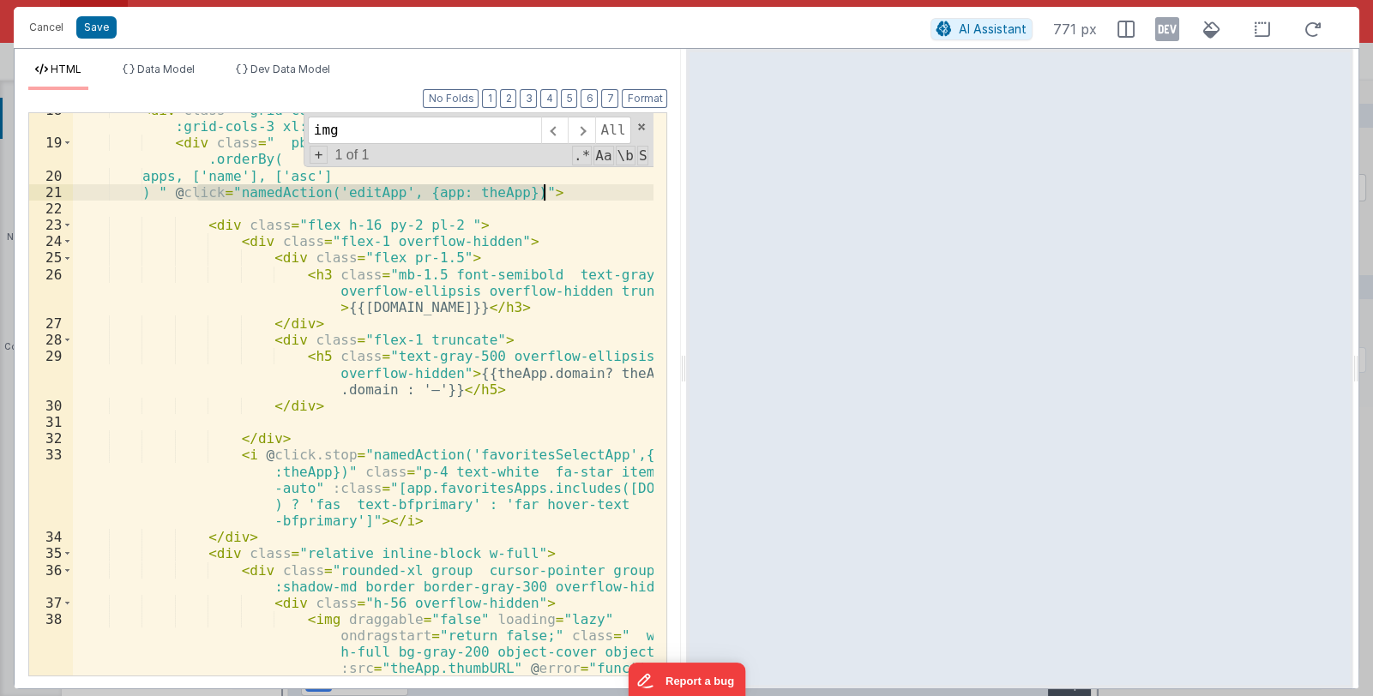
drag, startPoint x: 193, startPoint y: 193, endPoint x: 544, endPoint y: 195, distance: 350.8
click at [544, 195] on div "< div class = " grid-cols-1 gap-x-14 gap-y-12 grid sm:grid-cols-2 lg :grid-cols…" at bounding box center [364, 449] width 582 height 694
click at [588, 128] on span at bounding box center [581, 130] width 27 height 27
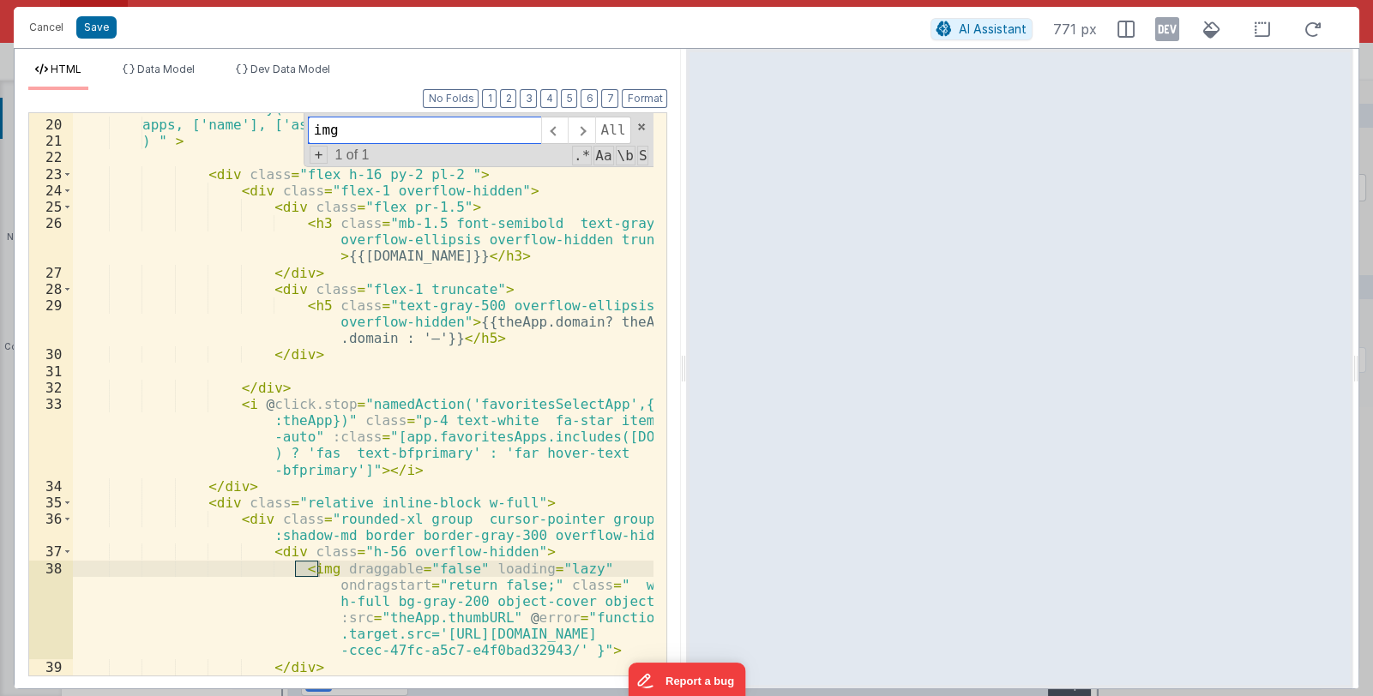
scroll to position [557, 0]
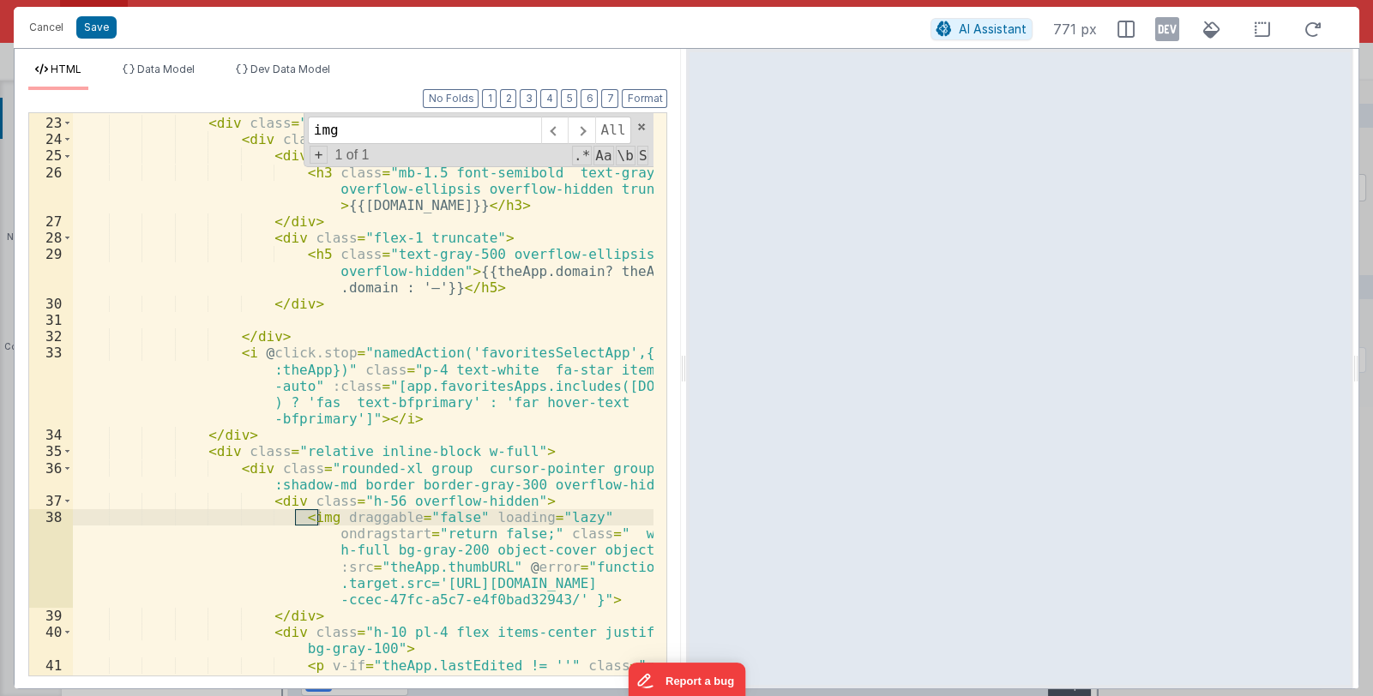
click at [507, 502] on div "< div class = "flex h-16 py-2 pl-2 " > < div class = "flex-1 overflow-hidden" >…" at bounding box center [364, 413] width 582 height 629
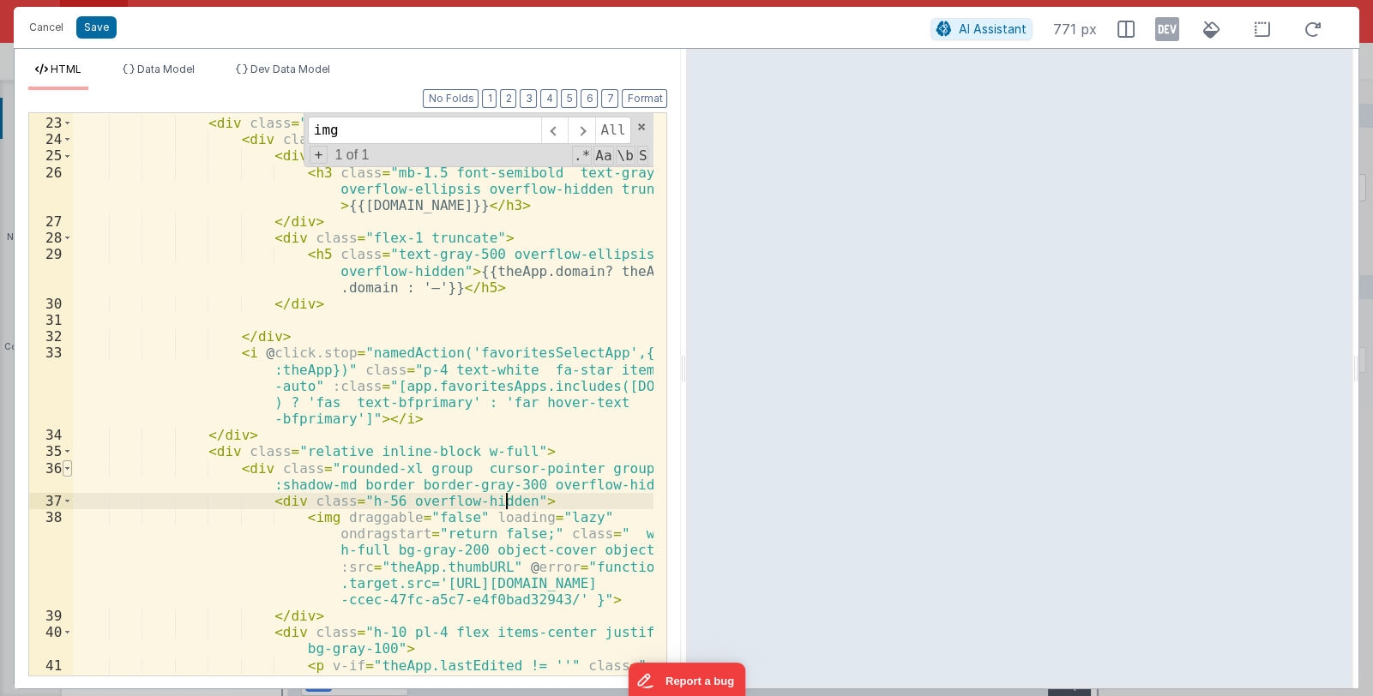
click at [68, 469] on span at bounding box center [67, 469] width 9 height 16
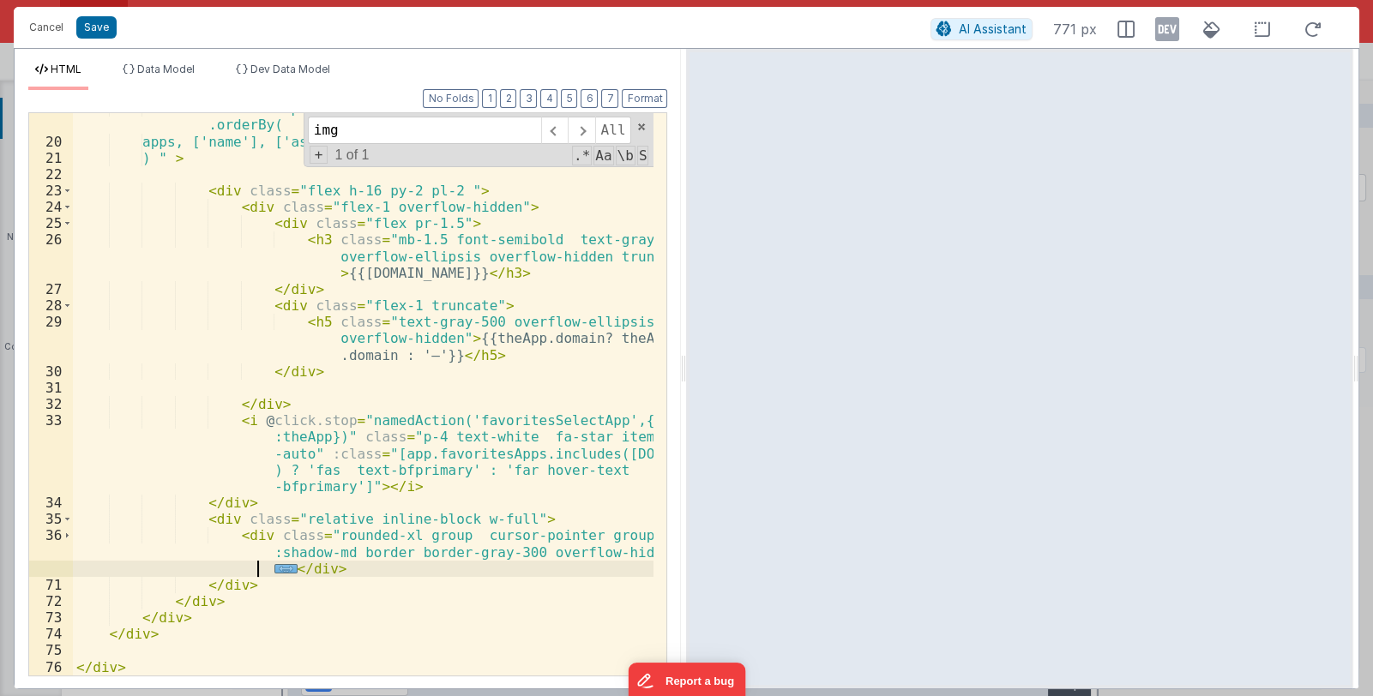
click at [274, 567] on span "..." at bounding box center [285, 568] width 22 height 9
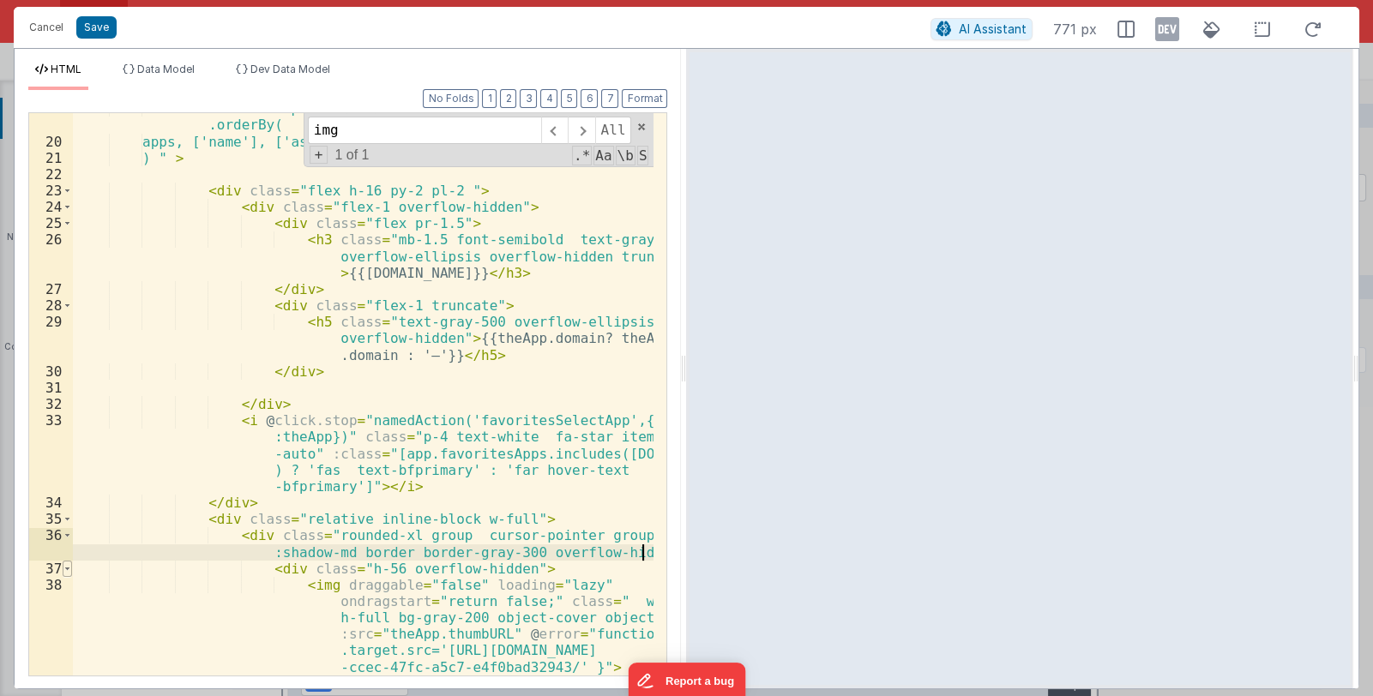
click at [63, 570] on span at bounding box center [67, 569] width 9 height 16
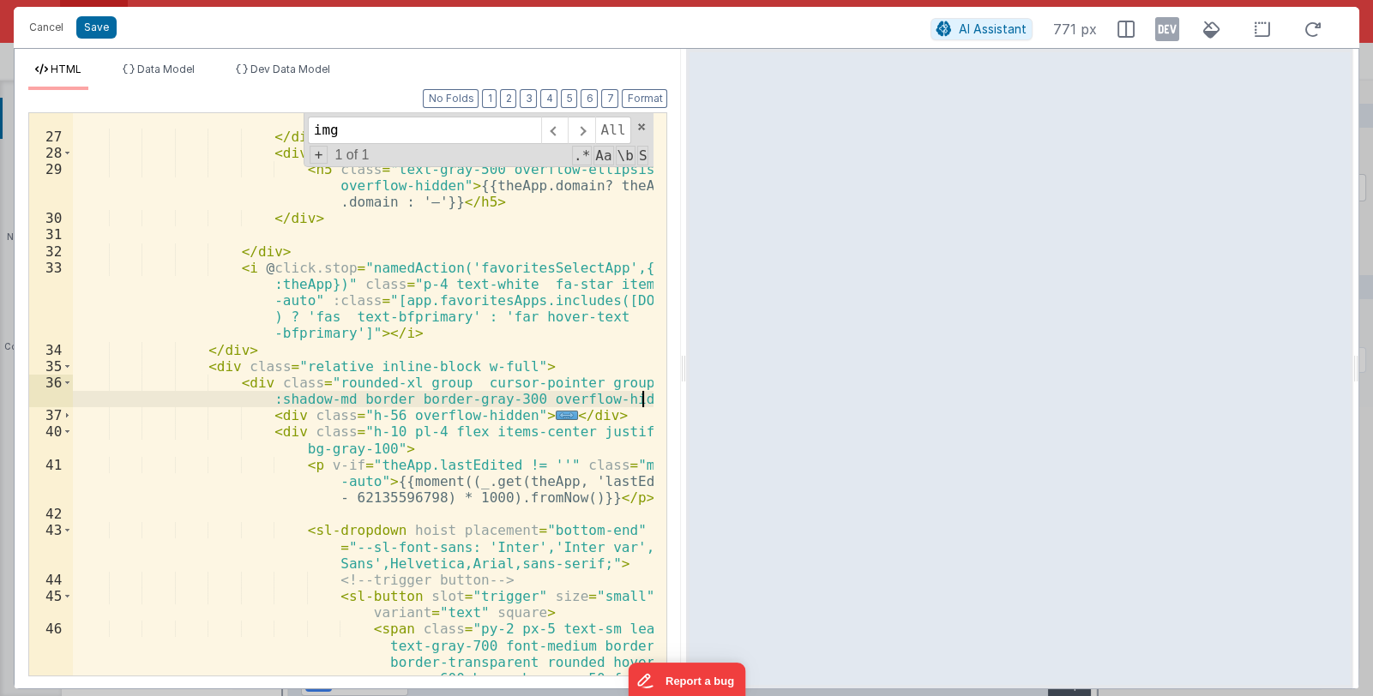
scroll to position [744, 0]
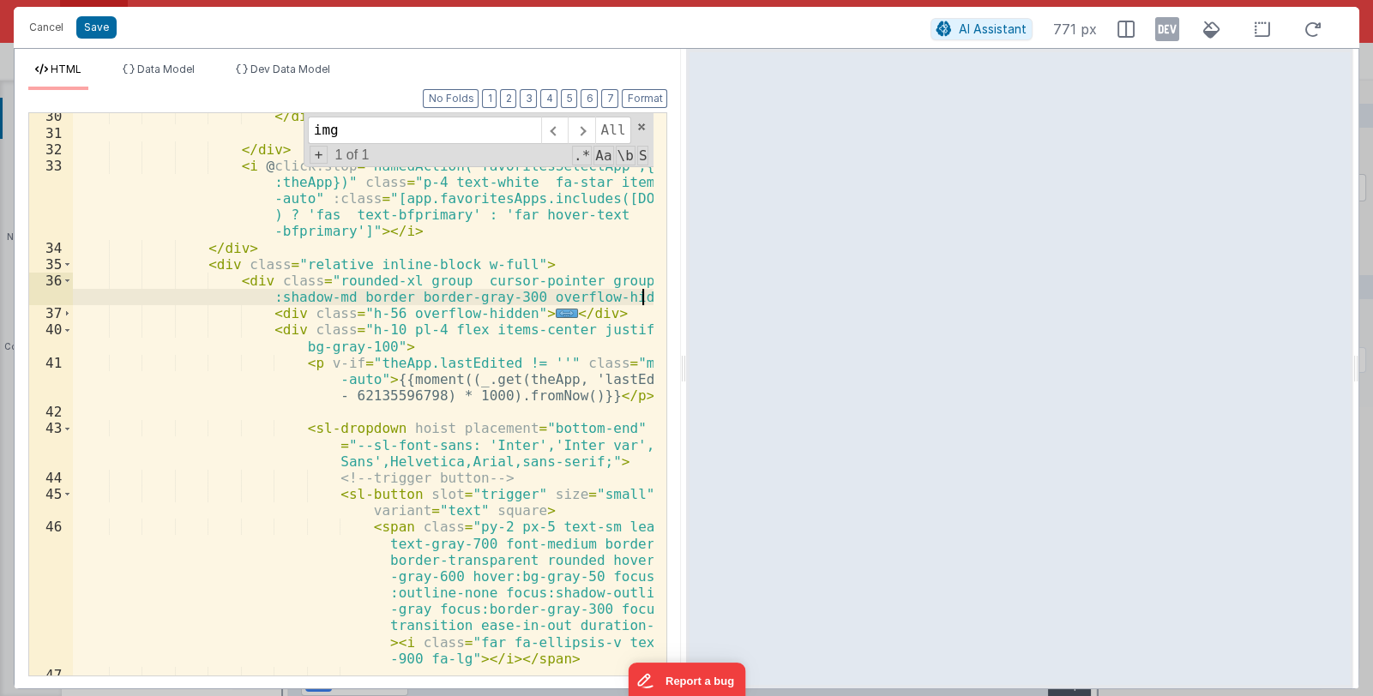
click at [507, 314] on div "</ div > </ div > < i @ click.stop = "namedAction('favoritesSelectApp',{app :th…" at bounding box center [364, 405] width 582 height 595
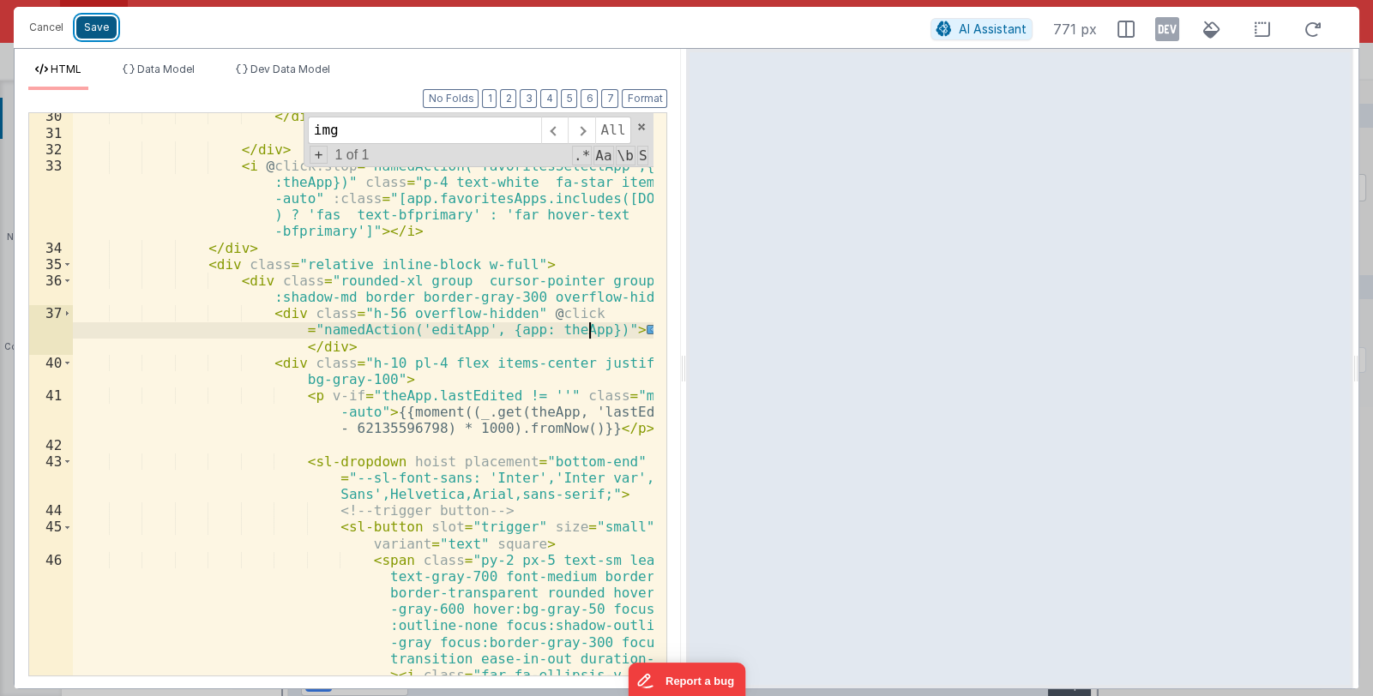
click at [94, 31] on button "Save" at bounding box center [96, 27] width 40 height 22
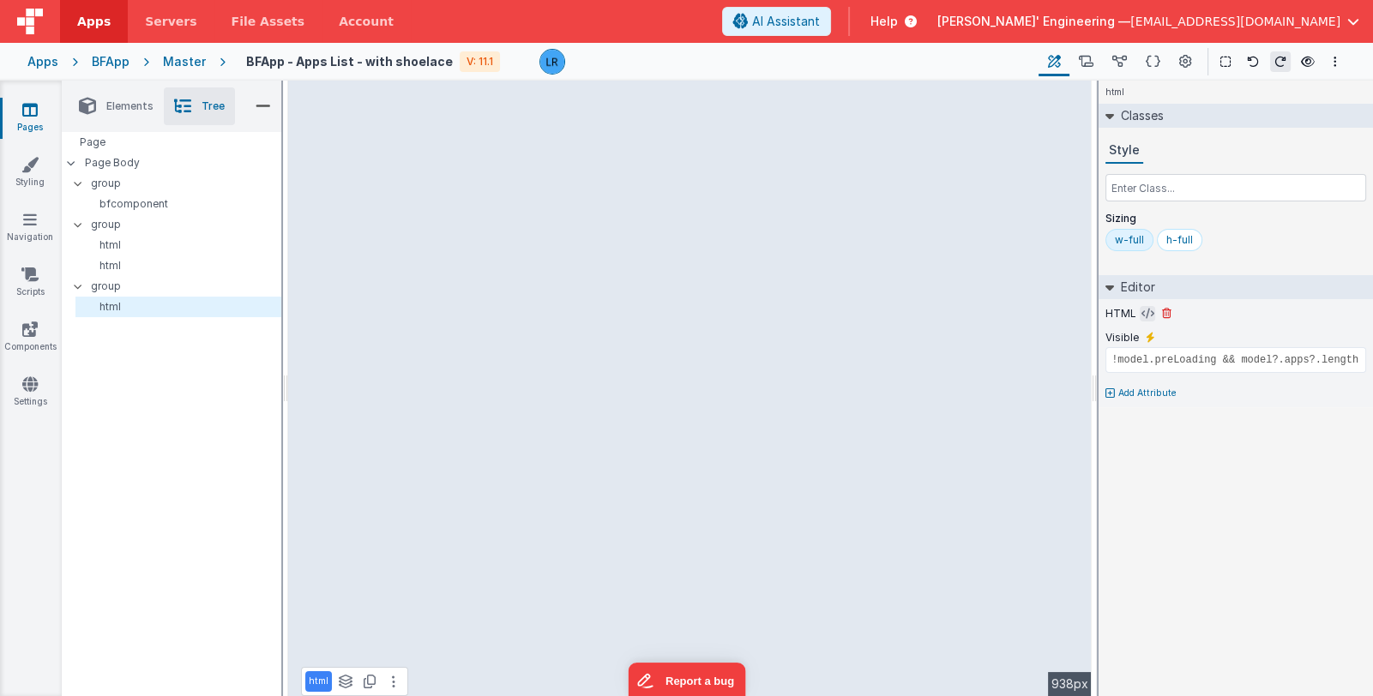
click at [1142, 310] on icon at bounding box center [1148, 314] width 13 height 14
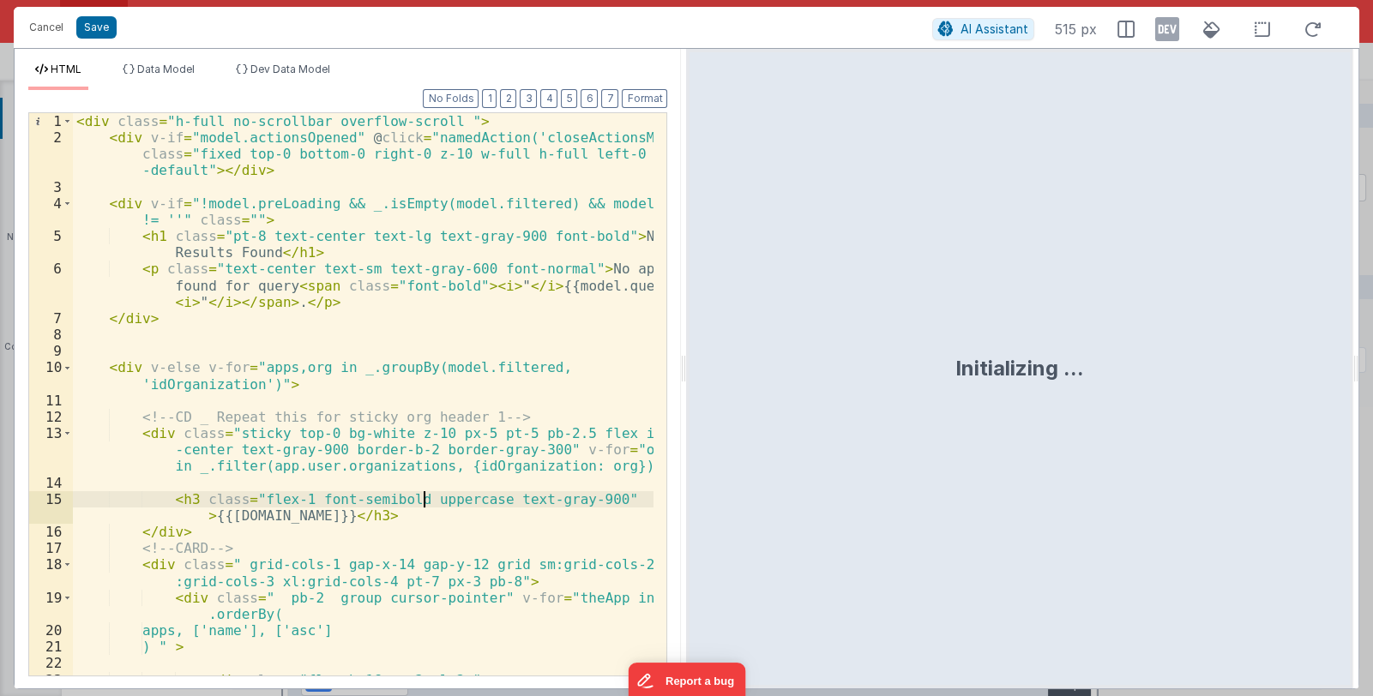
click at [421, 496] on div "< div class = "h-full no-scrollbar overflow-scroll " > < div v-if = "model.acti…" at bounding box center [364, 410] width 582 height 595
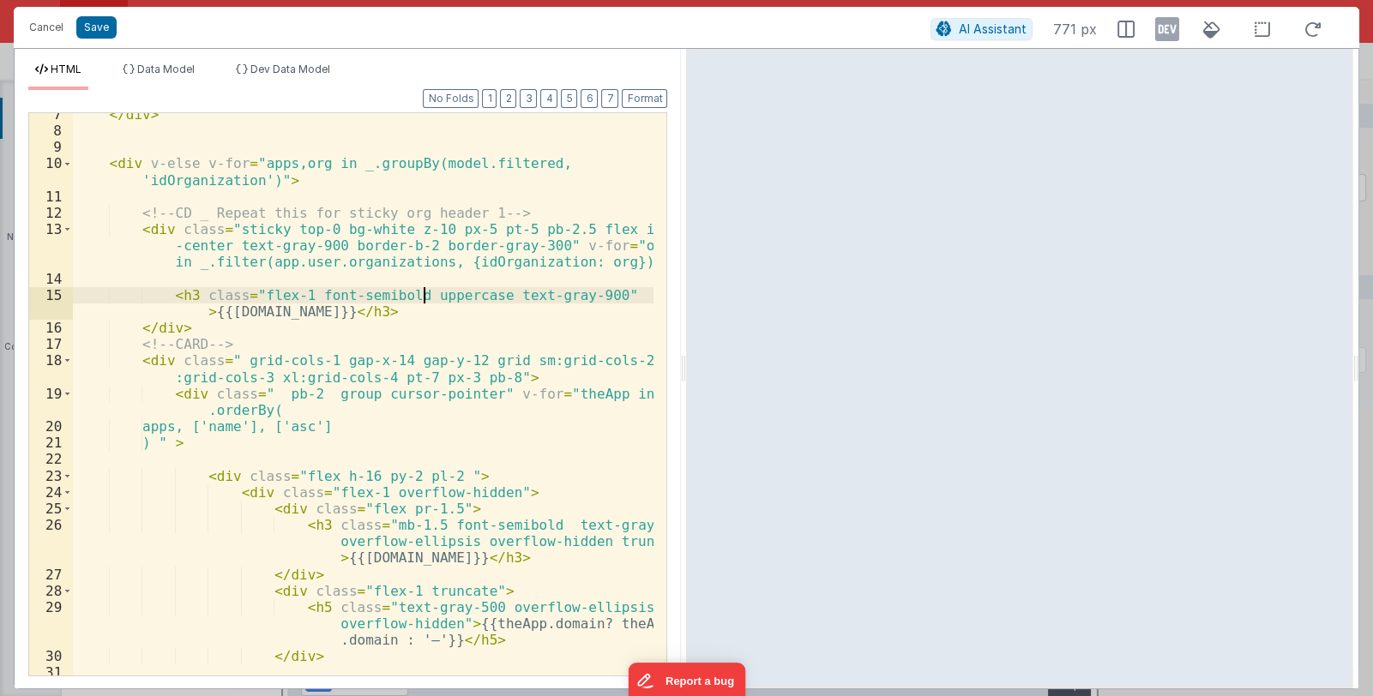
scroll to position [204, 0]
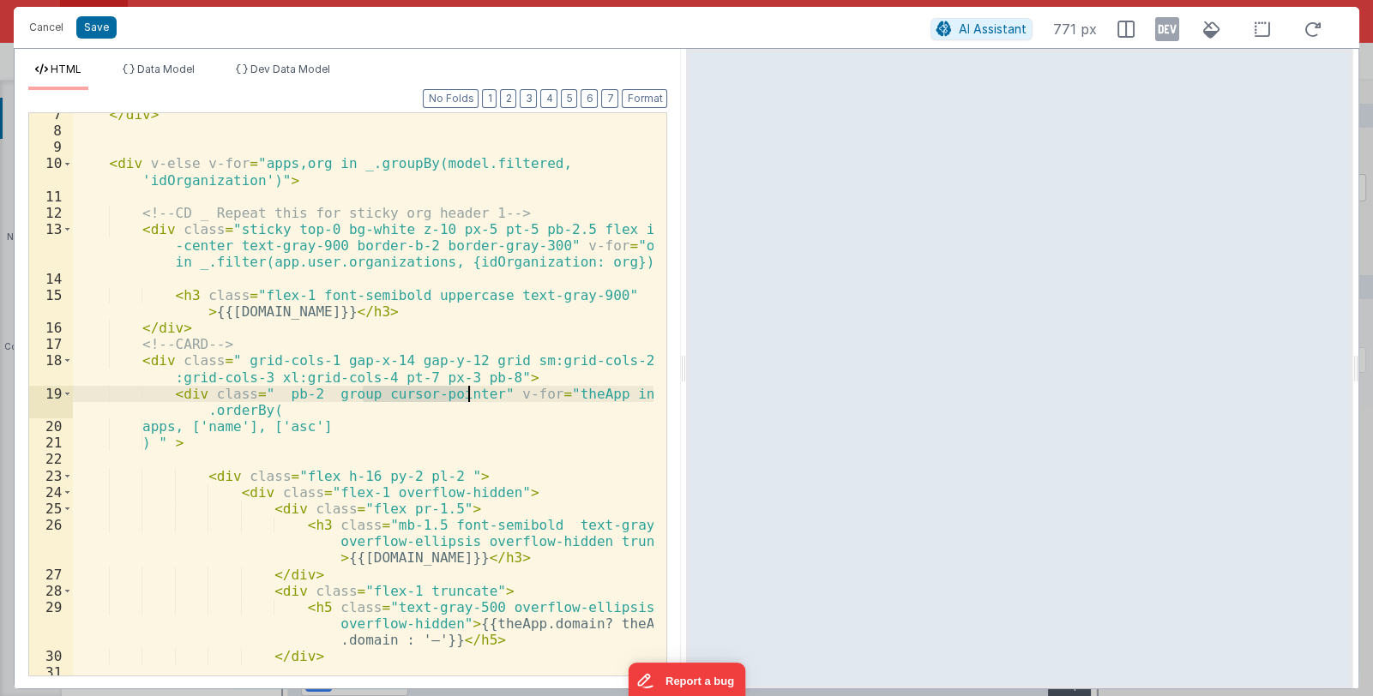
drag, startPoint x: 364, startPoint y: 393, endPoint x: 467, endPoint y: 392, distance: 103.8
click at [467, 392] on div "</ div > < div v-else v-for = "apps,org in _.groupBy(model.filtered, 'idOrganiz…" at bounding box center [364, 403] width 582 height 595
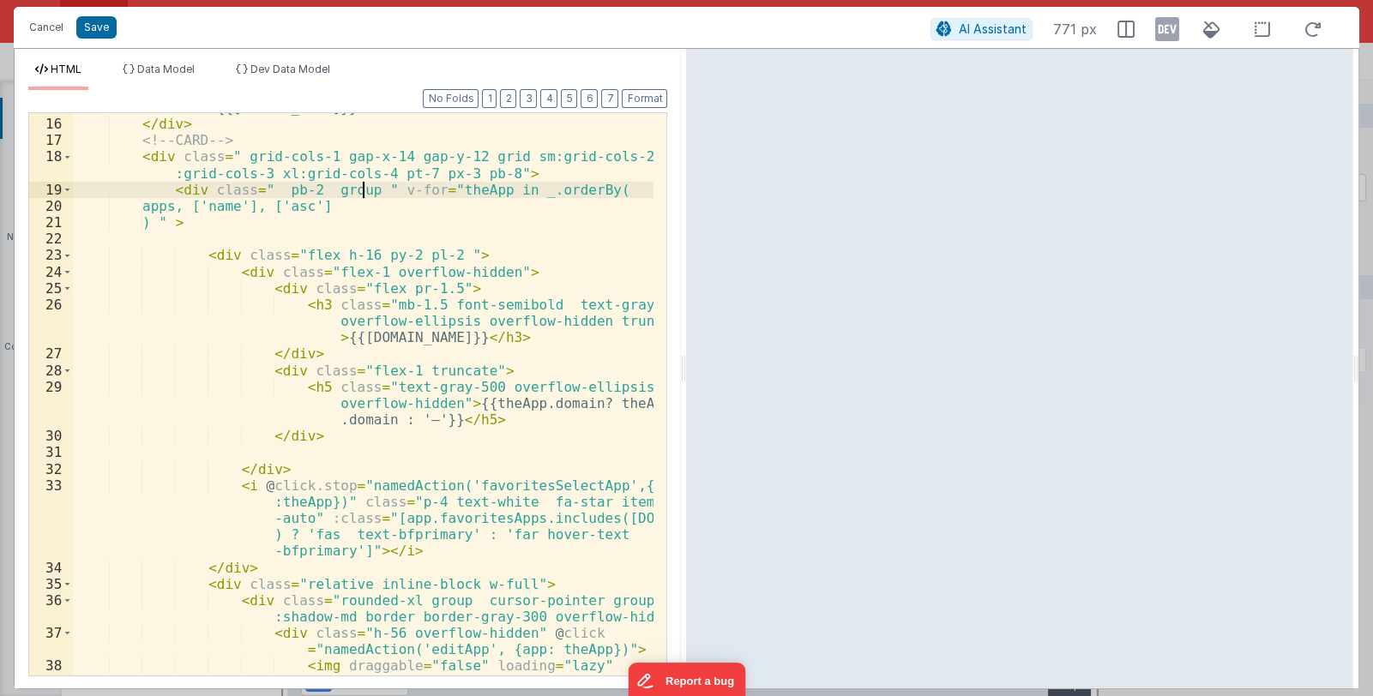
scroll to position [510, 0]
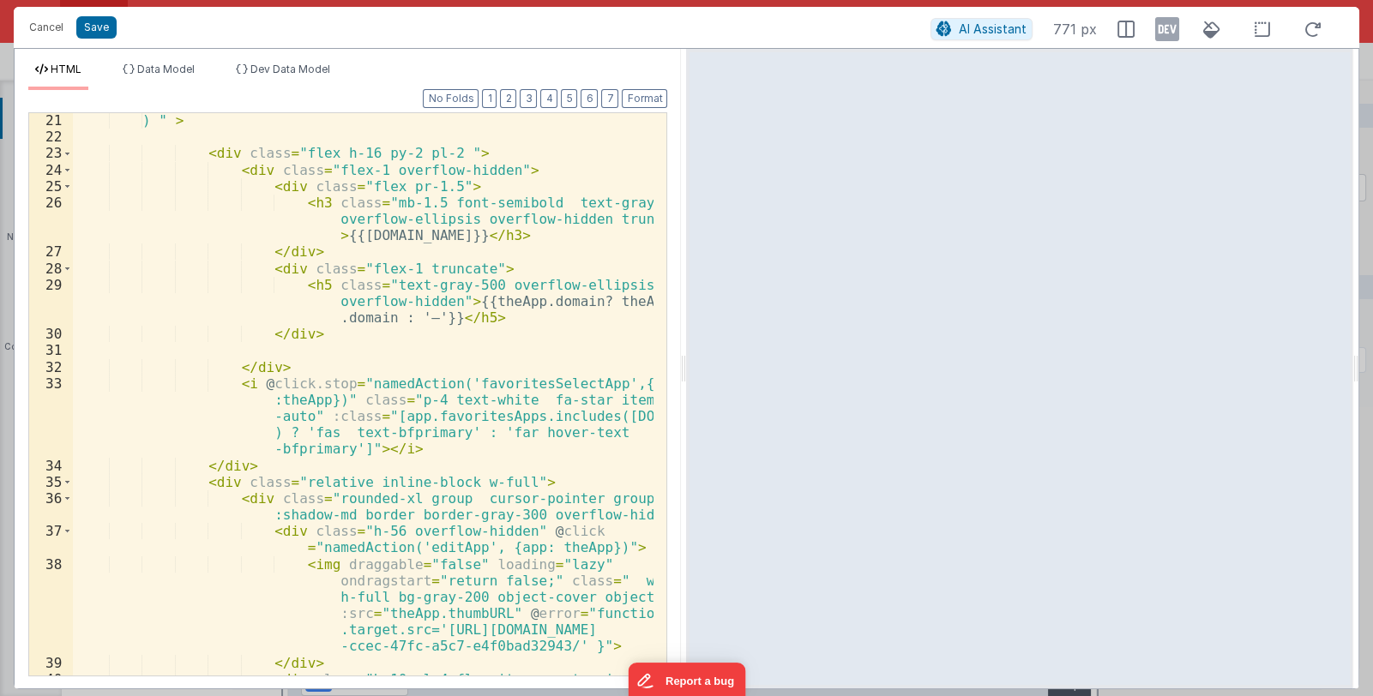
click at [497, 530] on div ") " > < div class = "flex h-16 py-2 pl-2 " > < div class = "flex-1 overflow-hid…" at bounding box center [364, 418] width 582 height 612
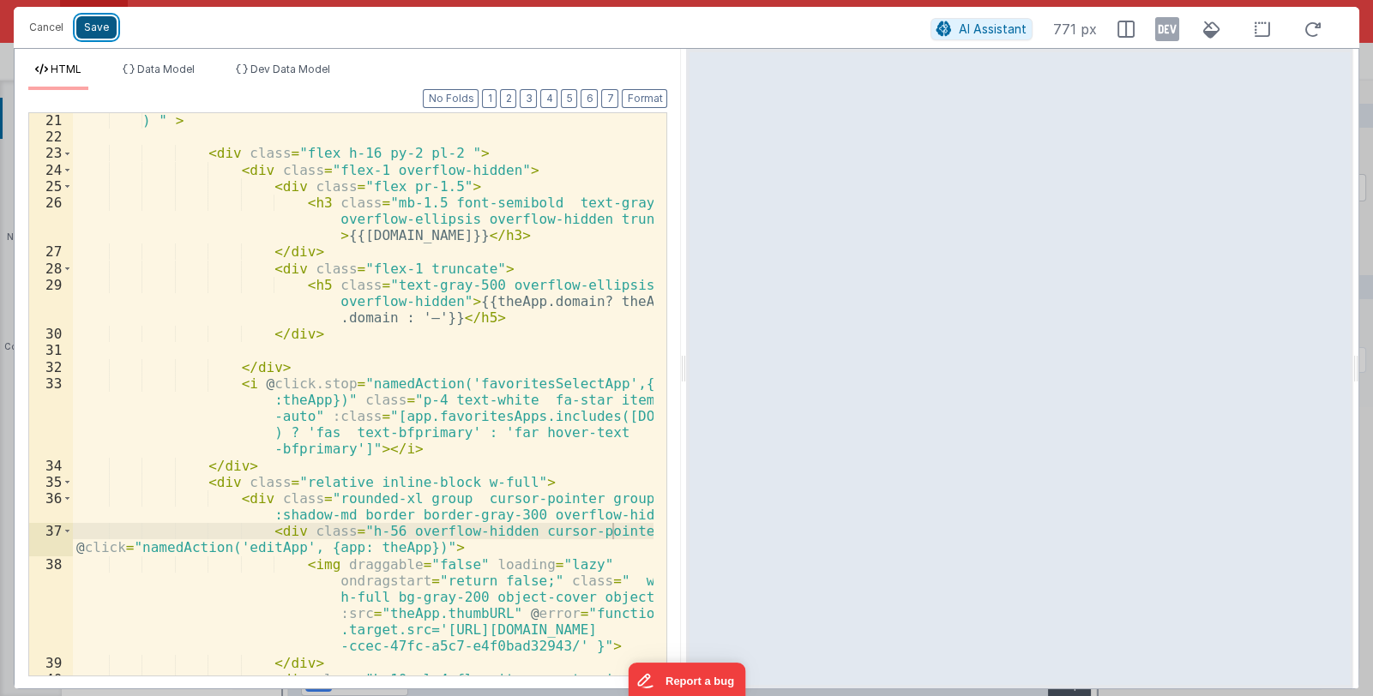
click at [91, 23] on button "Save" at bounding box center [96, 27] width 40 height 22
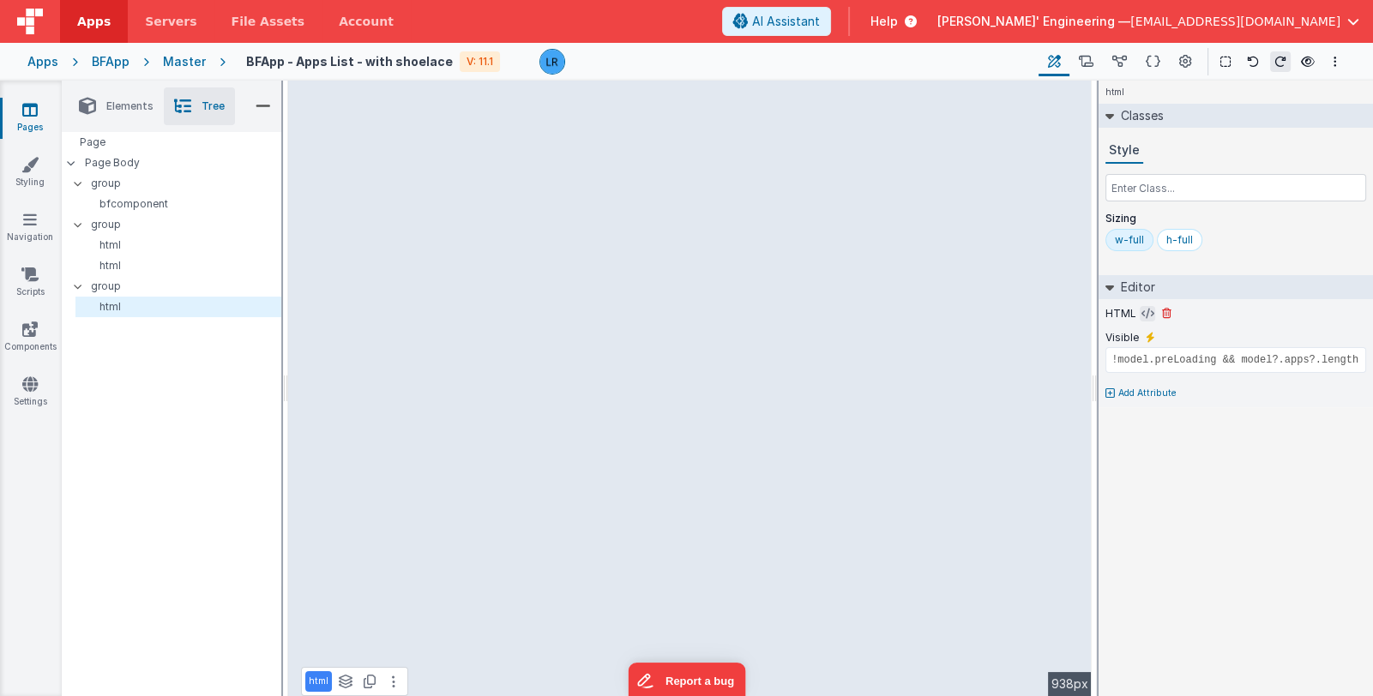
click at [1142, 314] on icon at bounding box center [1148, 314] width 13 height 14
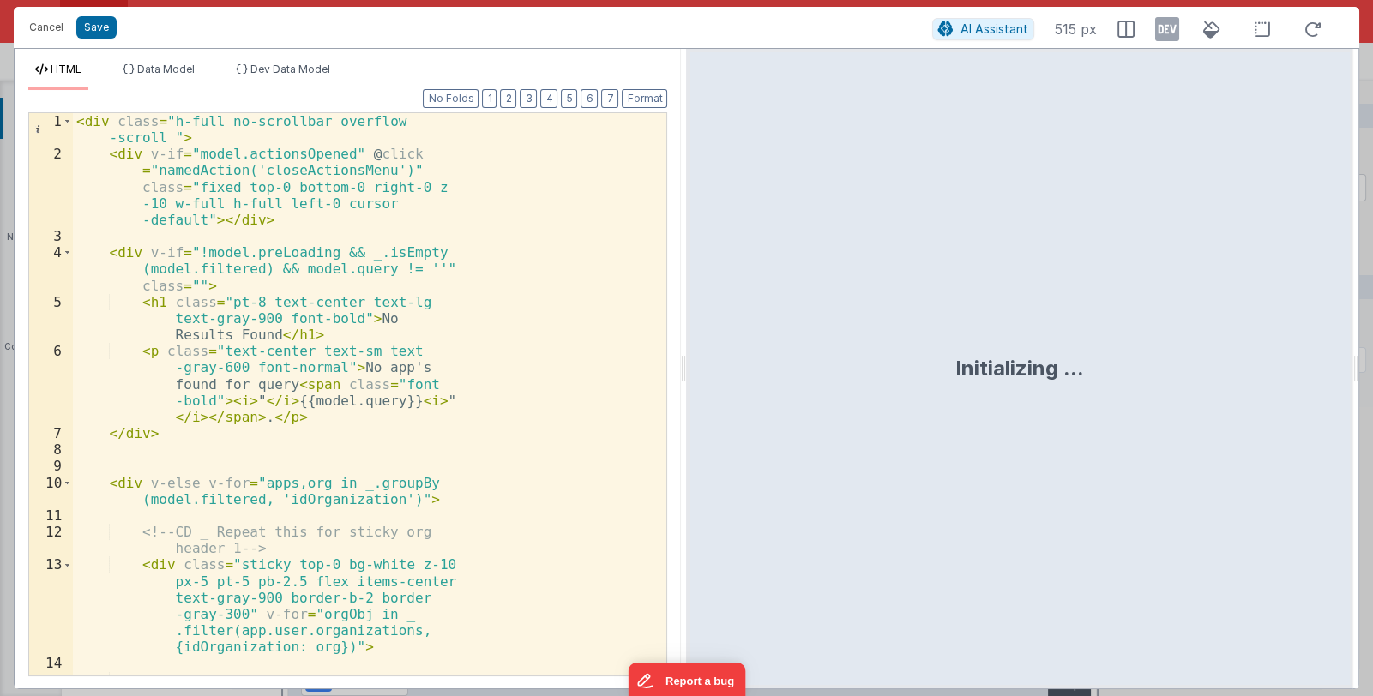
click at [450, 376] on div "< div class = "h-full no-scrollbar overflow -scroll " > < div v-if = "model.act…" at bounding box center [363, 443] width 581 height 661
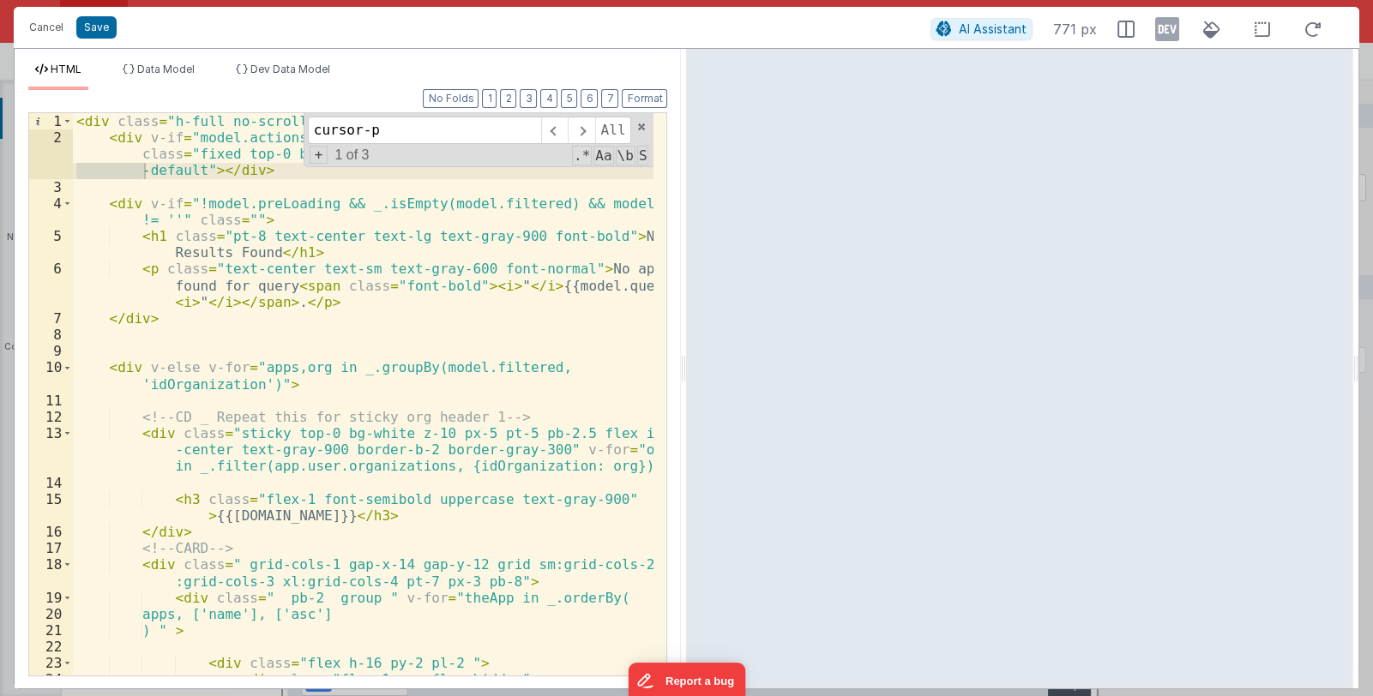
scroll to position [622, 0]
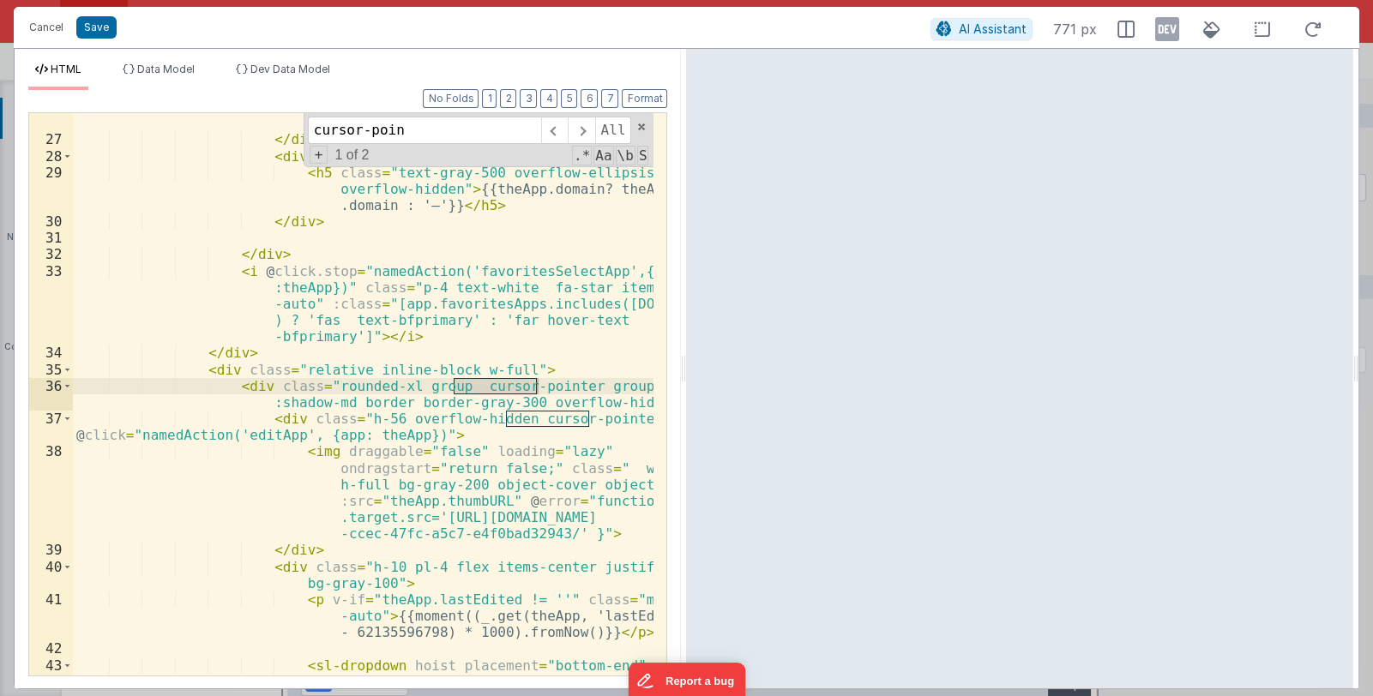
type input "cursor-poin"
click at [455, 389] on div "< h3 class = "mb-1.5 font-semibold text-gray-900 overflow-ellipsis overflow-hid…" at bounding box center [363, 394] width 581 height 563
drag, startPoint x: 454, startPoint y: 388, endPoint x: 562, endPoint y: 384, distance: 108.1
click at [562, 384] on div "< h3 class = "mb-1.5 font-semibold text-gray-900 overflow-ellipsis overflow-hid…" at bounding box center [364, 412] width 582 height 661
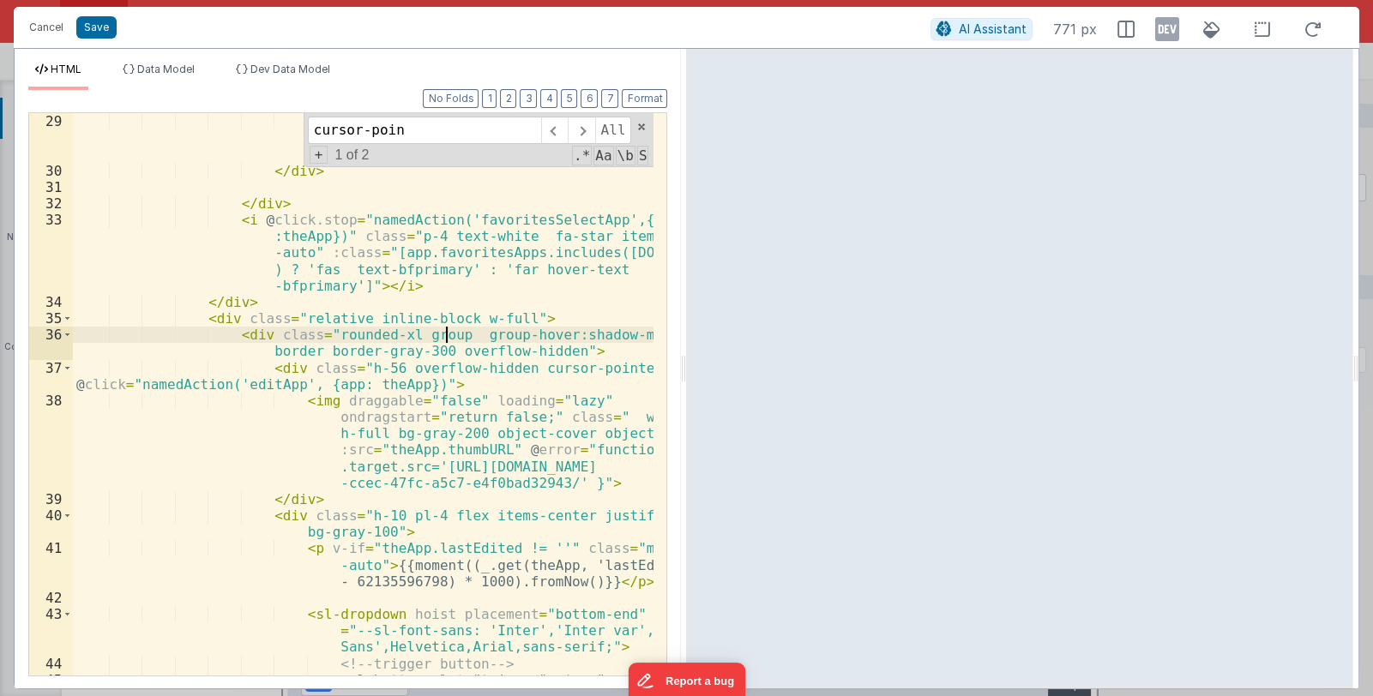
scroll to position [724, 0]
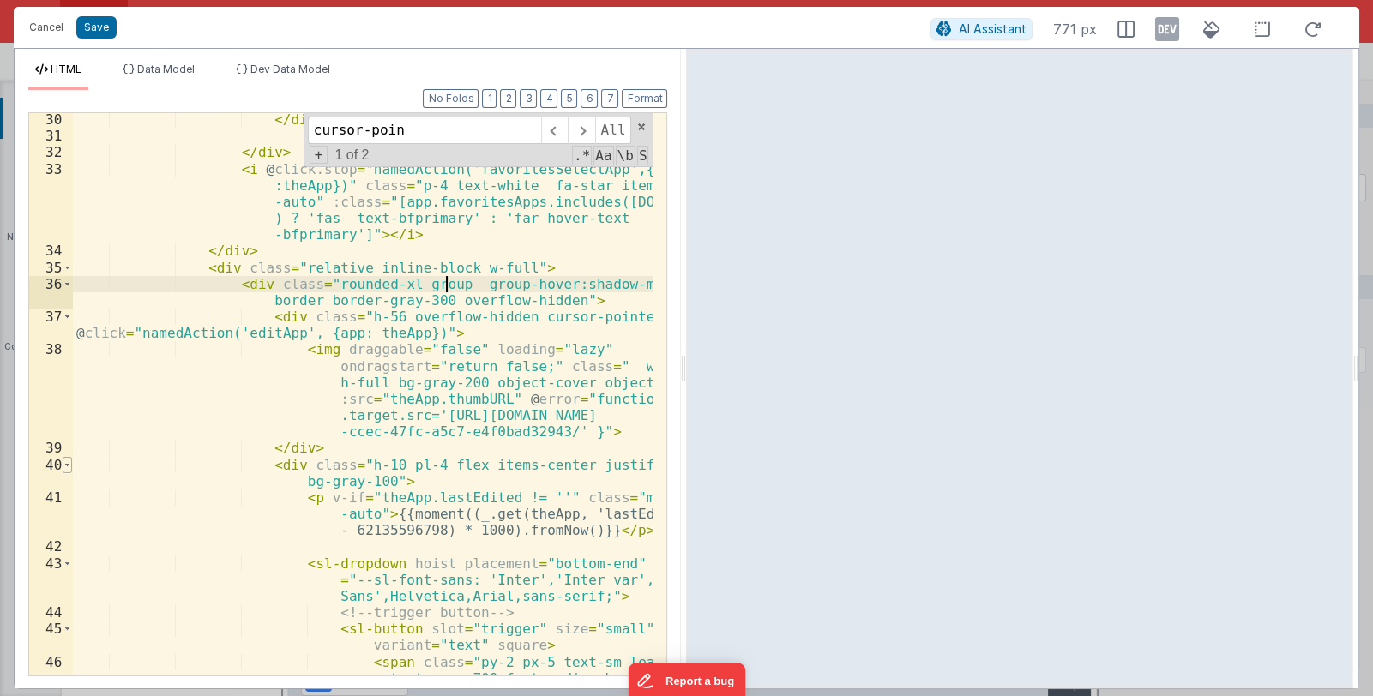
click at [65, 461] on span at bounding box center [67, 465] width 9 height 16
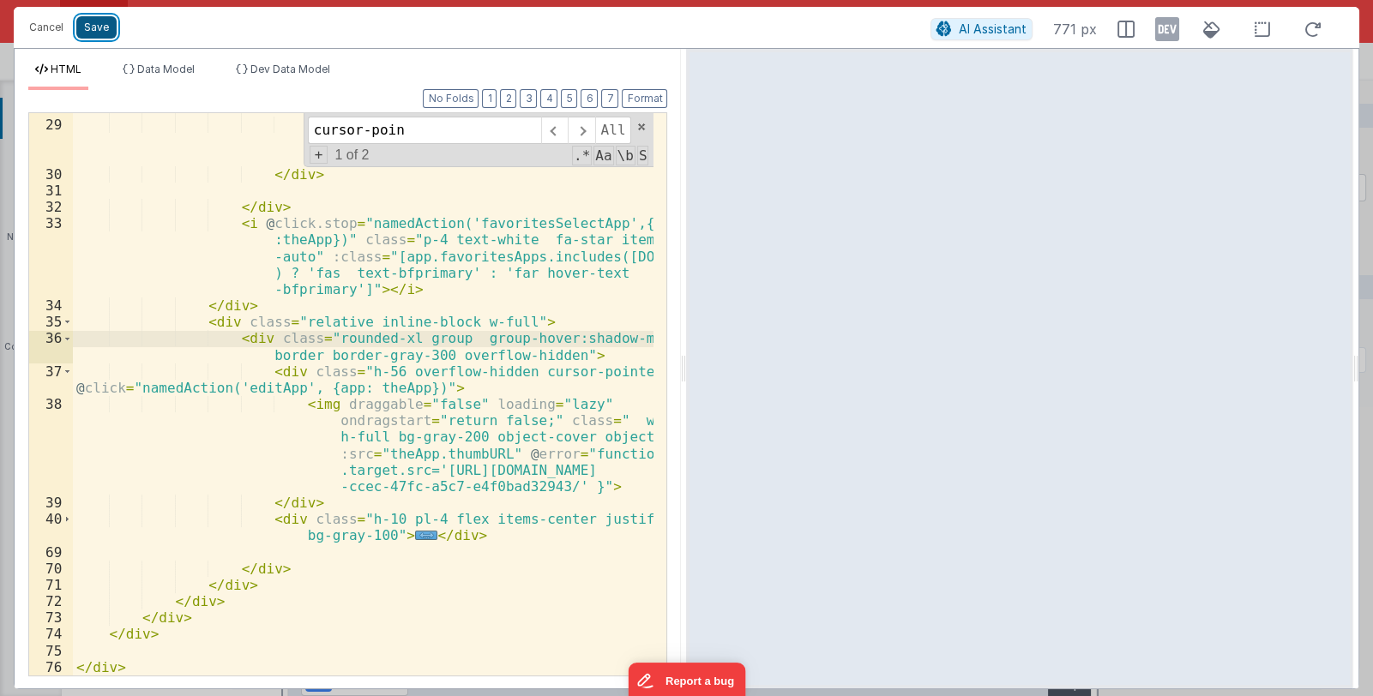
click at [101, 24] on button "Save" at bounding box center [96, 27] width 40 height 22
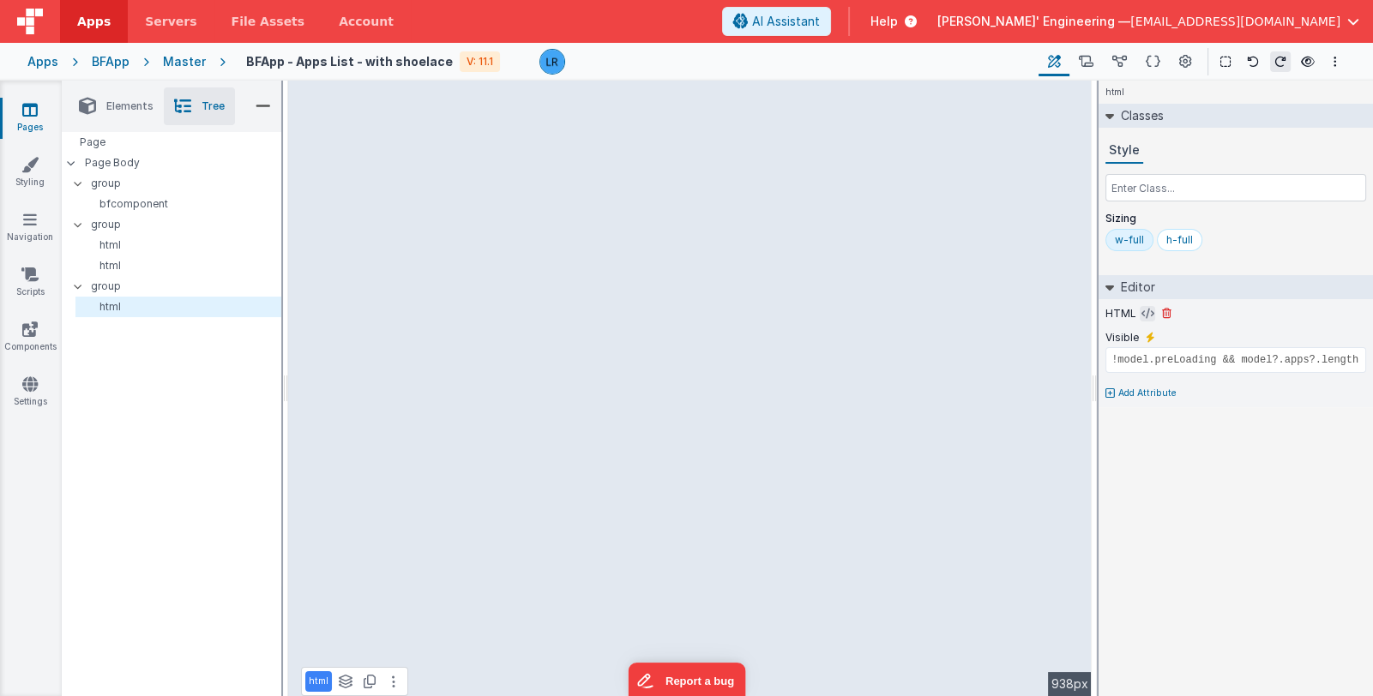
click at [1144, 312] on icon at bounding box center [1148, 314] width 13 height 14
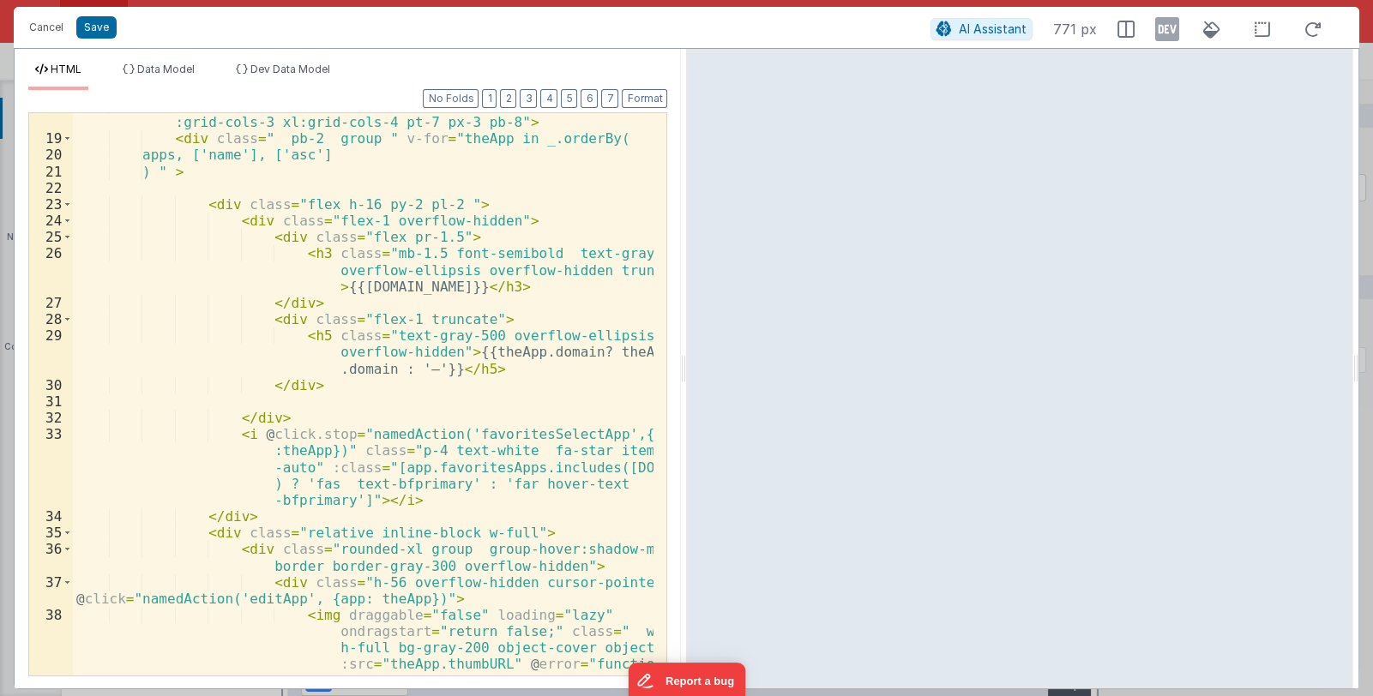
scroll to position [561, 0]
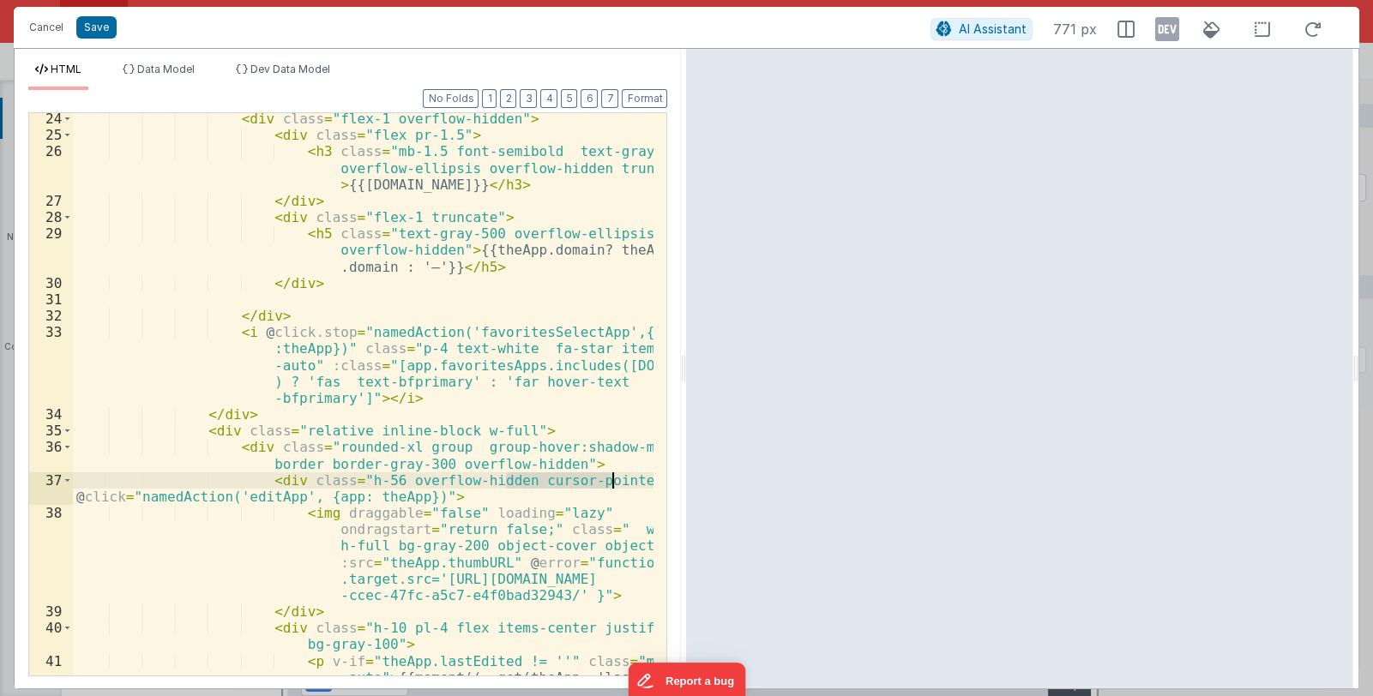
drag, startPoint x: 507, startPoint y: 483, endPoint x: 612, endPoint y: 479, distance: 105.6
click at [612, 479] on div "< div class = "flex-1 overflow-hidden" > < div class = "flex pr-1.5" > < h3 cla…" at bounding box center [364, 425] width 582 height 629
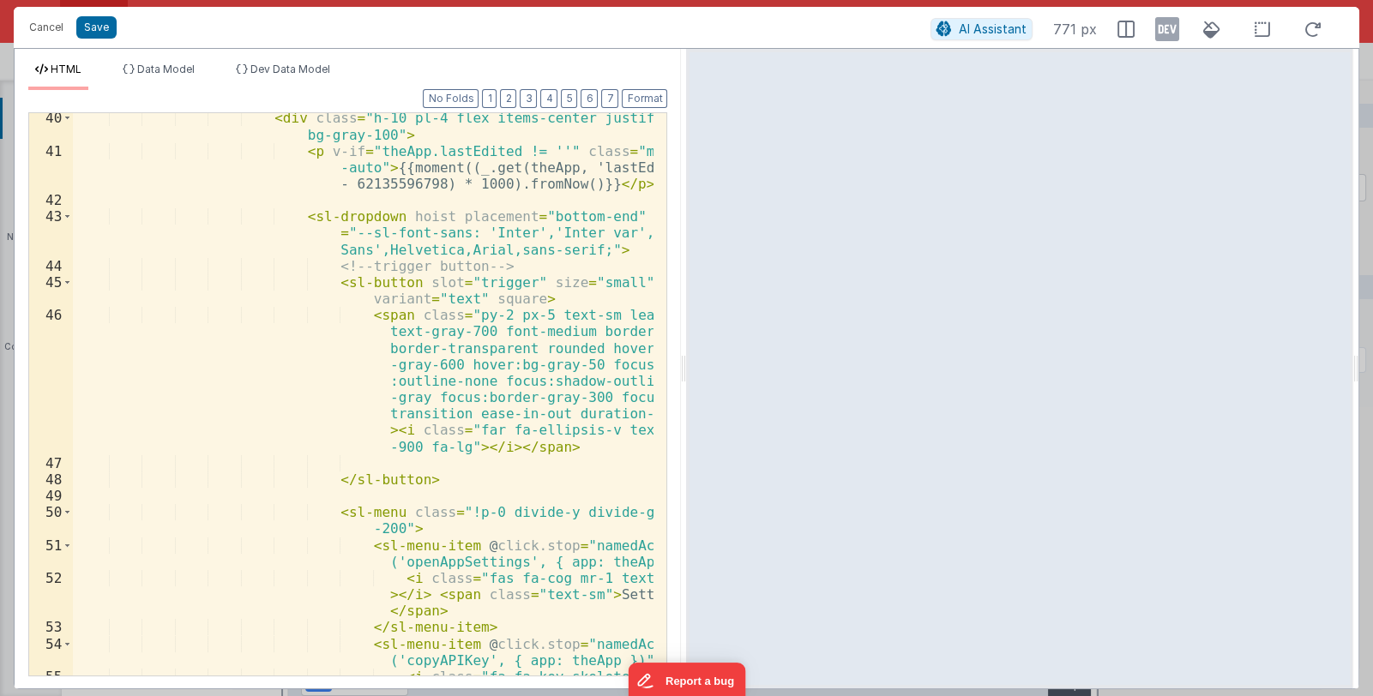
scroll to position [1173, 0]
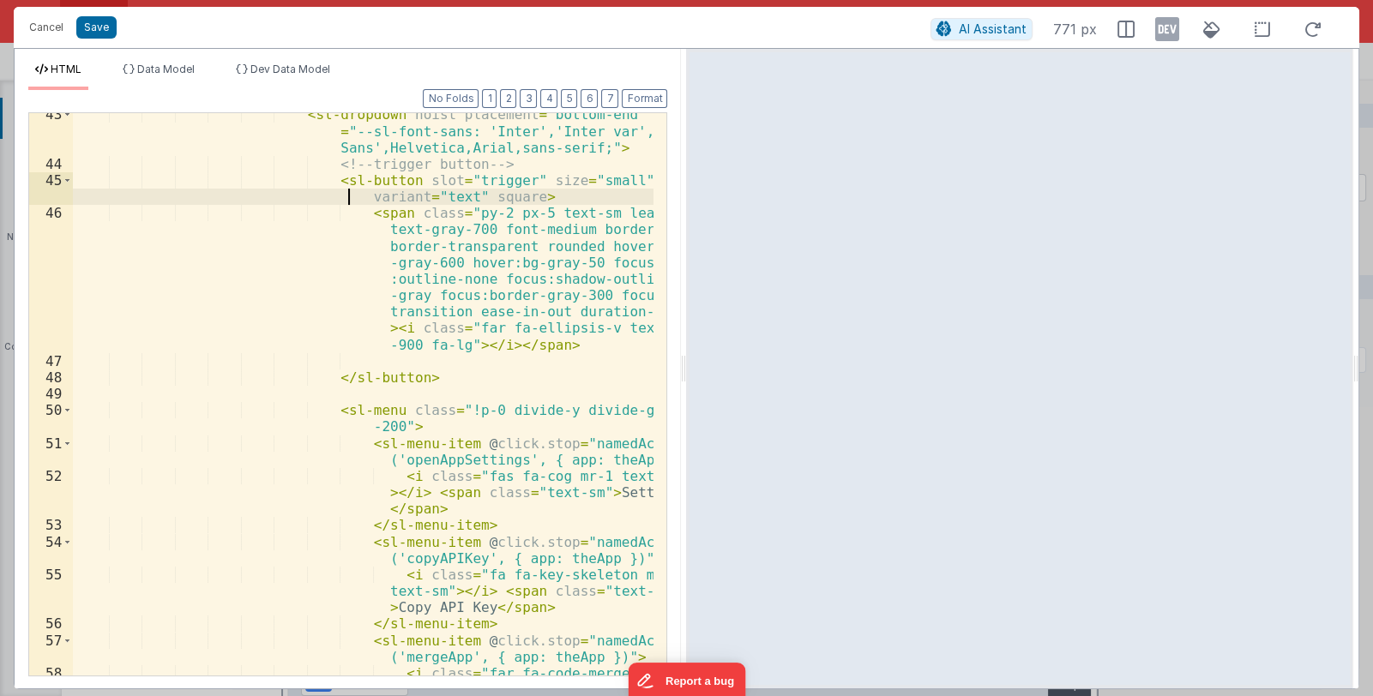
click at [238, 194] on div "< sl-dropdown hoist placement = "bottom-end" style = "--sl-font-sans: 'Inter','…" at bounding box center [364, 436] width 582 height 661
click at [38, 22] on button "Cancel" at bounding box center [46, 27] width 51 height 24
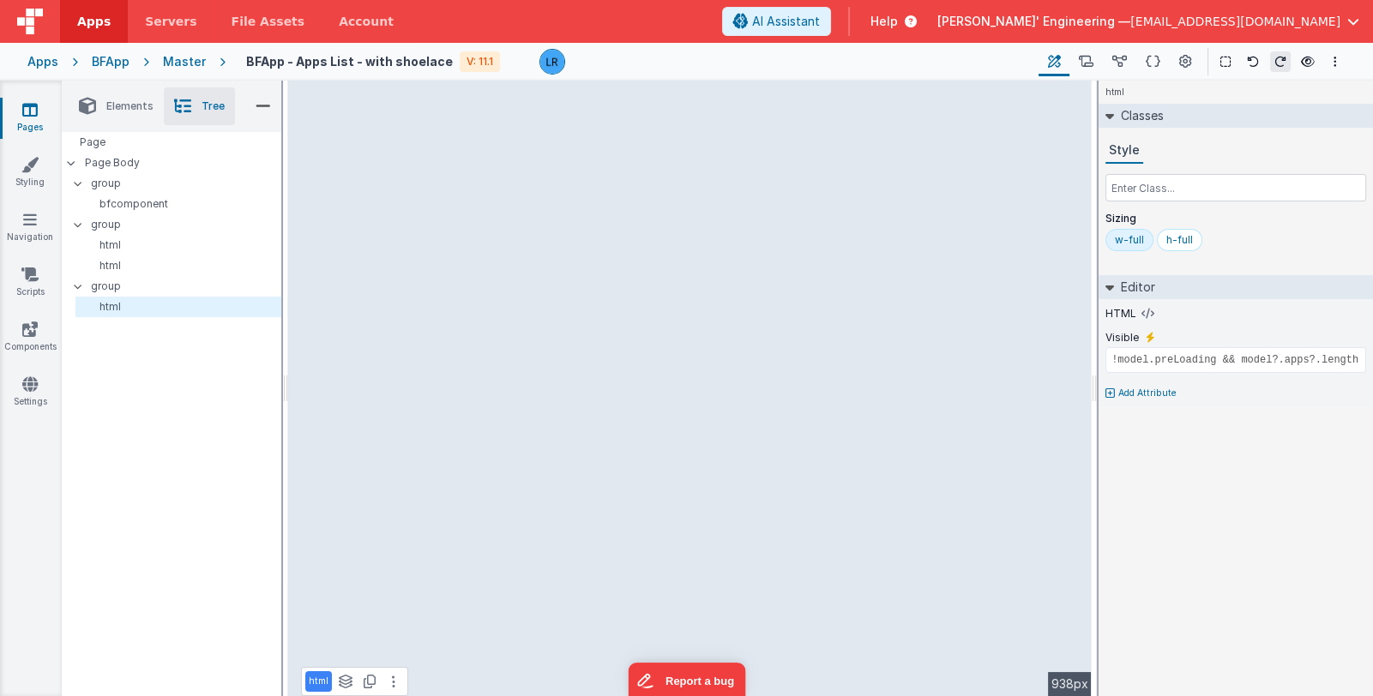
click at [28, 111] on icon at bounding box center [29, 109] width 15 height 17
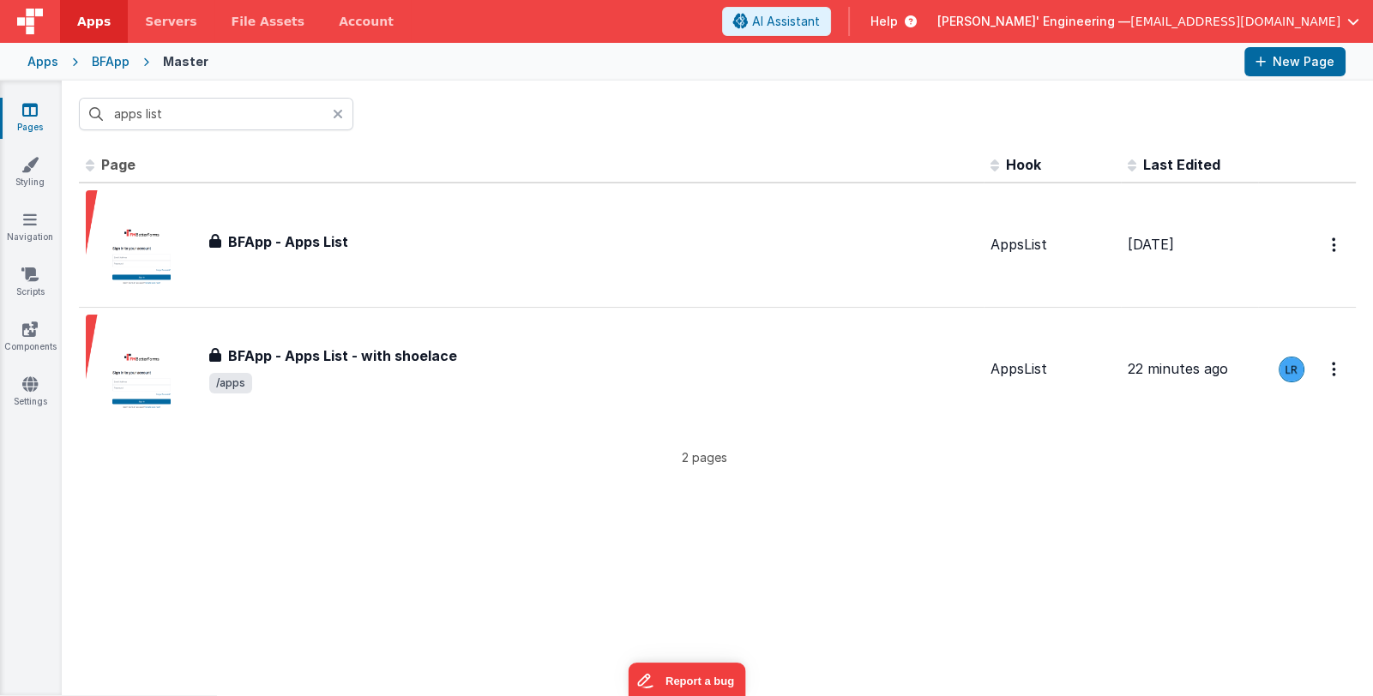
click at [337, 114] on icon at bounding box center [338, 114] width 10 height 14
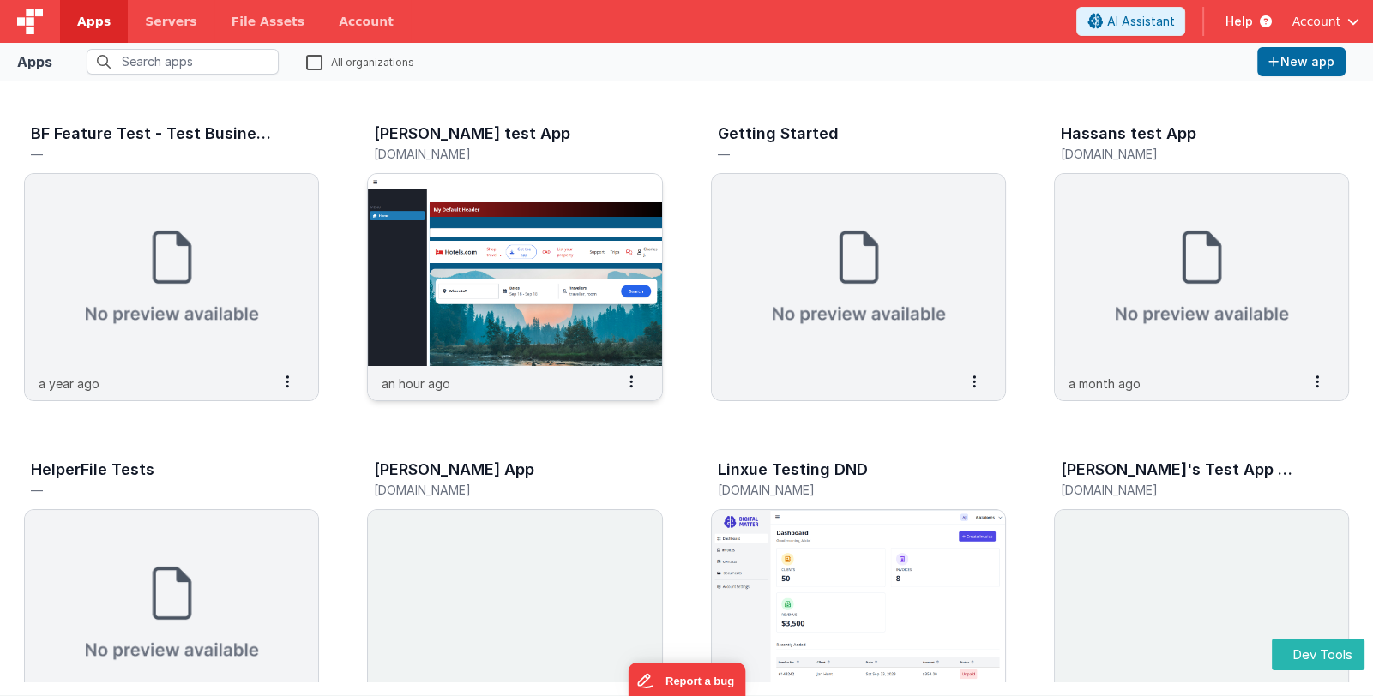
click at [569, 256] on img at bounding box center [514, 270] width 293 height 192
